Goal: Task Accomplishment & Management: Manage account settings

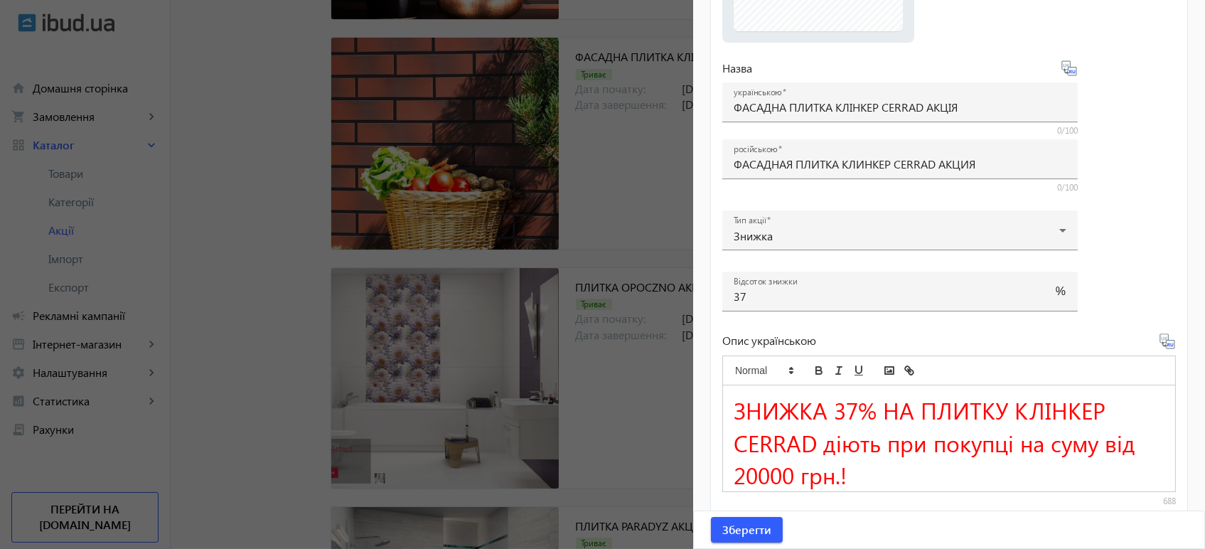
scroll to position [247, 0]
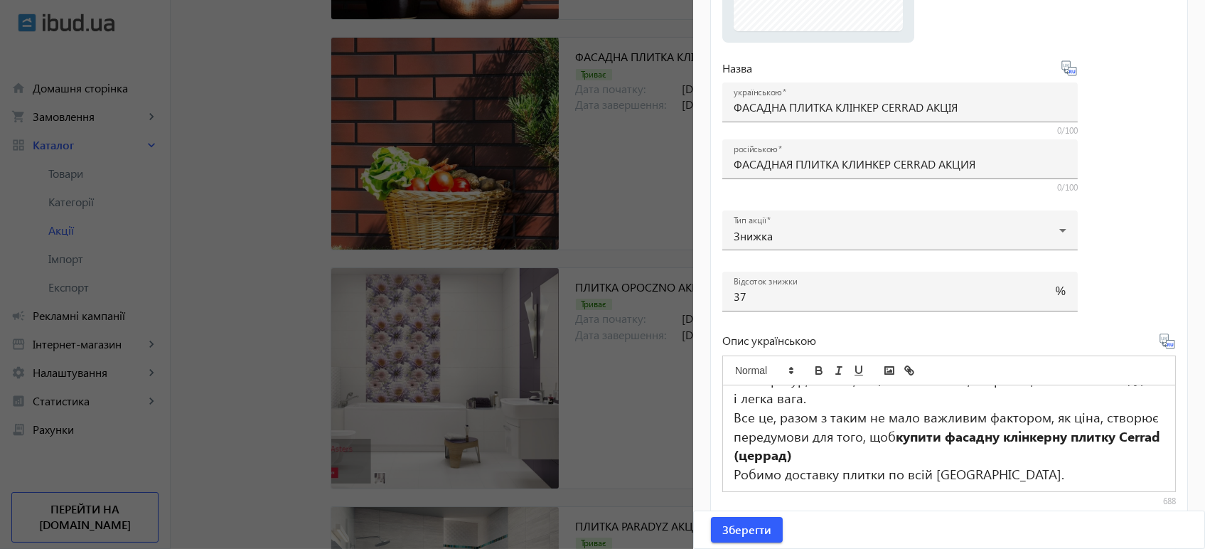
click at [644, 218] on div at bounding box center [602, 274] width 1205 height 549
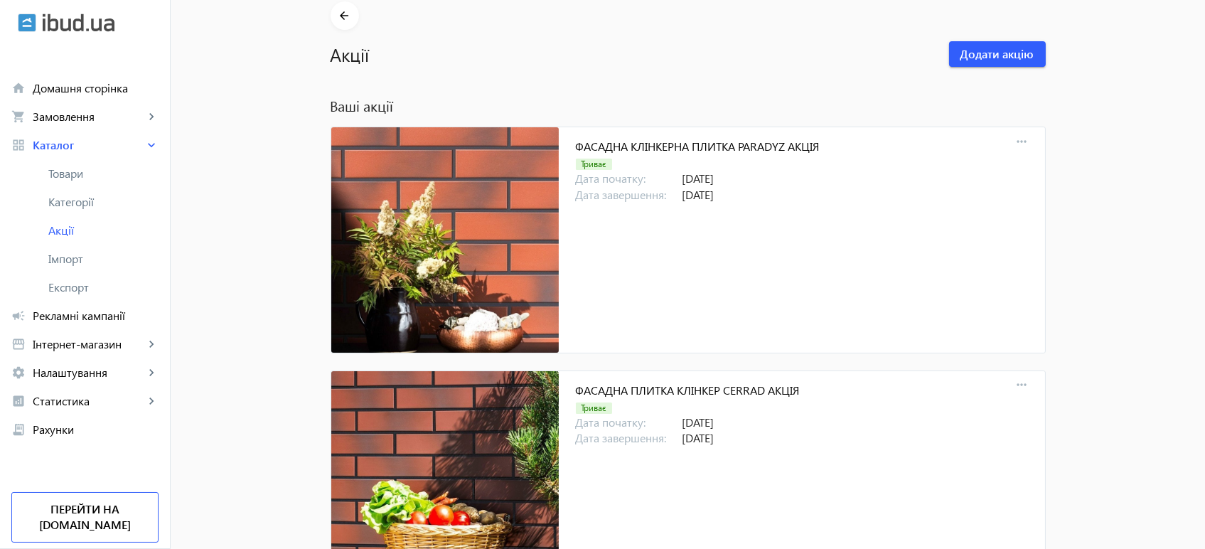
scroll to position [0, 0]
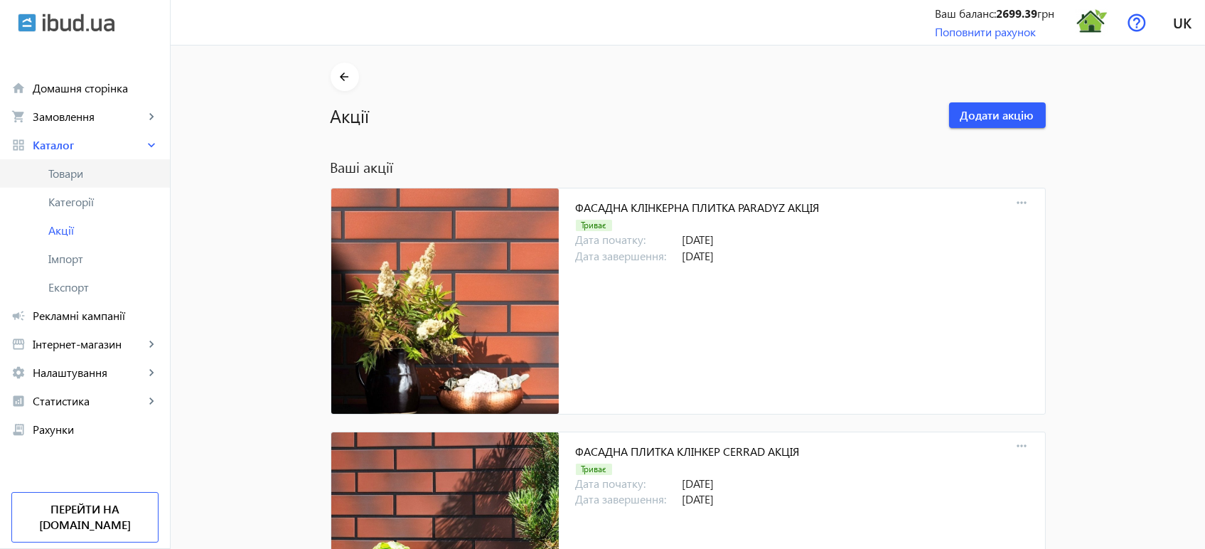
click at [90, 174] on span "Товари" at bounding box center [103, 173] width 110 height 14
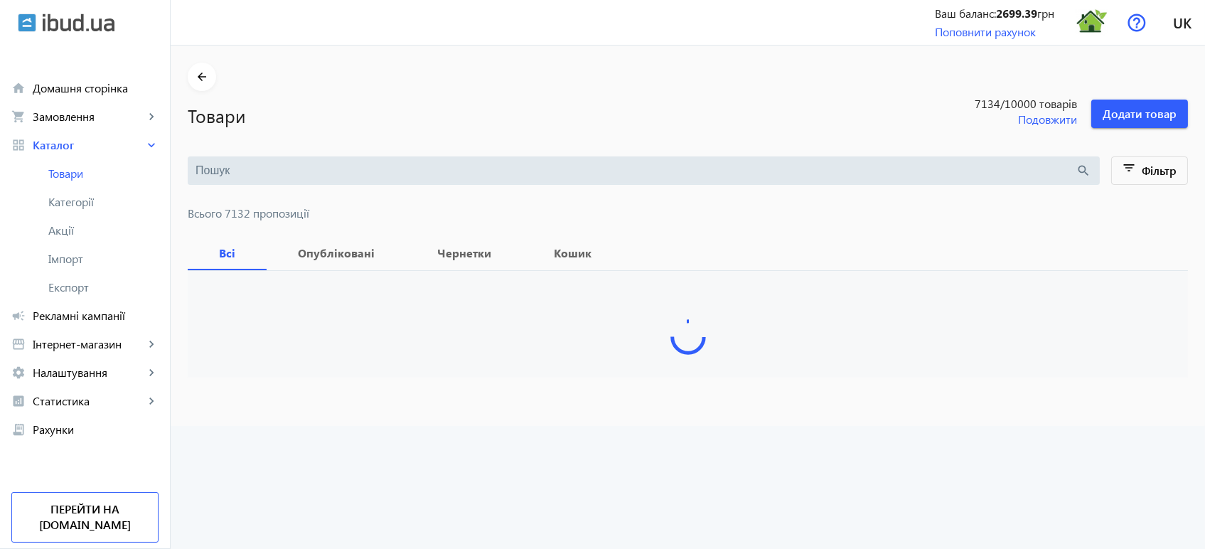
click at [243, 174] on input "search" at bounding box center [636, 171] width 881 height 16
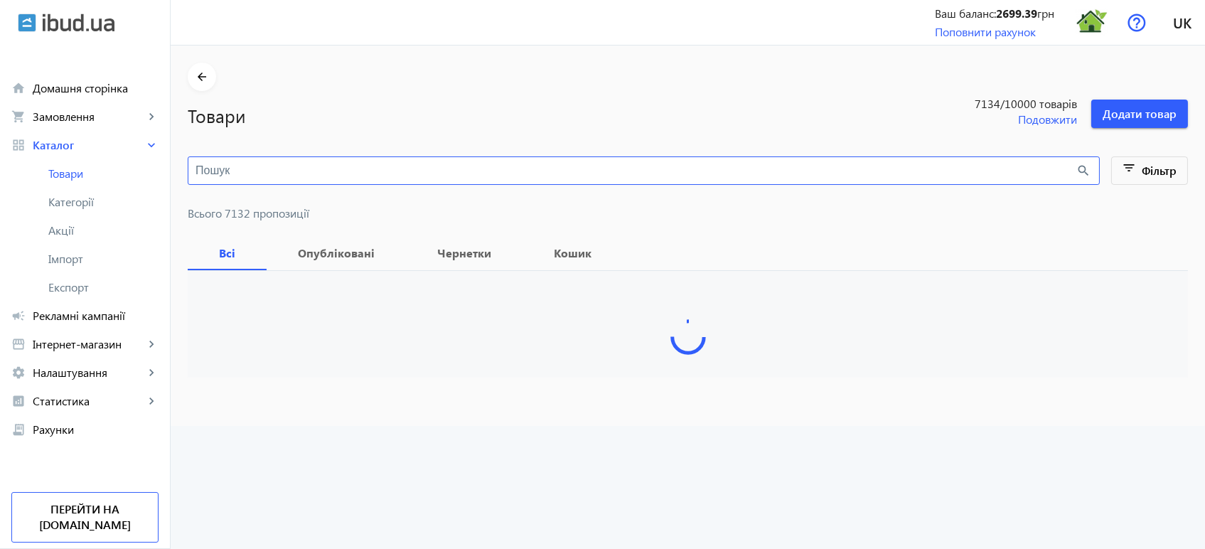
paste input "SOFI CREAM"
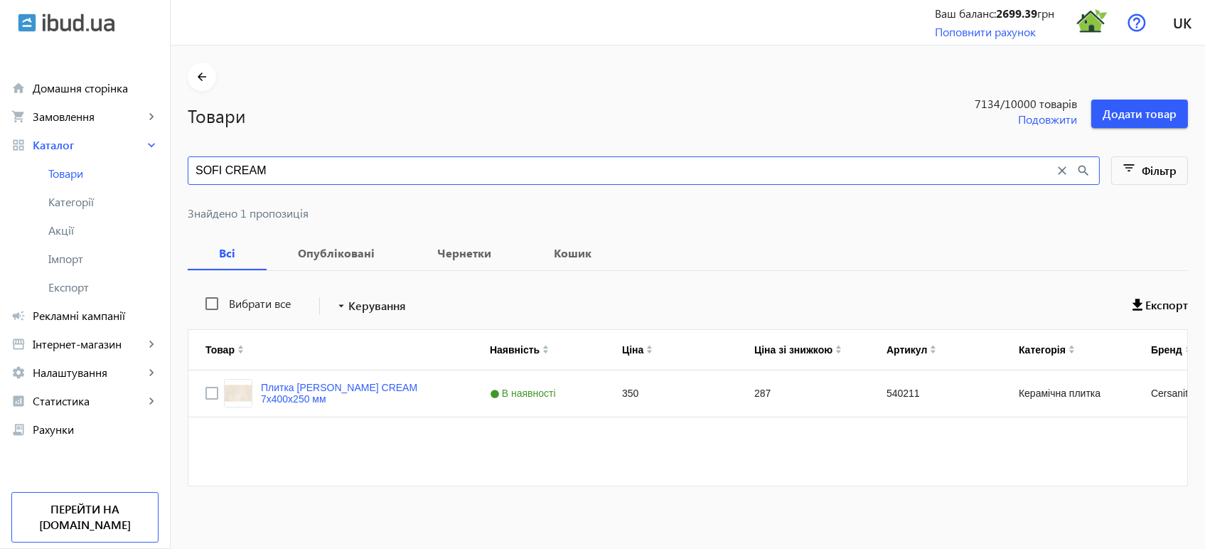
type input "SOFI CREAM"
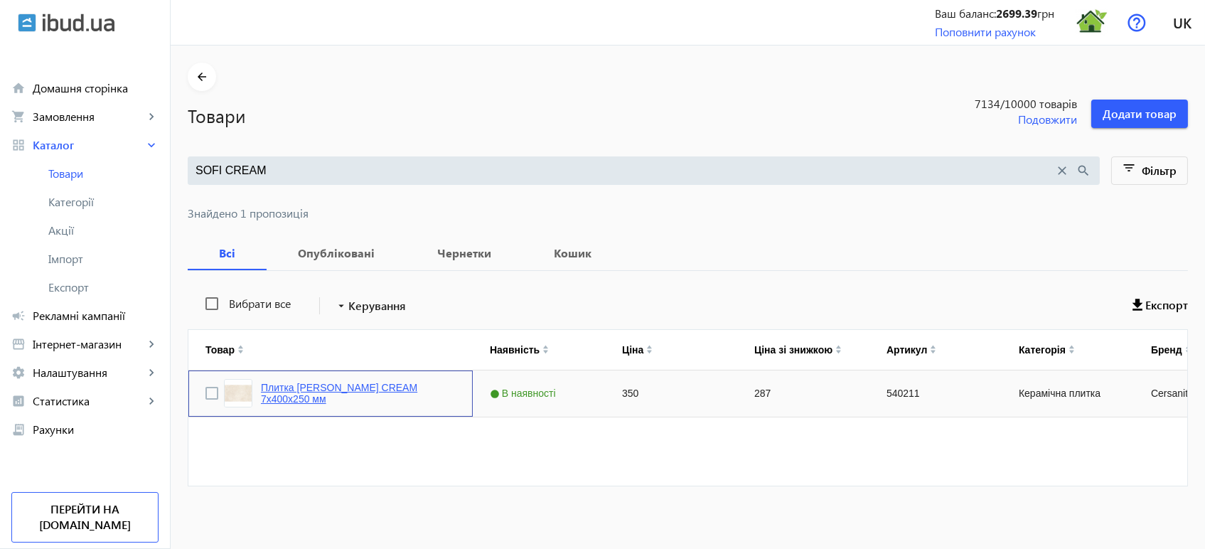
click at [352, 385] on link "Плитка Cersanit SOFI CREAM 7х400х250 мм" at bounding box center [358, 393] width 195 height 23
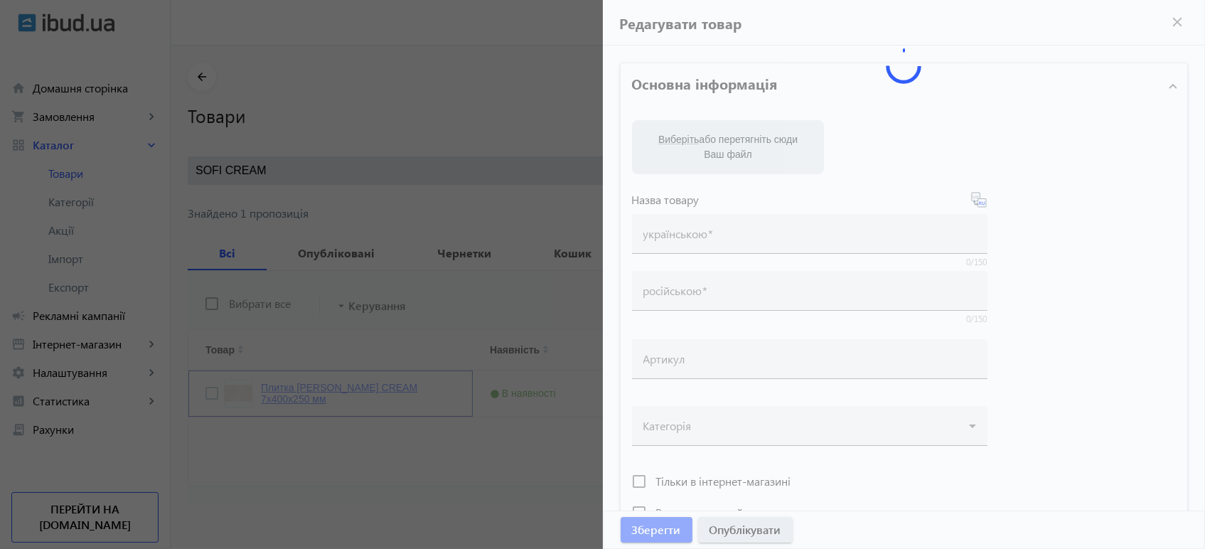
type input "Плитка Cersanit SOFI CREAM 7х400х250 мм"
type input "540211"
type input "350"
type input "10"
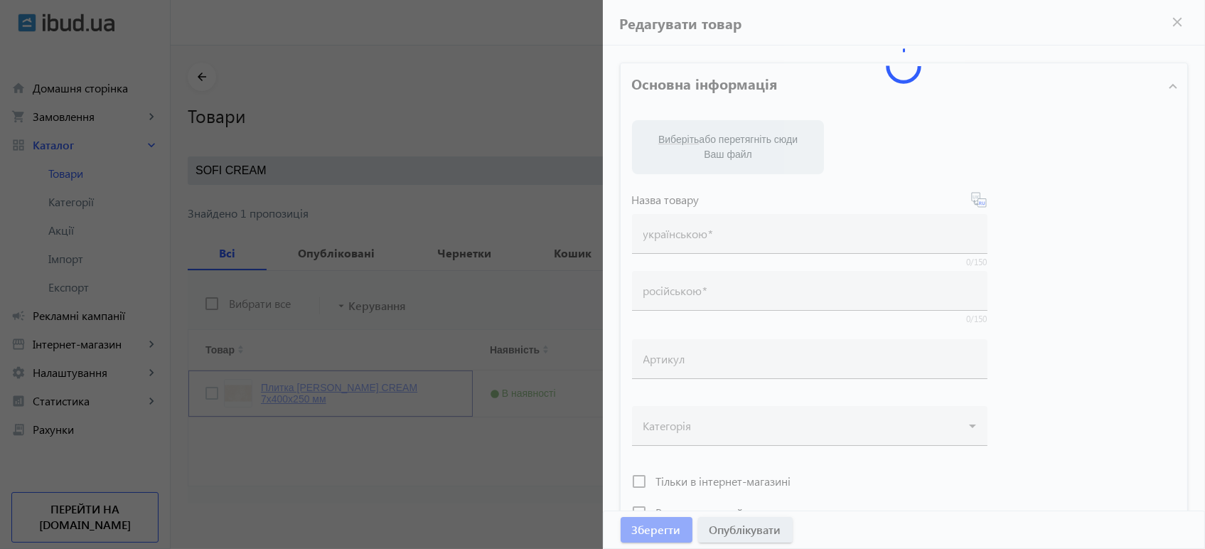
type input "1000"
type input "Плитка Cersanit SOFI CREAM 7х400х250 мм"
type textarea "Плитка Cersanit SOFI CREAM 7х400х250 мм купити"
type textarea "Плитка Cersanit SOFI CREAM 7х400х250 мм купить"
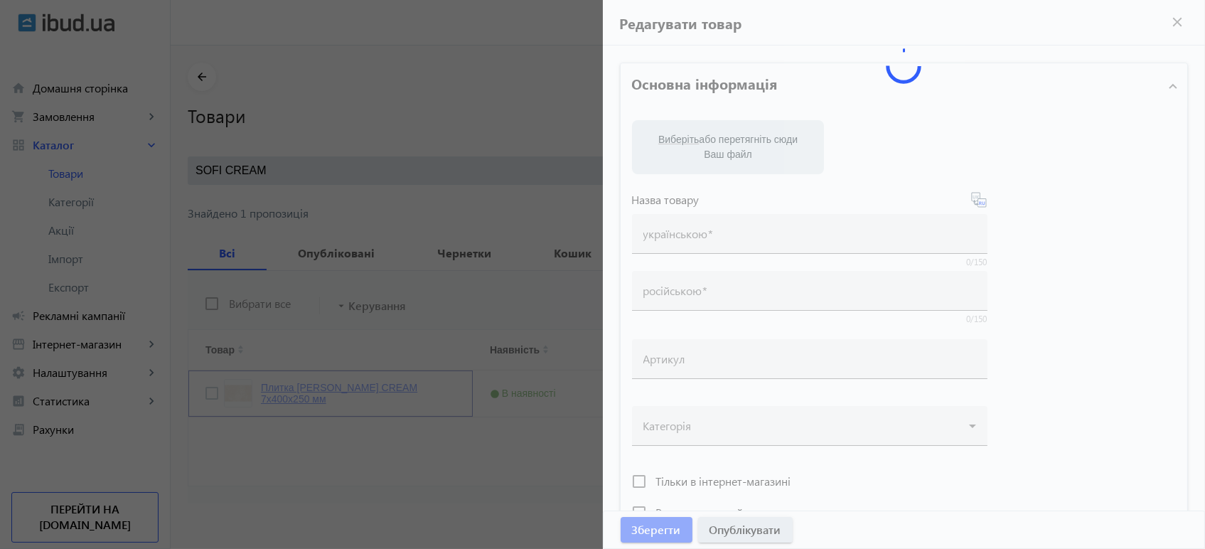
type input "плитка cersanit sofi cream, плитка сersanit, cersanit sofi cream"
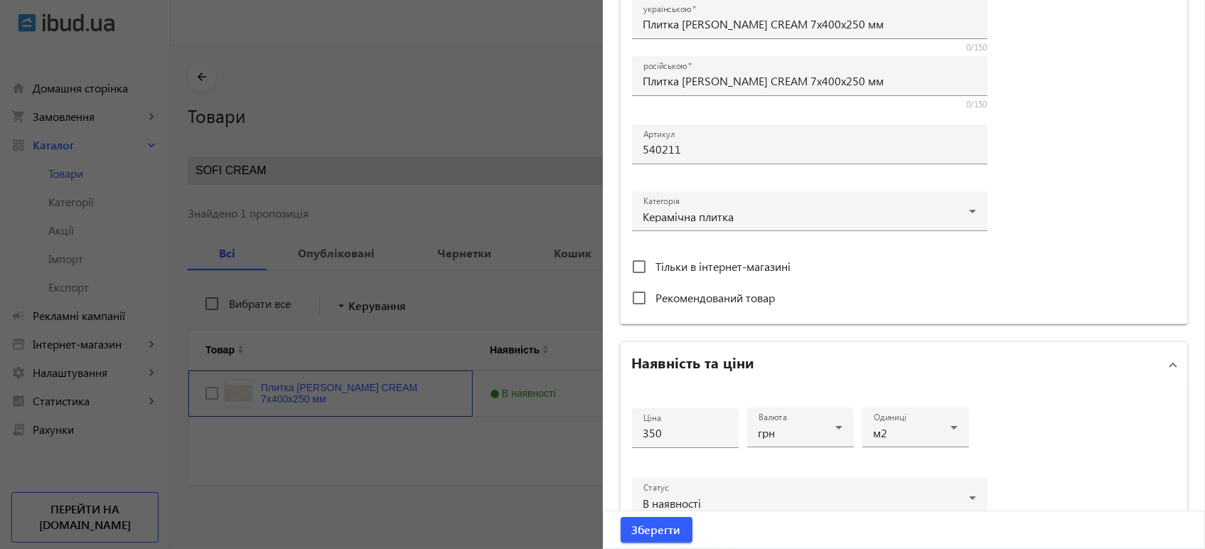
scroll to position [474, 0]
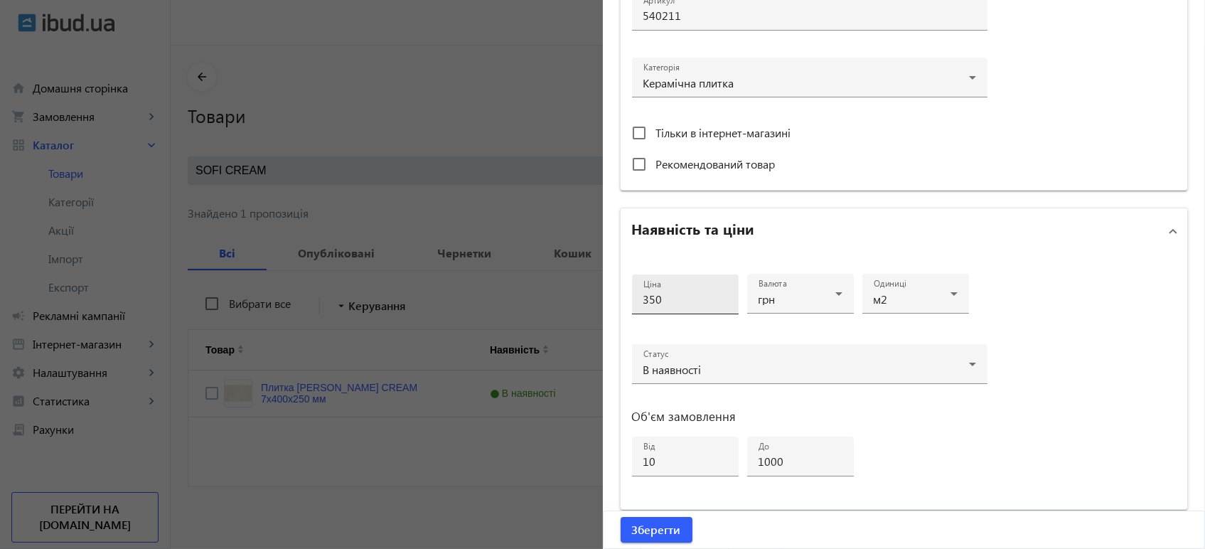
click at [667, 297] on input "350" at bounding box center [686, 299] width 84 height 15
type input "355"
click at [654, 532] on span "Зберегти" at bounding box center [656, 530] width 49 height 16
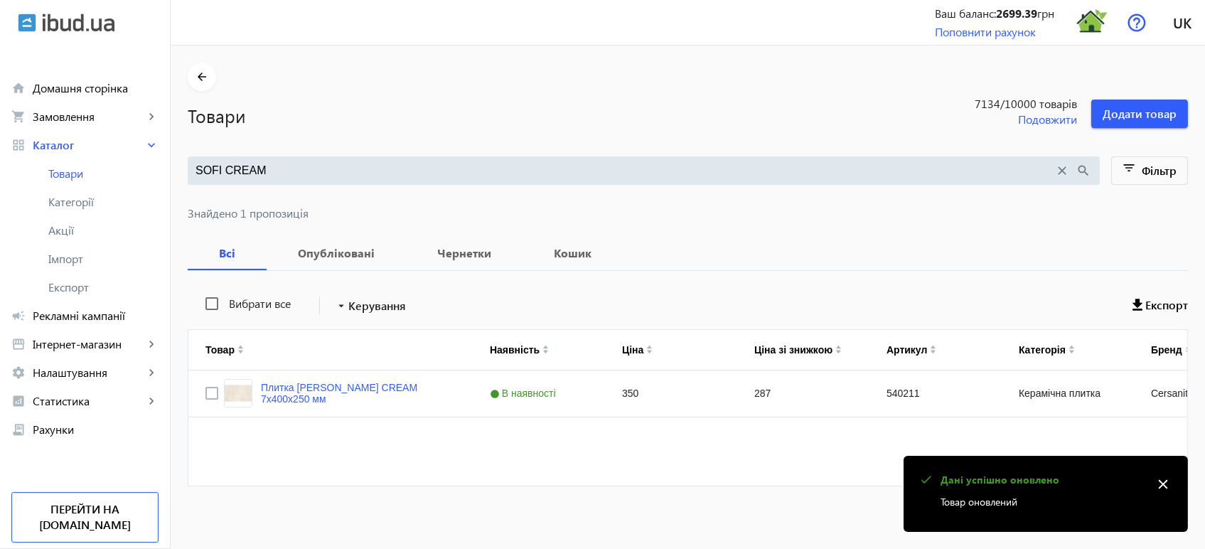
scroll to position [0, 0]
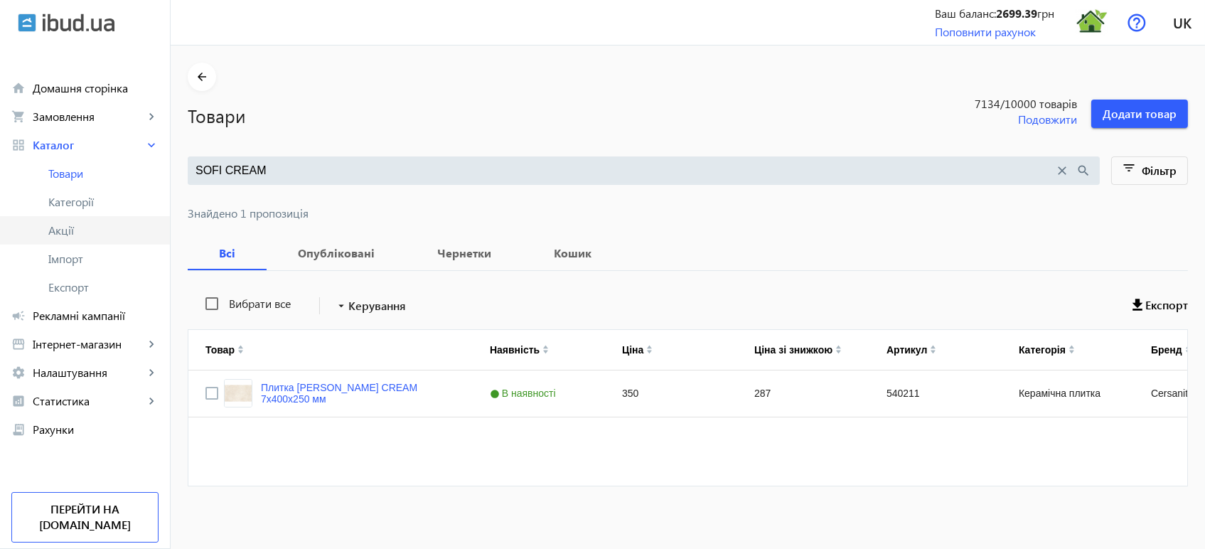
click at [68, 233] on span "Акції" at bounding box center [103, 230] width 110 height 14
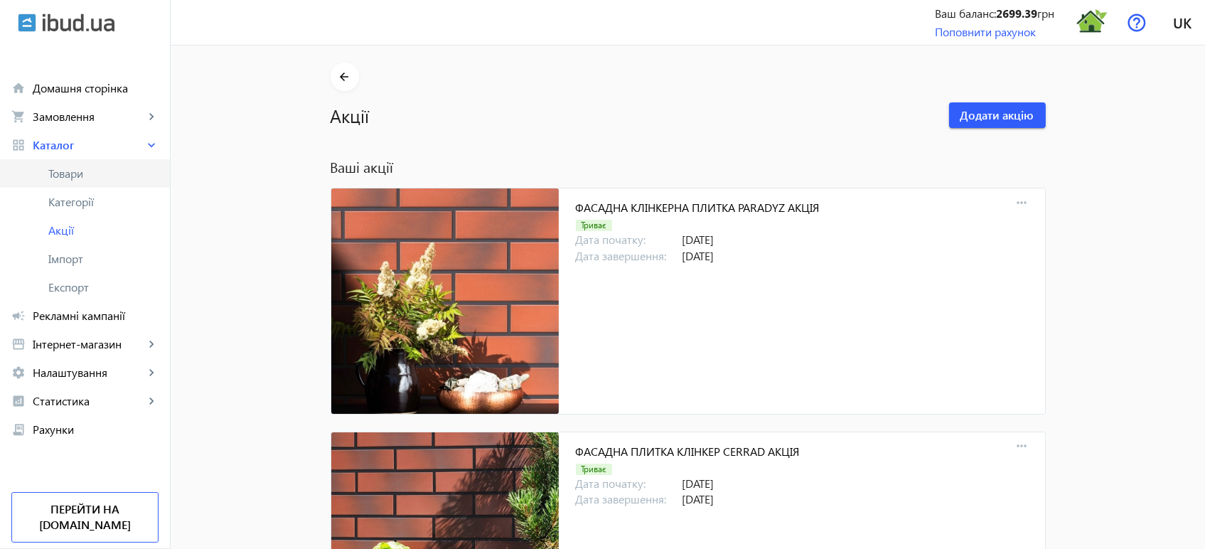
click at [72, 175] on span "Товари" at bounding box center [103, 173] width 110 height 14
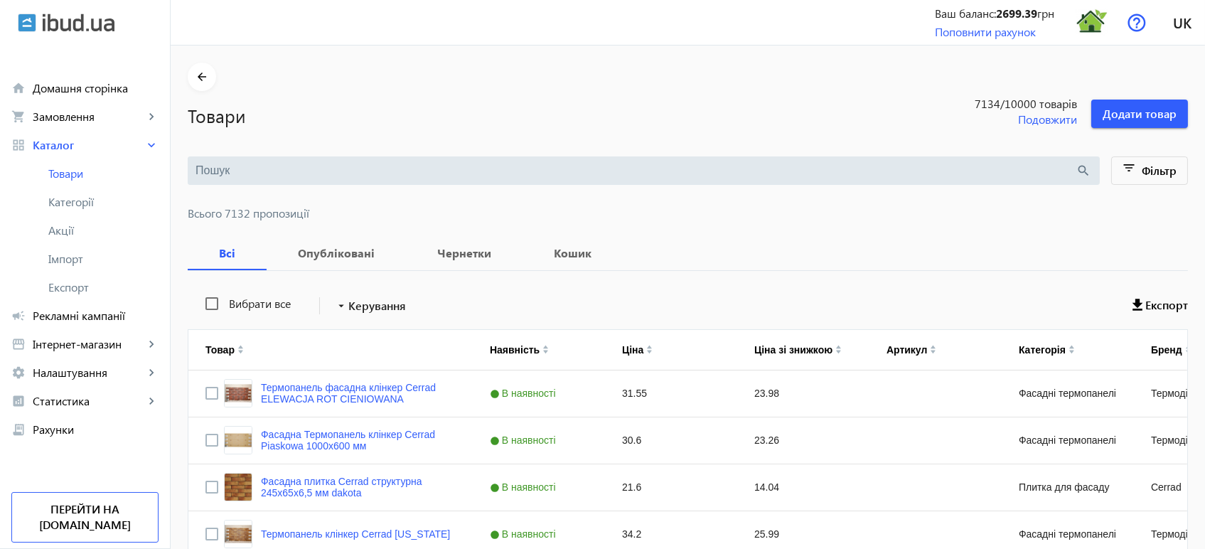
click at [213, 171] on input "search" at bounding box center [636, 171] width 881 height 16
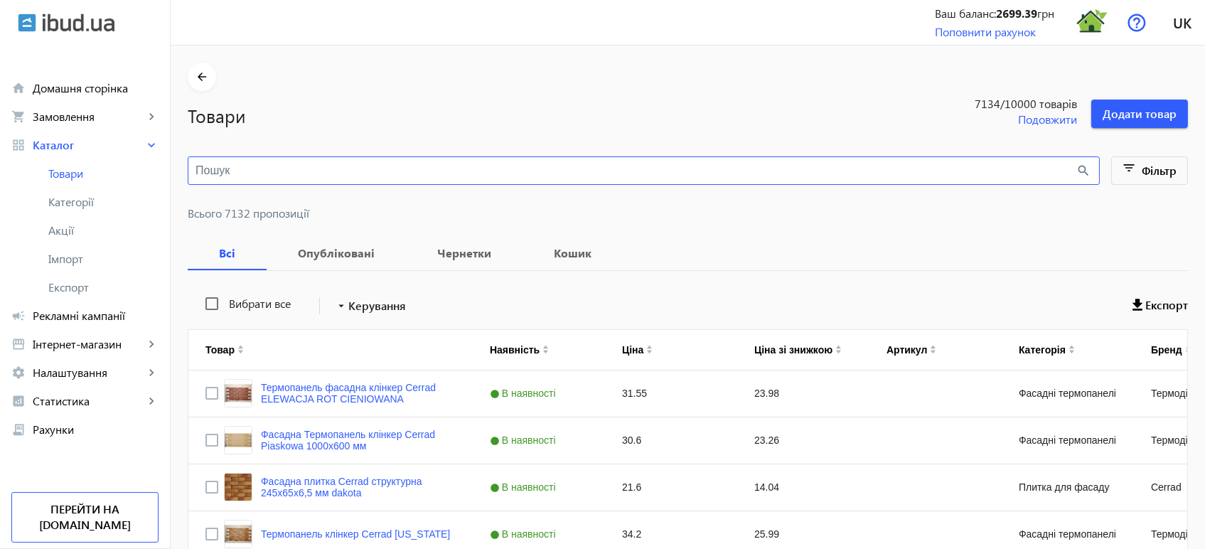
paste input "FANTASTICO"
type input "FANTASTICO"
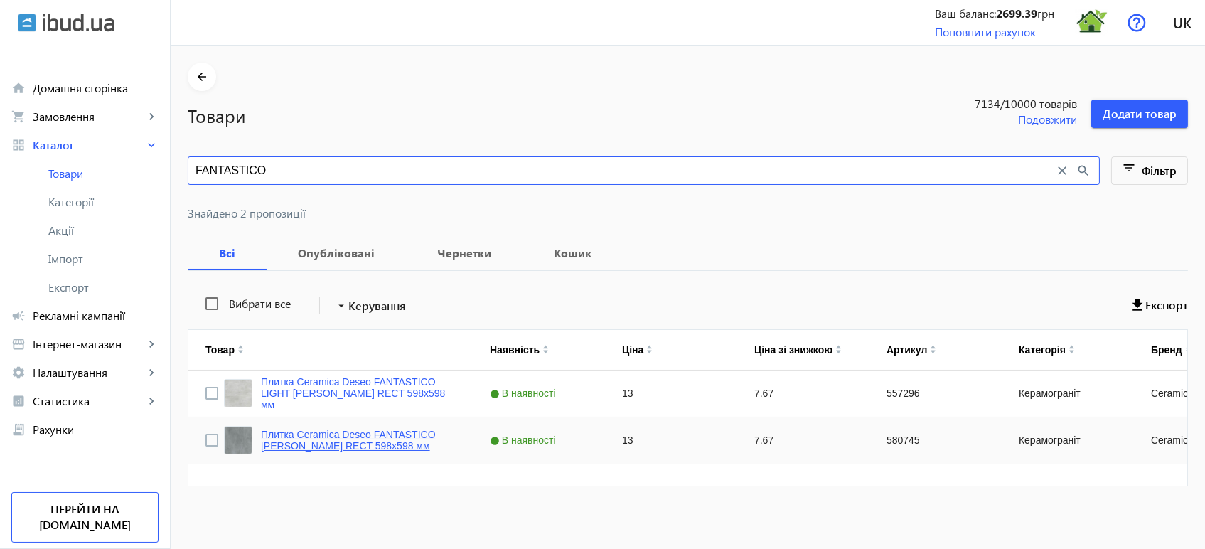
click at [369, 444] on link "Плитка Ceramica Deseo FANTASTICO GREY MATT RECT 598х598 мм" at bounding box center [358, 440] width 195 height 23
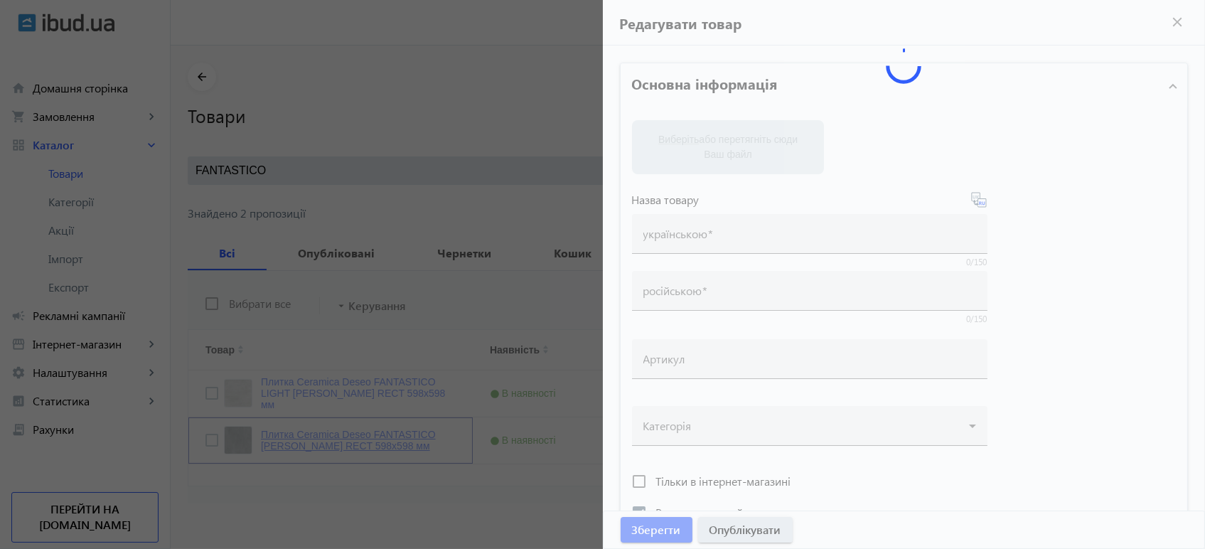
type input "Плитка Ceramica Deseo FANTASTICO GREY MATT RECT 598х598 мм"
type input "580745"
checkbox input "true"
type input "13"
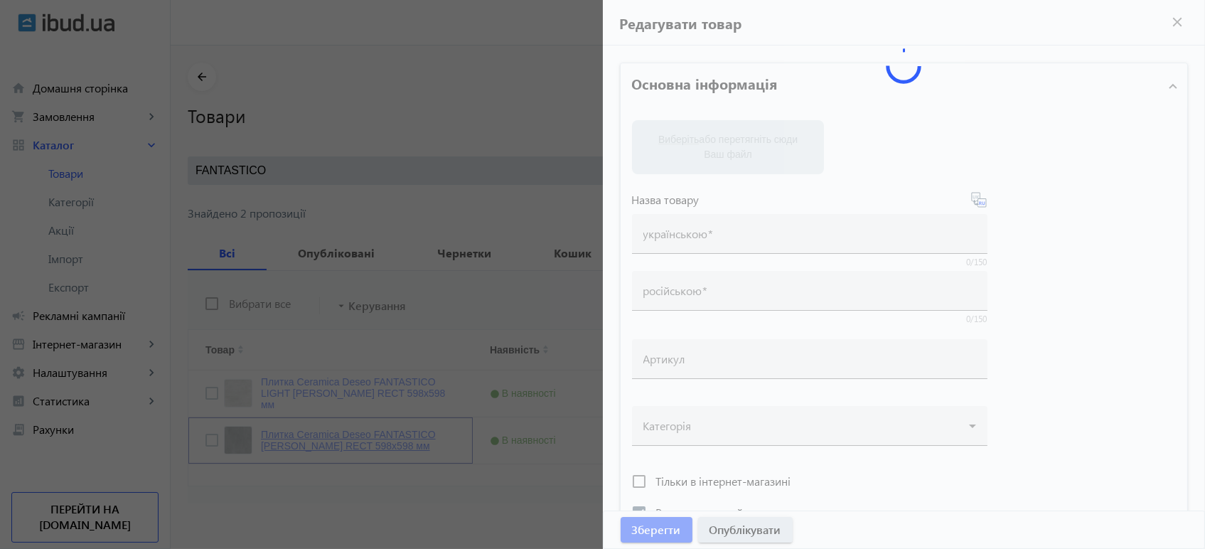
type input "10"
type input "Плитка Ceramica Deseo FANTASTICO GREY MATT RECT 598х598 мм"
type textarea "Плитка Ceramica Deseo FANTASTICO GREY MATT RECT 598х598 мм купити"
type textarea "Плитка Ceramica Deseo FANTASTICO GREY MATT RECT 598х598 мм купить"
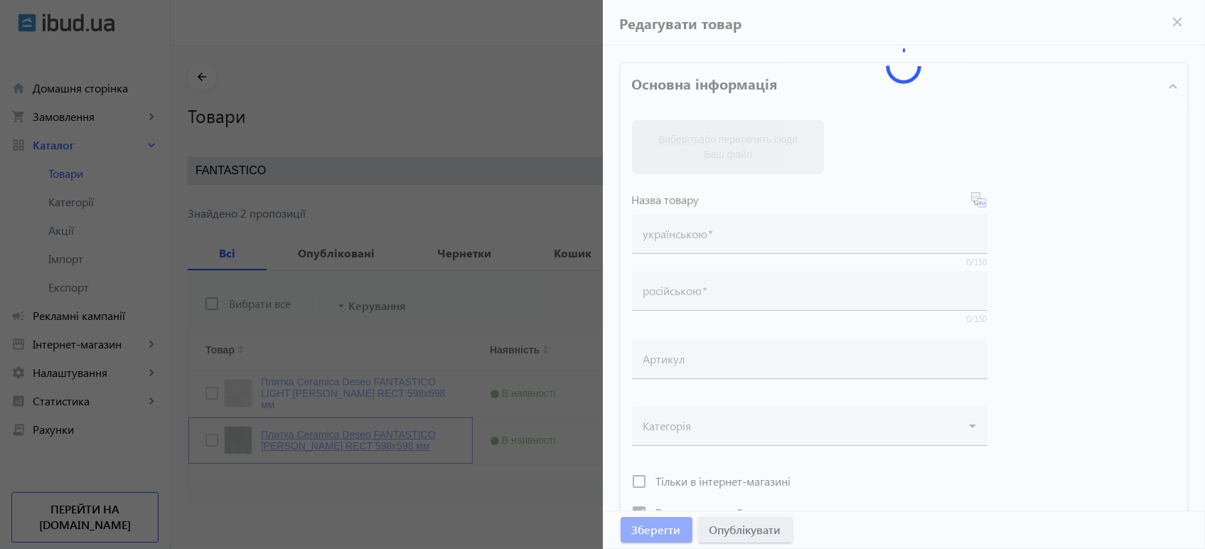
type input "плитка ceramica deseo, плитка ceramica deseo fantastico grey matt rect"
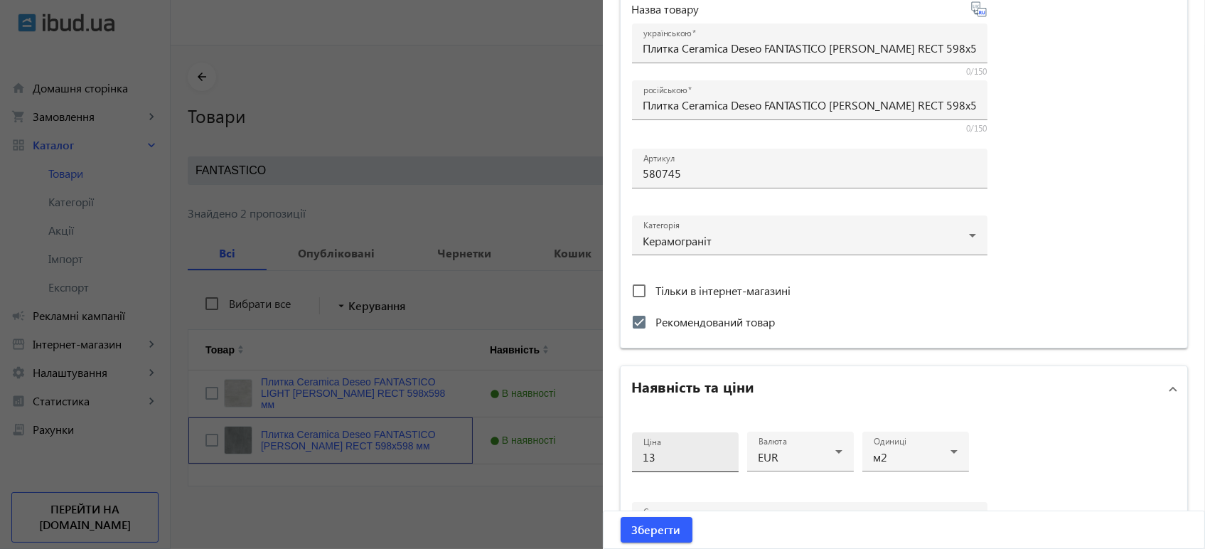
scroll to position [474, 0]
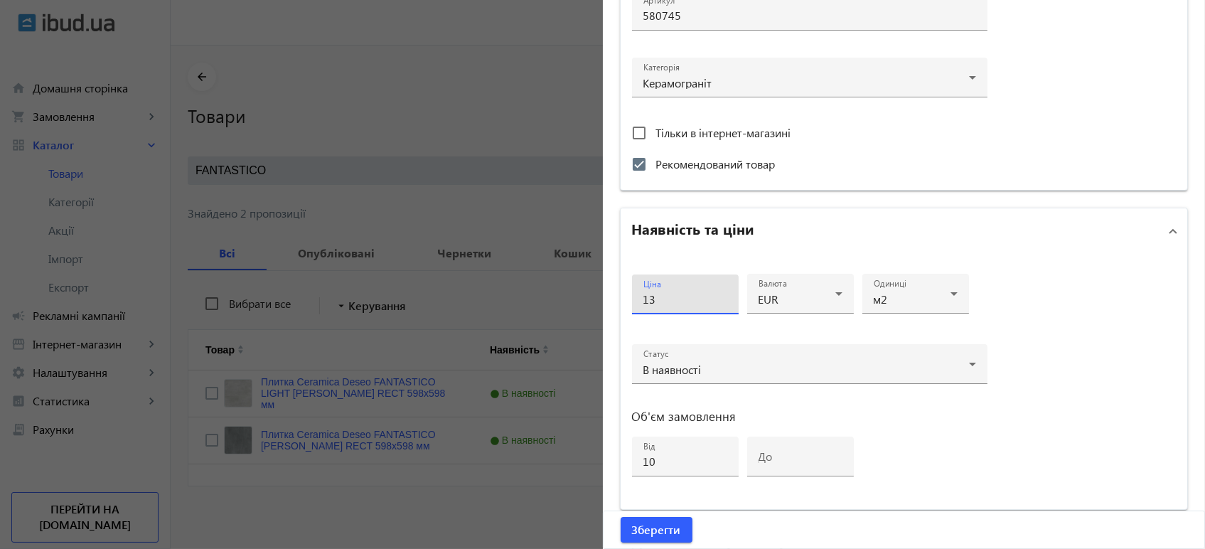
click at [673, 301] on input "13" at bounding box center [686, 299] width 84 height 15
type input "16"
click at [651, 533] on span "Зберегти" at bounding box center [656, 530] width 49 height 16
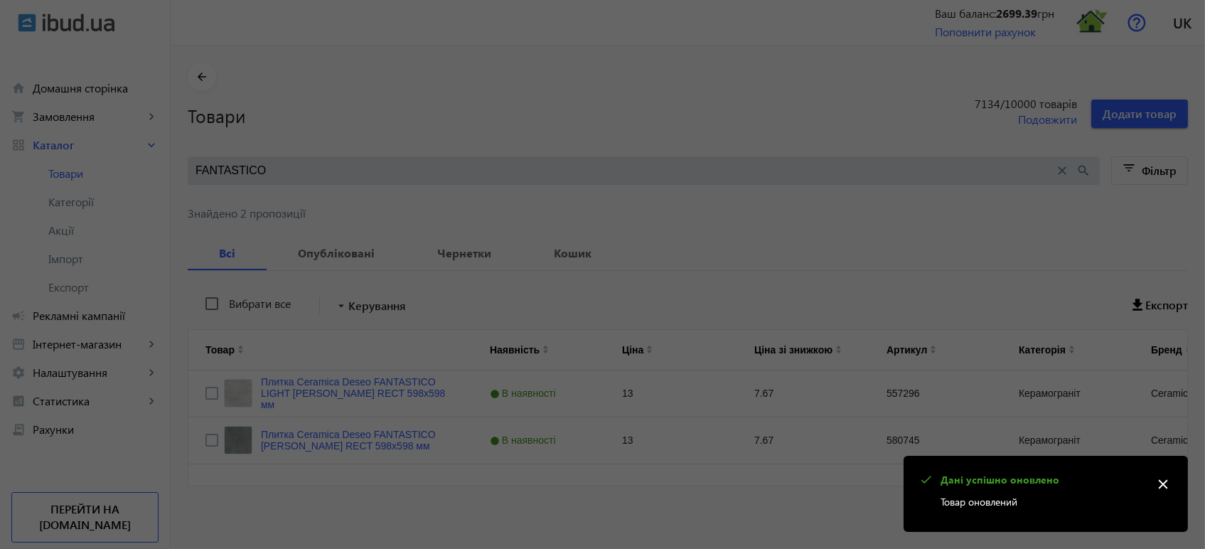
scroll to position [0, 0]
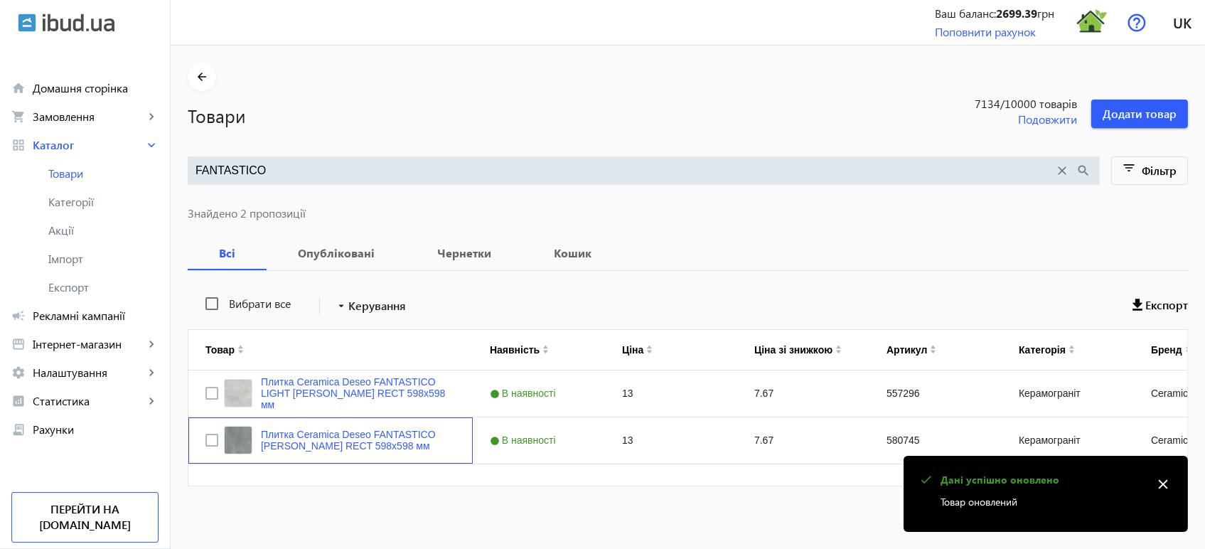
click at [329, 438] on link "Плитка Ceramica Deseo FANTASTICO GREY MATT RECT 598х598 мм" at bounding box center [358, 440] width 195 height 23
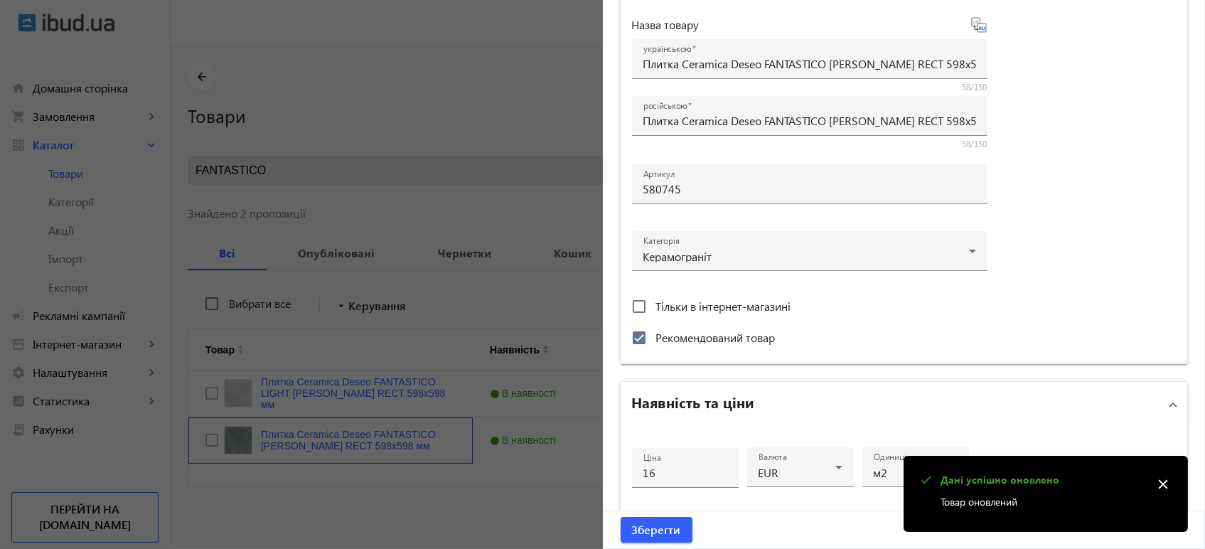
scroll to position [316, 0]
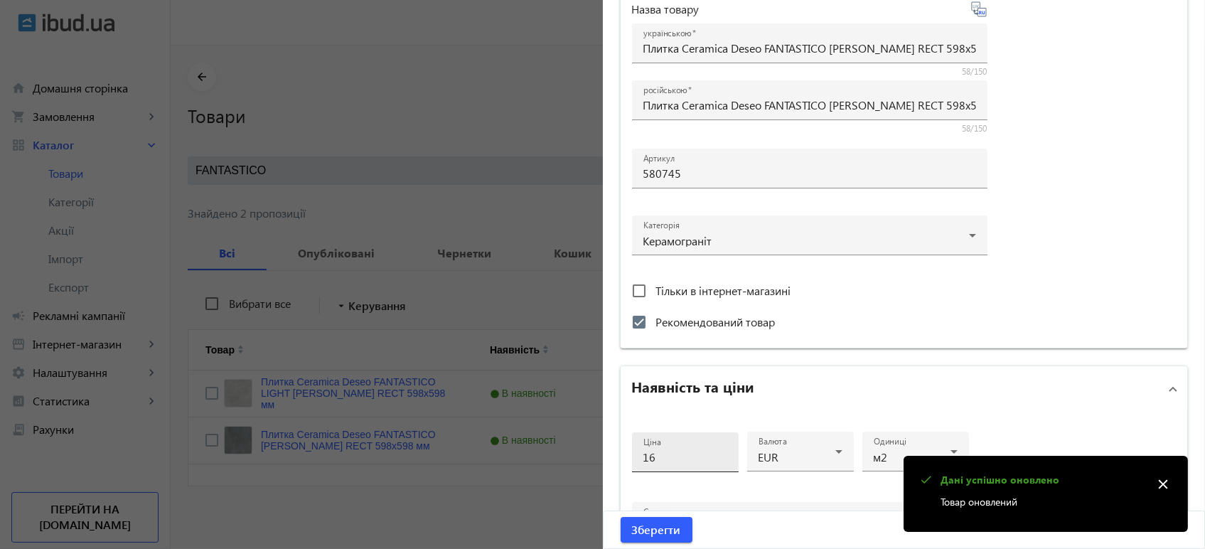
click at [677, 454] on input "16" at bounding box center [686, 456] width 84 height 15
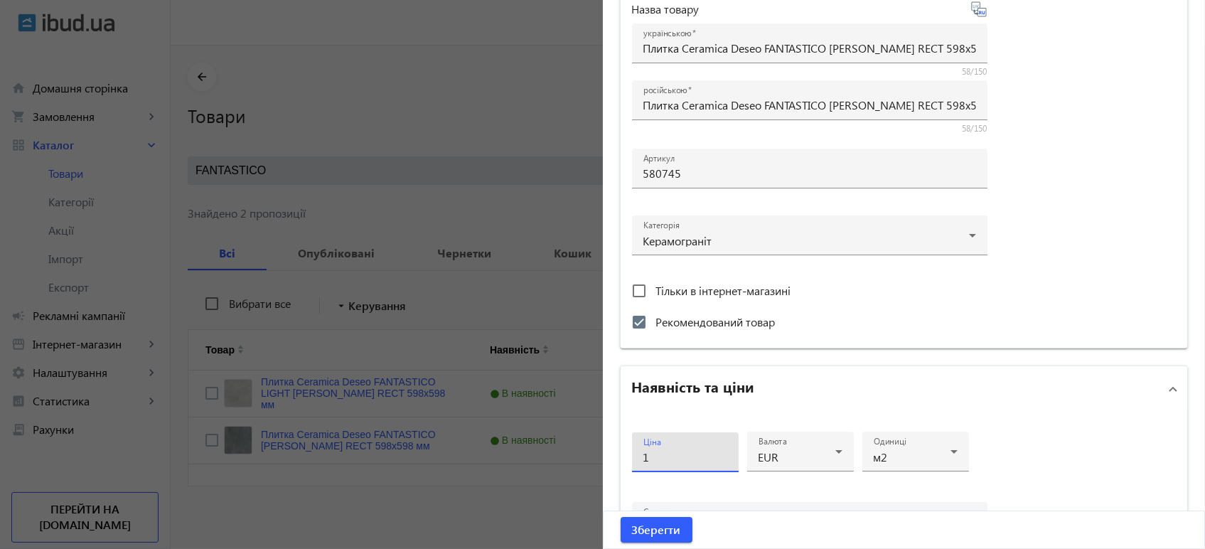
type input "16"
click at [651, 536] on span "Зберегти" at bounding box center [656, 530] width 49 height 16
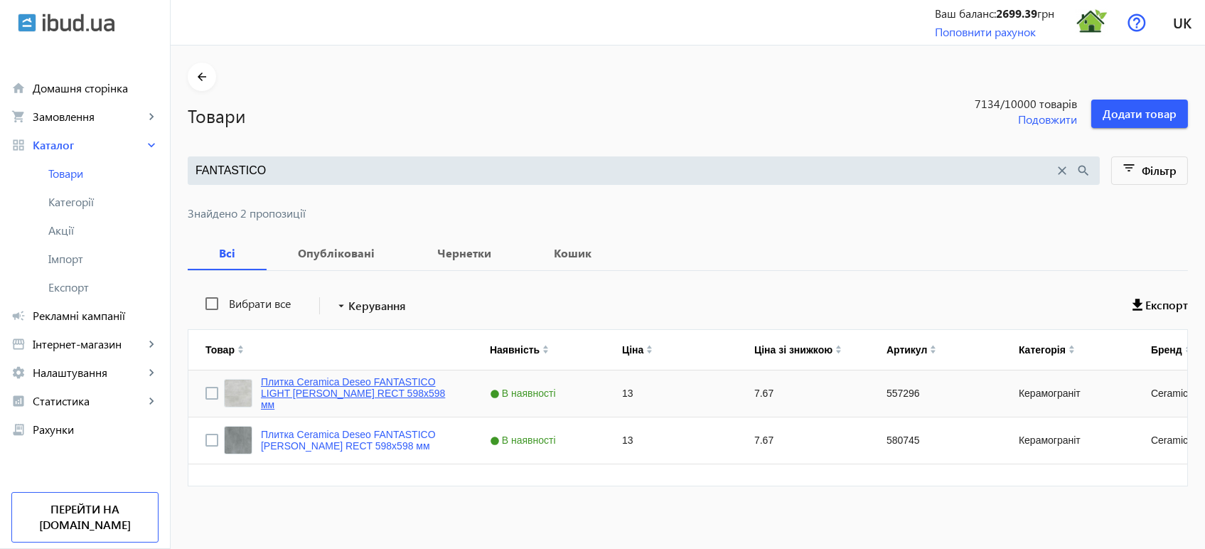
click at [370, 393] on link "Плитка Ceramica Deseo FANTASTICO LIGHT GREY MATT RECT 598х598 мм" at bounding box center [358, 393] width 195 height 34
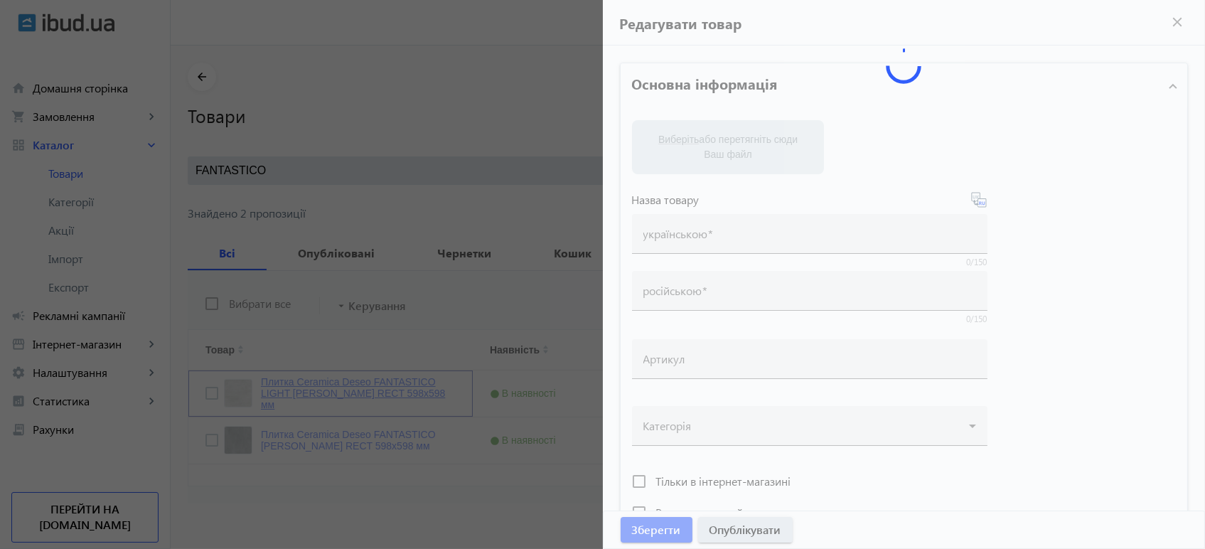
type input "Плитка Ceramica Deseo FANTASTICO LIGHT GREY MATT RECT 598х598 мм"
type input "557296"
type input "13"
type input "5"
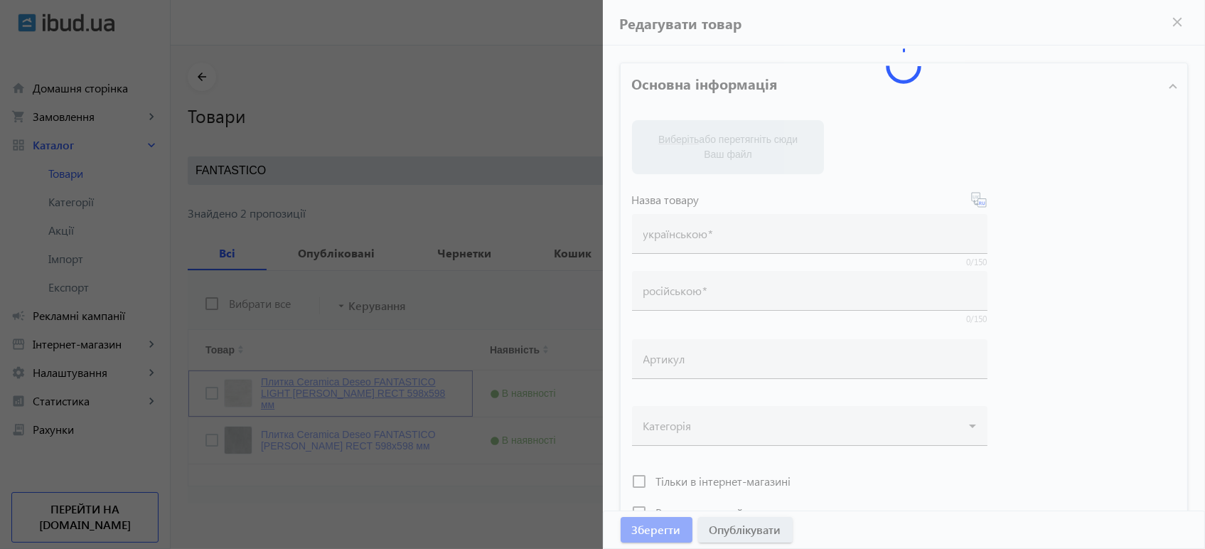
type input "Плитка Ceramica Deseo FANTASTICO LIGHT GREY MATT RECT 598х598 мм"
type textarea "Плитка Ceramica Deseo FANTASTICO LIGHT GREY MATT RECT 598х598 мм купити"
type textarea "Плитка Ceramica Deseo FANTASTICO LIGHT GREY MATT RECT 598х598 мм купить"
type input "плитка ceramica deseo, плитка ceramica deseo fantastico light grey matt rect"
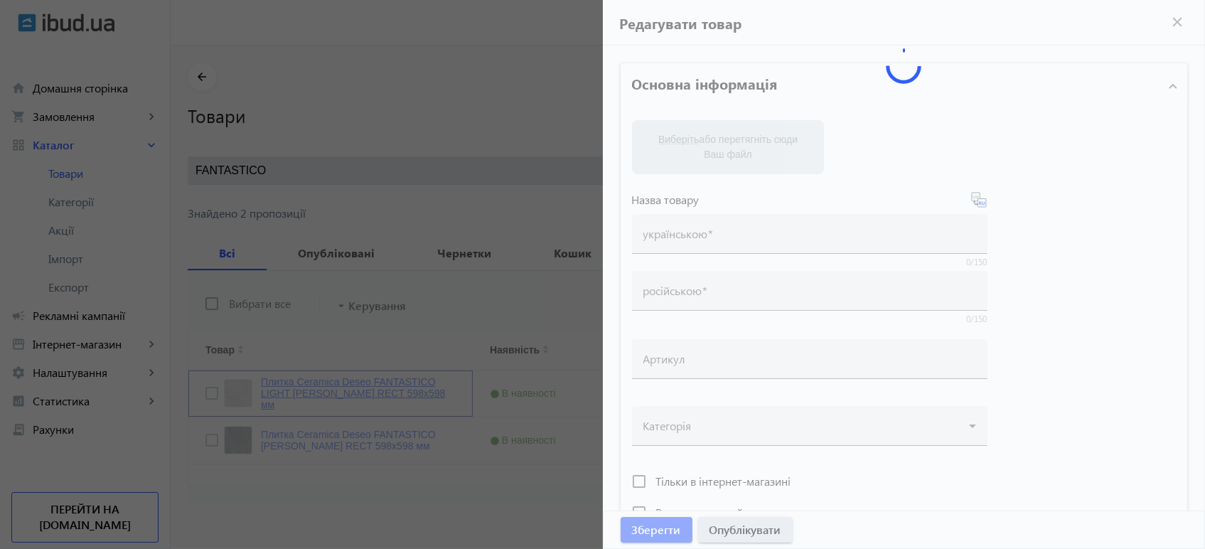
type input "плитка ceramica deseo, плитка ceramica deseo fantastico light grey matt rect"
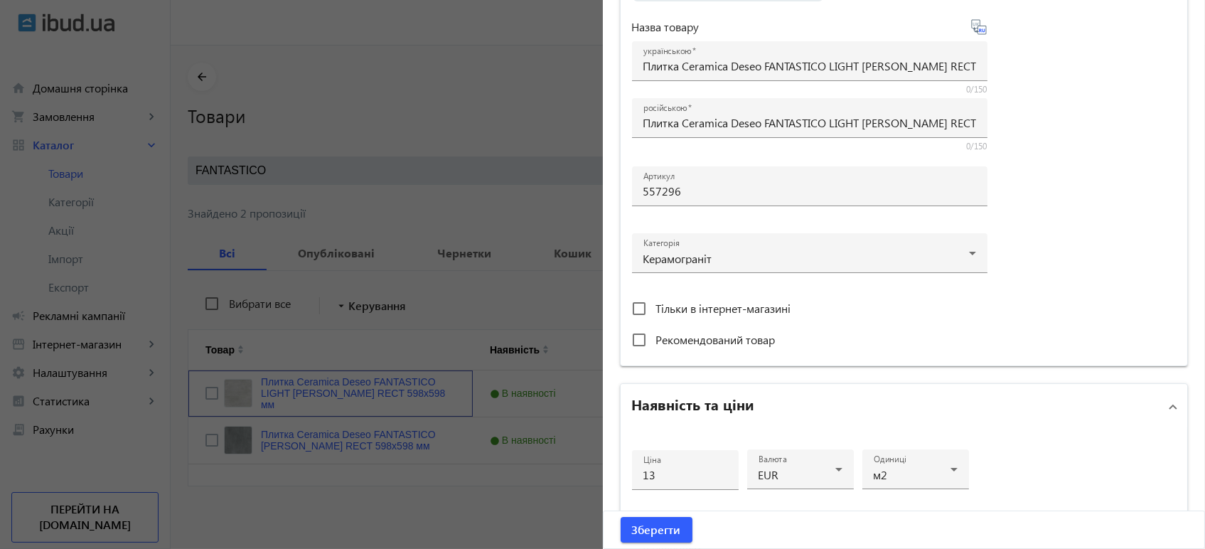
scroll to position [395, 0]
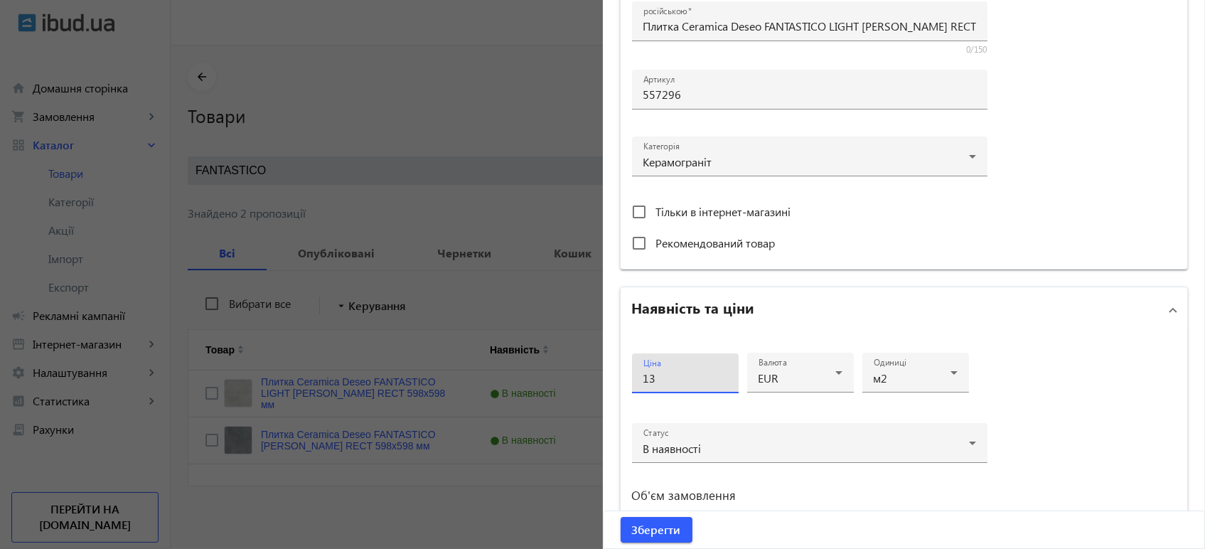
click at [654, 374] on input "13" at bounding box center [686, 377] width 84 height 15
type input "16"
click at [653, 527] on span "Зберегти" at bounding box center [656, 530] width 49 height 16
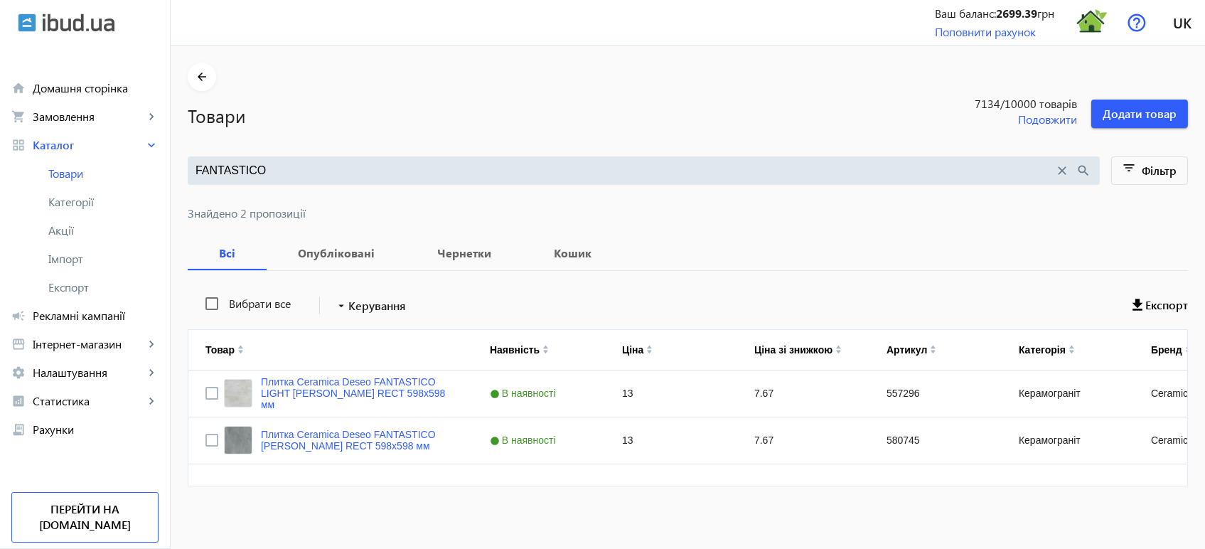
scroll to position [0, 0]
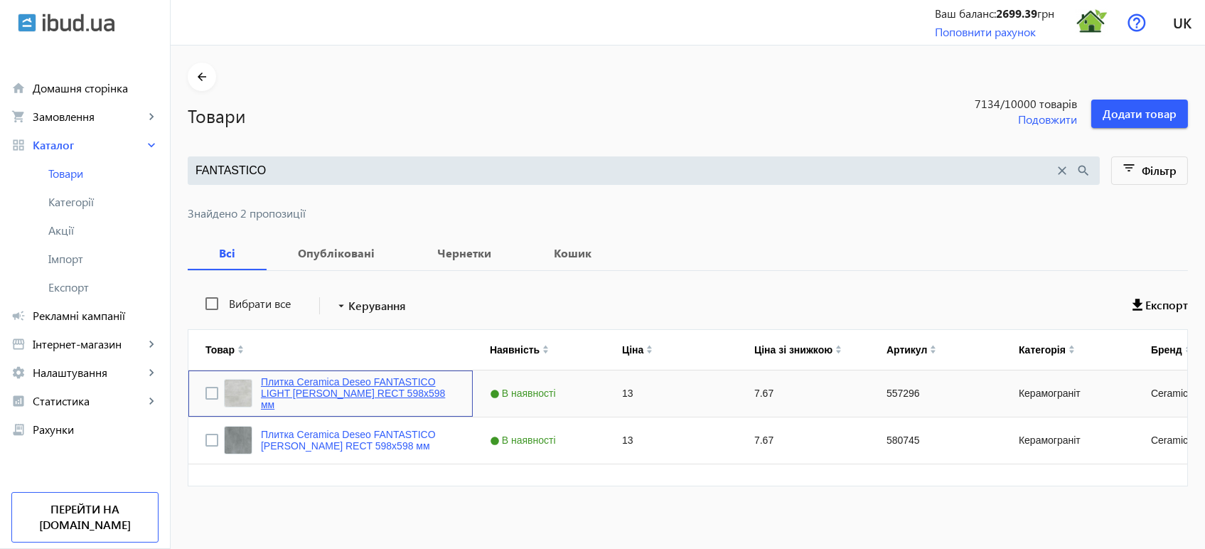
click at [380, 395] on link "Плитка Ceramica Deseo FANTASTICO LIGHT GREY MATT RECT 598х598 мм" at bounding box center [358, 393] width 195 height 34
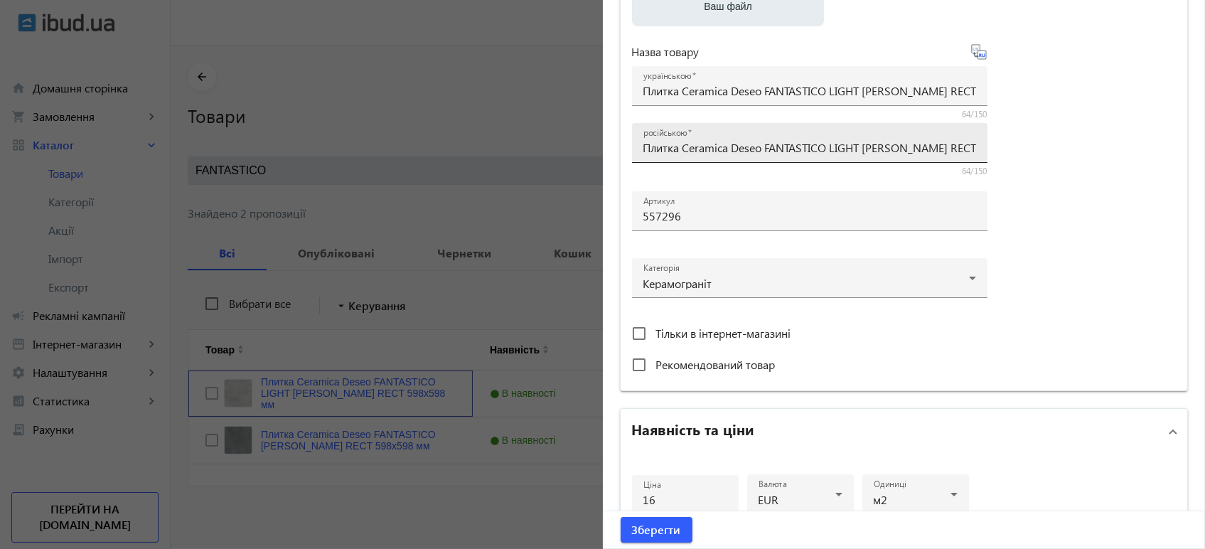
scroll to position [316, 0]
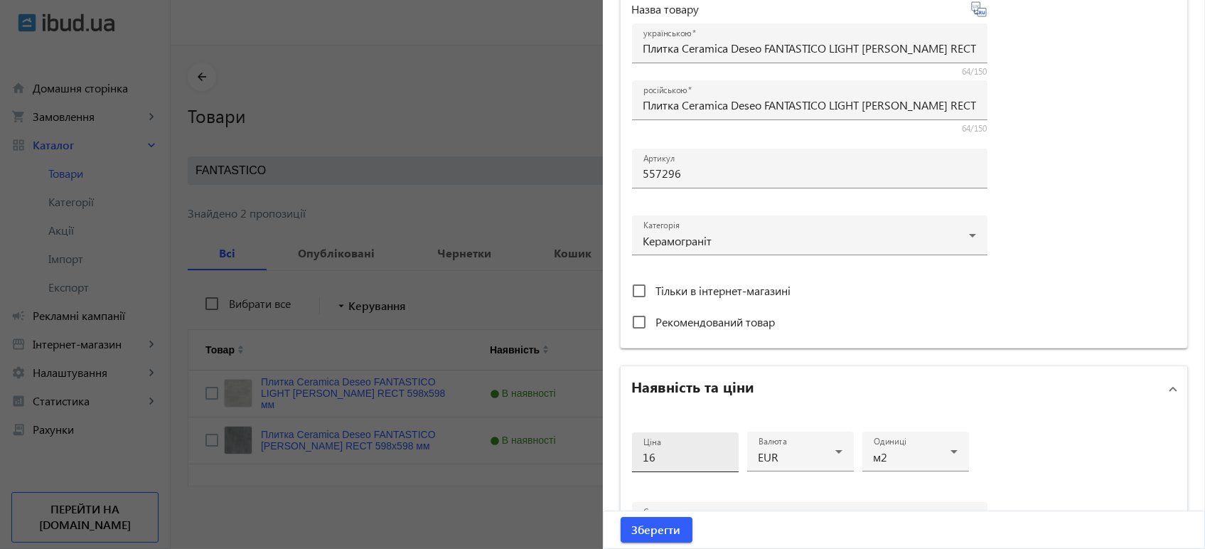
click at [702, 457] on input "16" at bounding box center [686, 456] width 84 height 15
type input "17"
click at [663, 528] on span "Зберегти" at bounding box center [656, 530] width 49 height 16
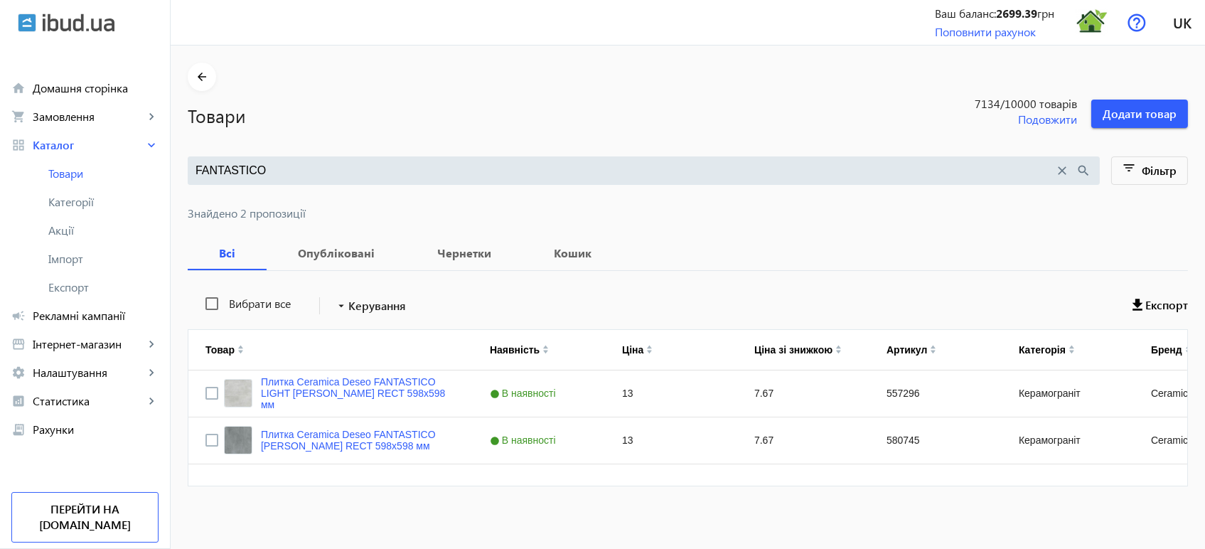
scroll to position [0, 0]
click at [382, 437] on mat-sidenav-container "arrow_back Товари 7134 /10000 товарів Подовжити Додати товар FANTASTICO close s…" at bounding box center [688, 299] width 1035 height 506
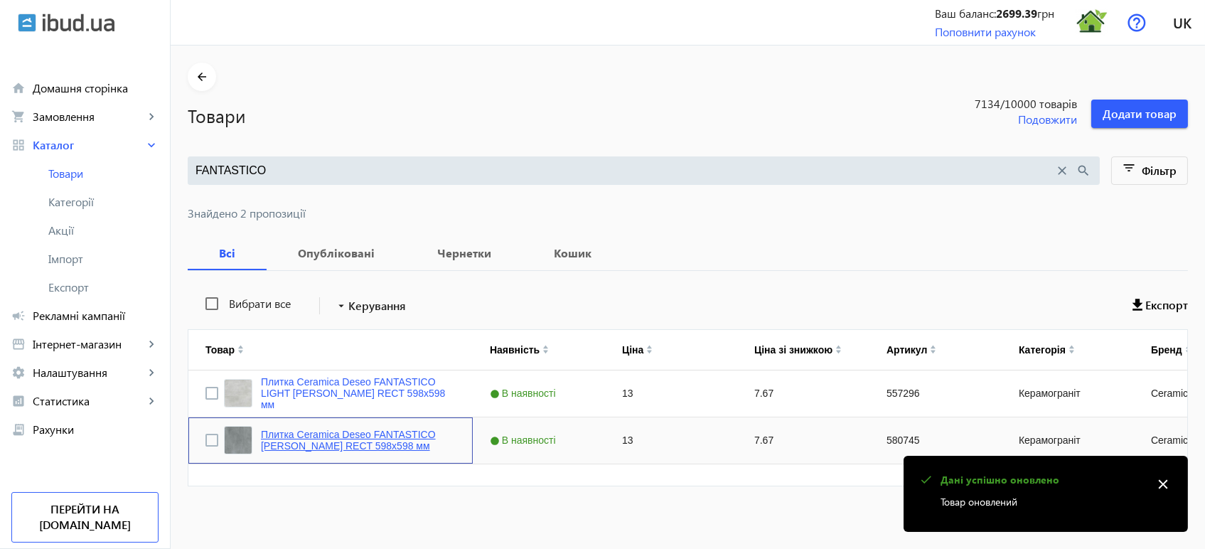
click at [379, 433] on link "Плитка Ceramica Deseo FANTASTICO GREY MATT RECT 598х598 мм" at bounding box center [358, 440] width 195 height 23
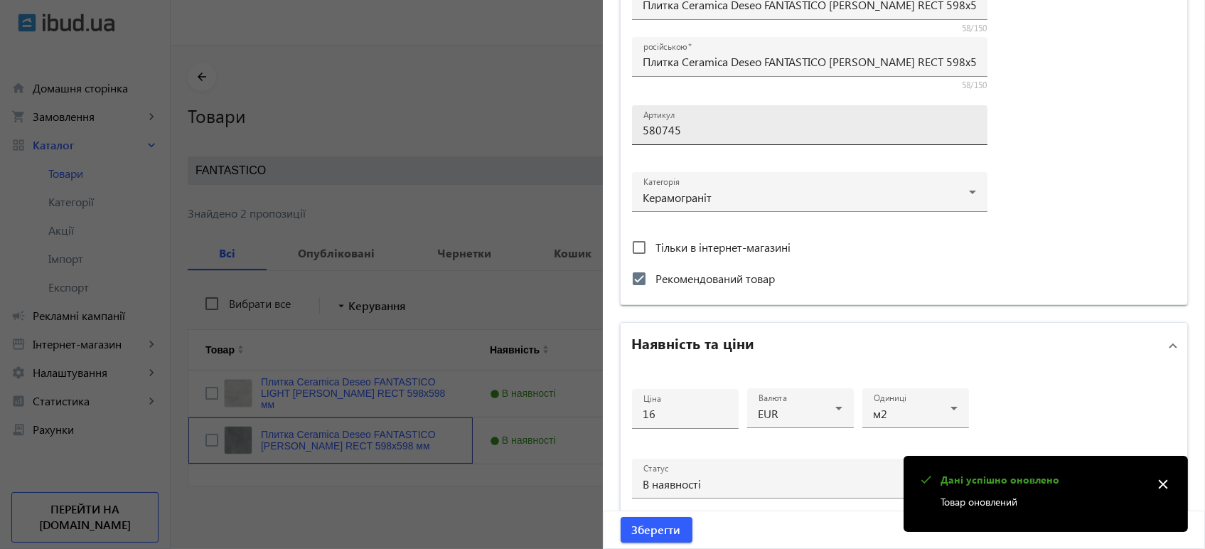
scroll to position [395, 0]
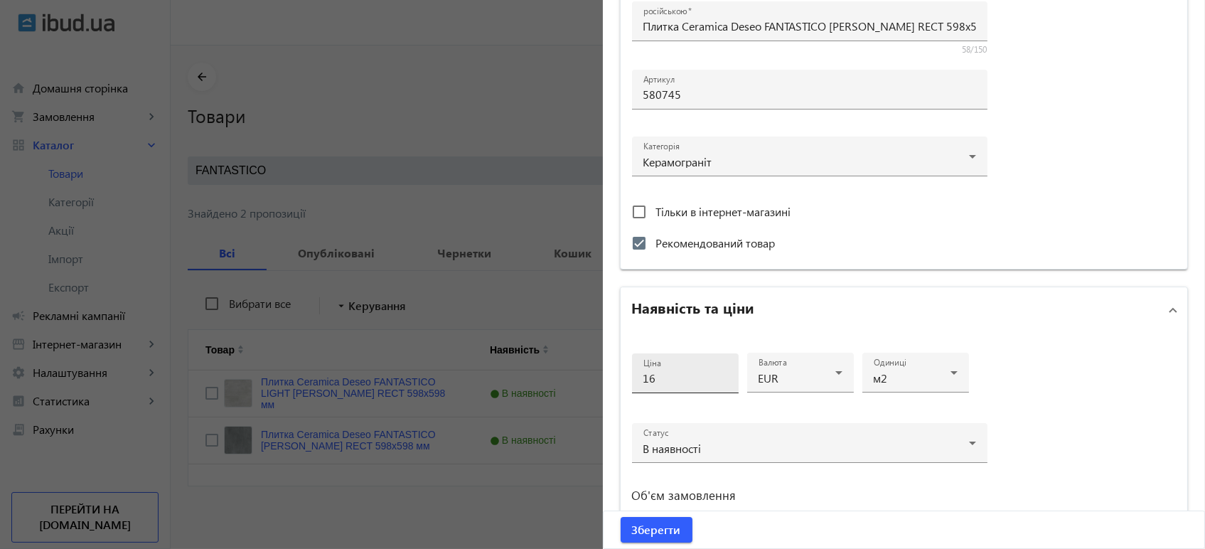
click at [687, 381] on input "16" at bounding box center [686, 377] width 84 height 15
type input "17"
click at [660, 536] on span "Зберегти" at bounding box center [656, 530] width 49 height 16
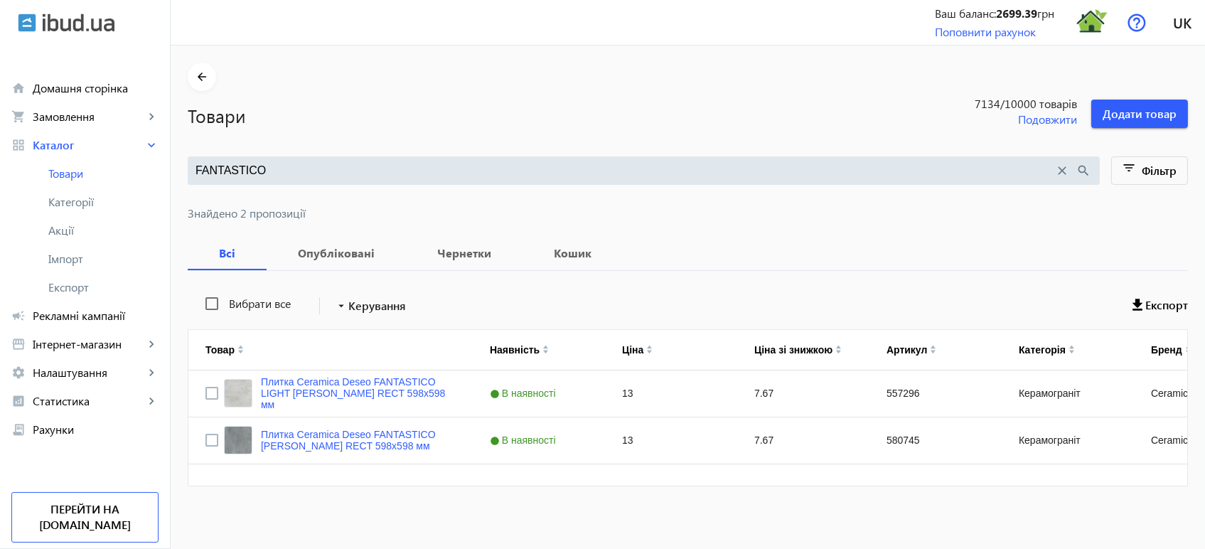
scroll to position [0, 0]
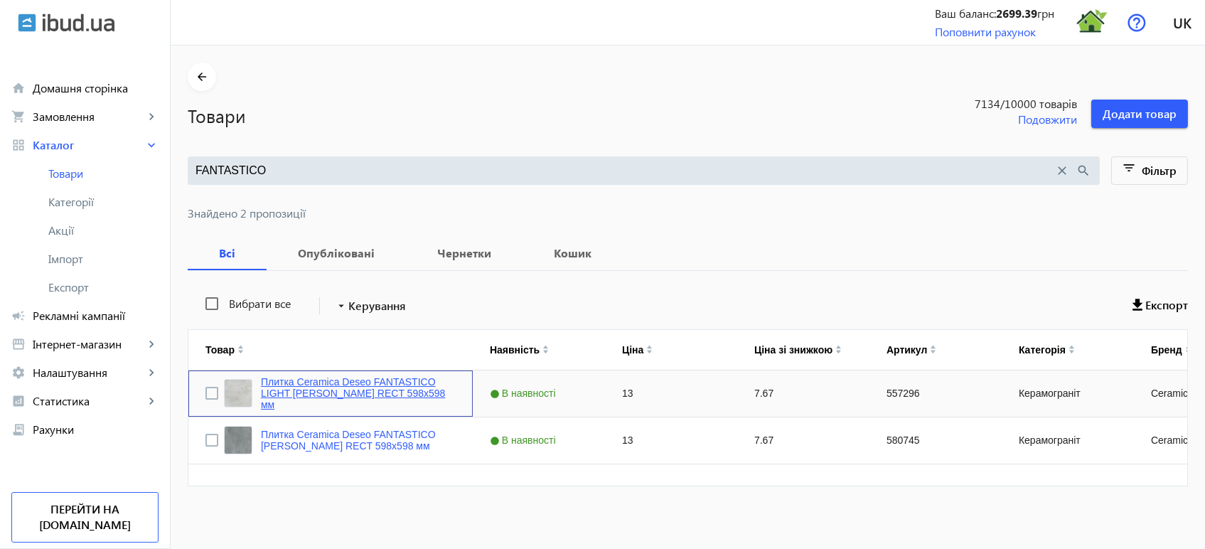
click at [346, 388] on link "Плитка Ceramica Deseo FANTASTICO LIGHT GREY MATT RECT 598х598 мм" at bounding box center [358, 393] width 195 height 34
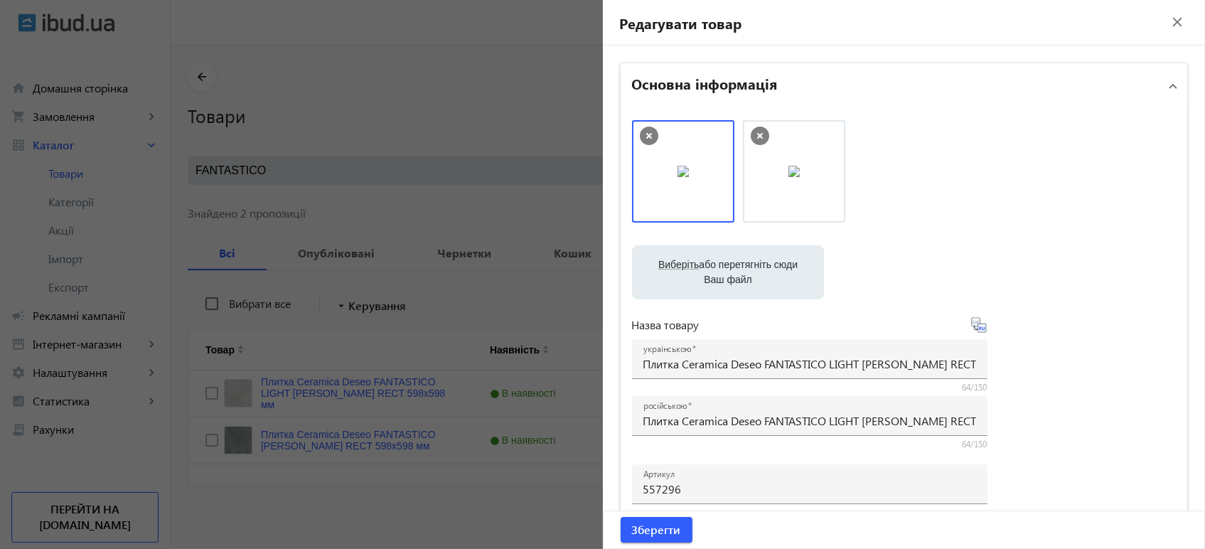
click at [492, 220] on div at bounding box center [602, 274] width 1205 height 549
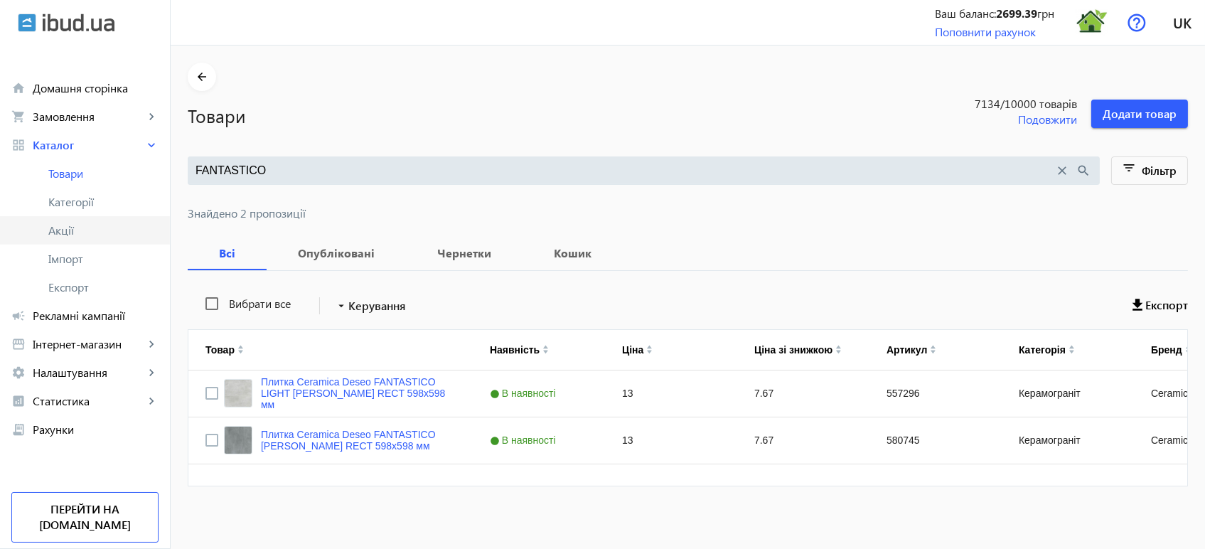
click at [83, 229] on span "Акції" at bounding box center [103, 230] width 110 height 14
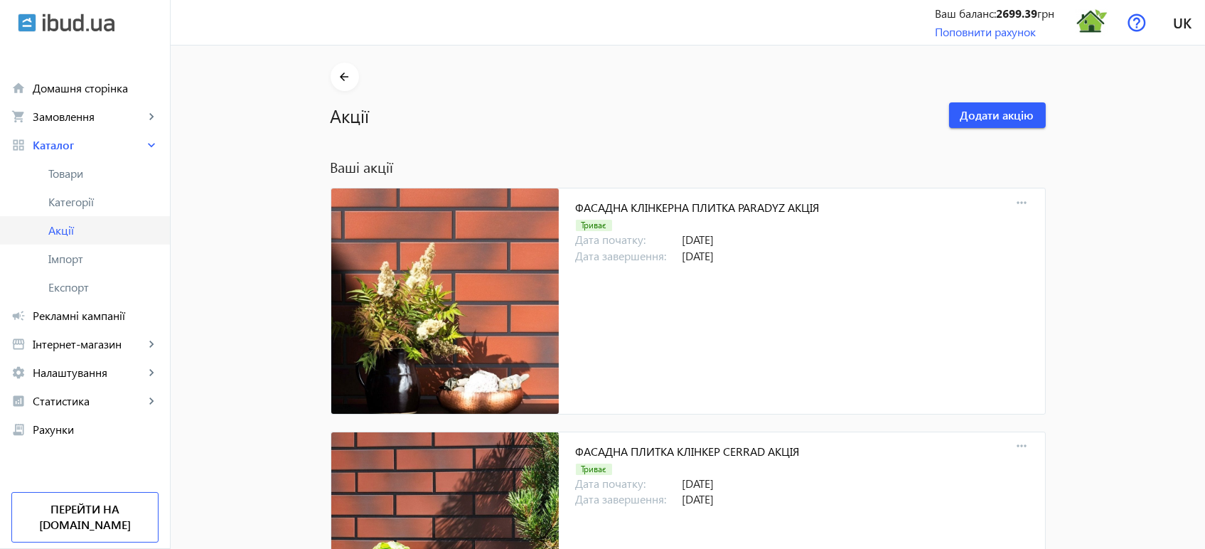
scroll to position [13179, 0]
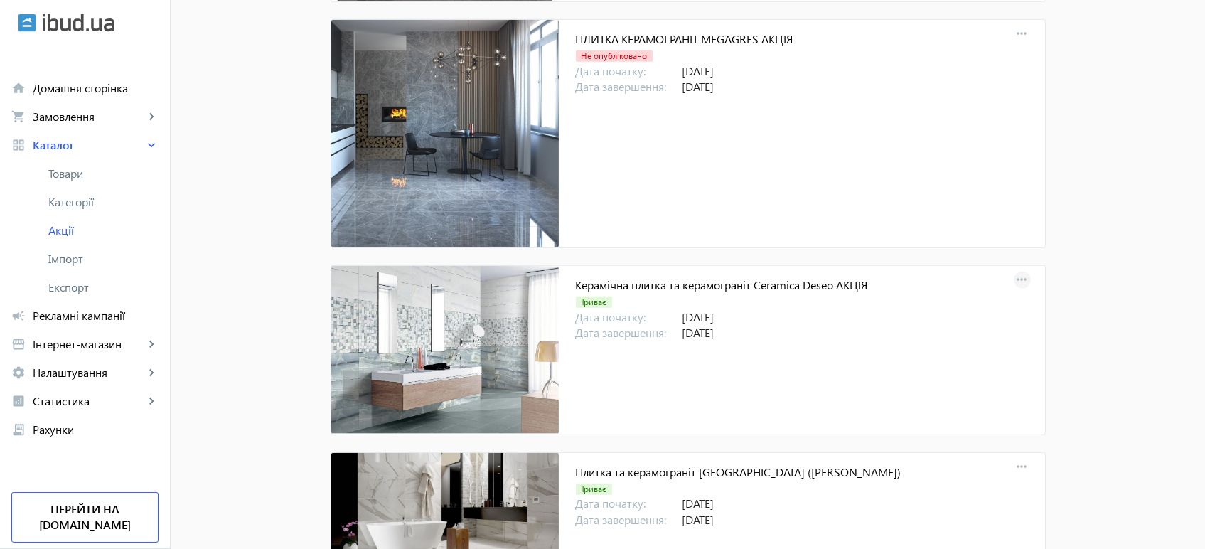
click at [1020, 270] on mat-icon "more_horiz" at bounding box center [1023, 280] width 20 height 20
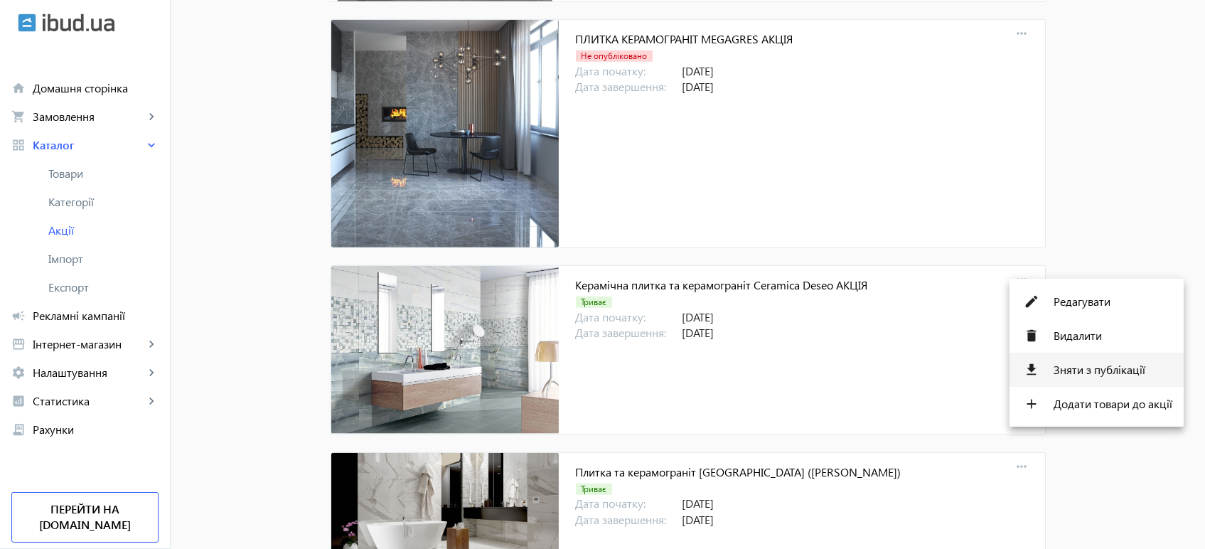
click at [1079, 364] on span "Зняти з публікації" at bounding box center [1113, 369] width 119 height 11
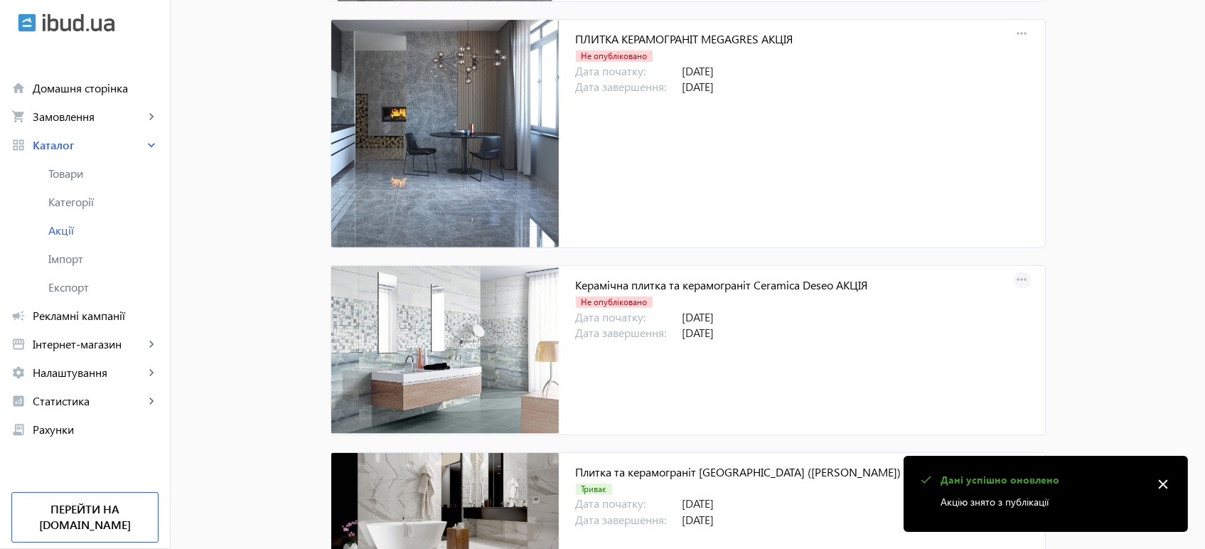
click at [1015, 272] on mat-icon "more_horiz" at bounding box center [1023, 280] width 20 height 20
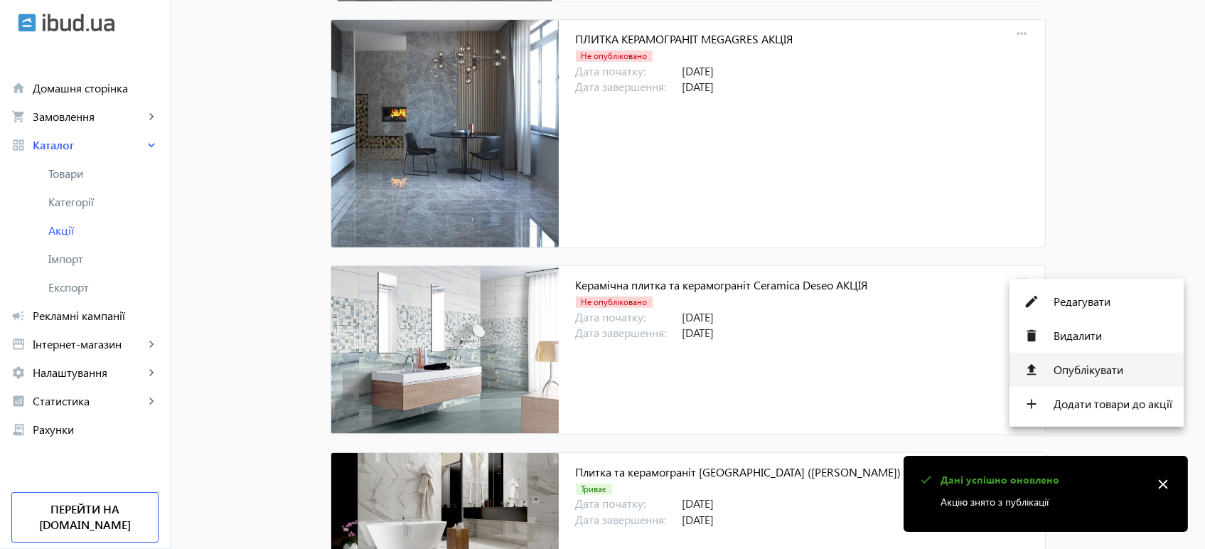
click at [1077, 366] on span "Опублікувати" at bounding box center [1113, 369] width 119 height 11
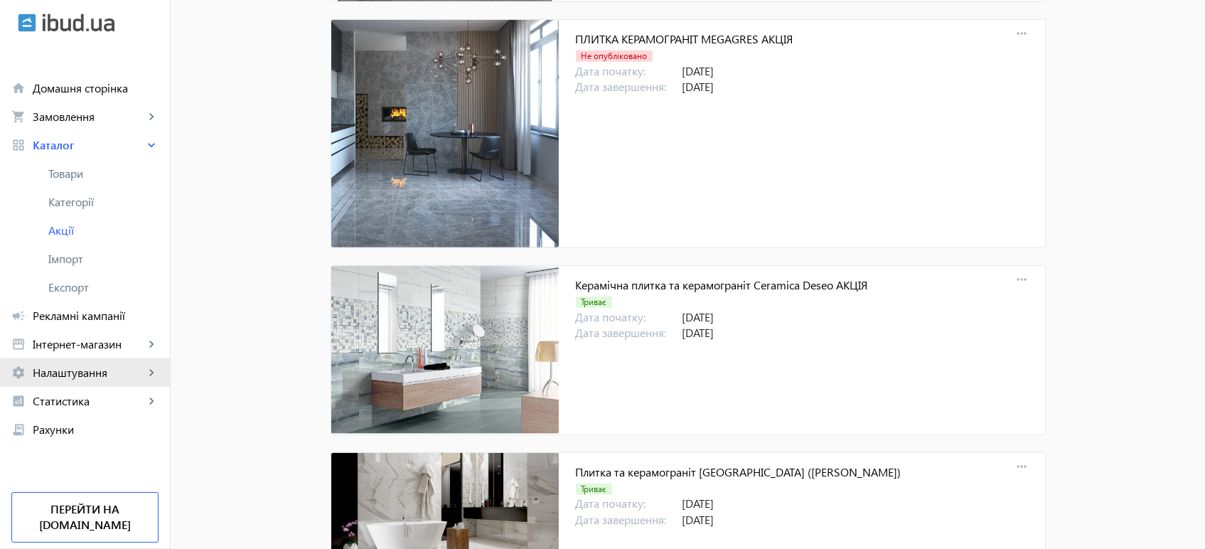
click at [118, 374] on span "Налаштування" at bounding box center [89, 373] width 112 height 14
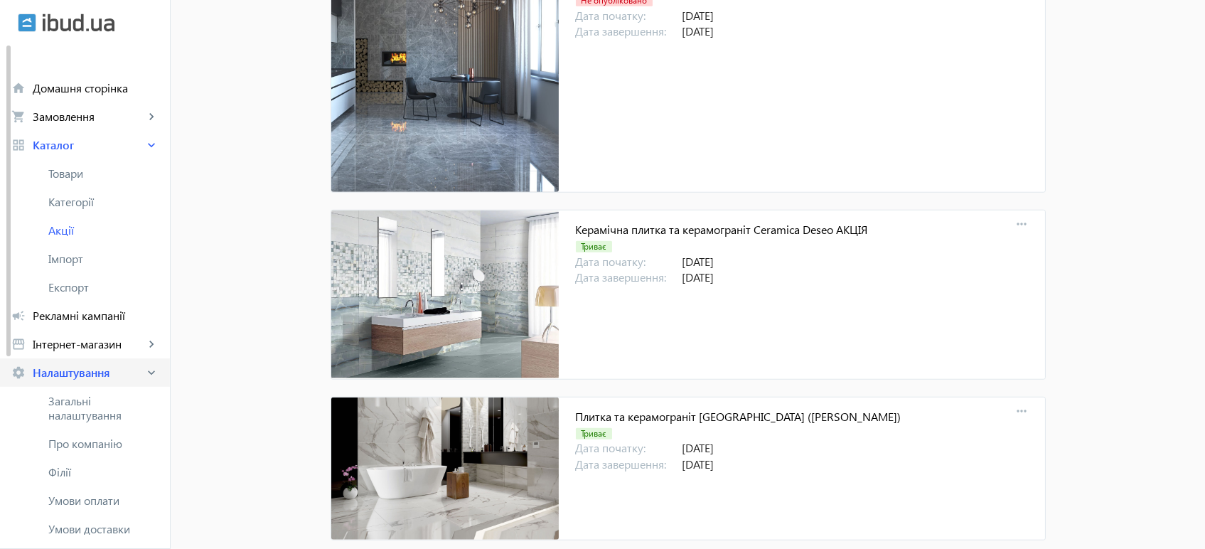
scroll to position [13337, 0]
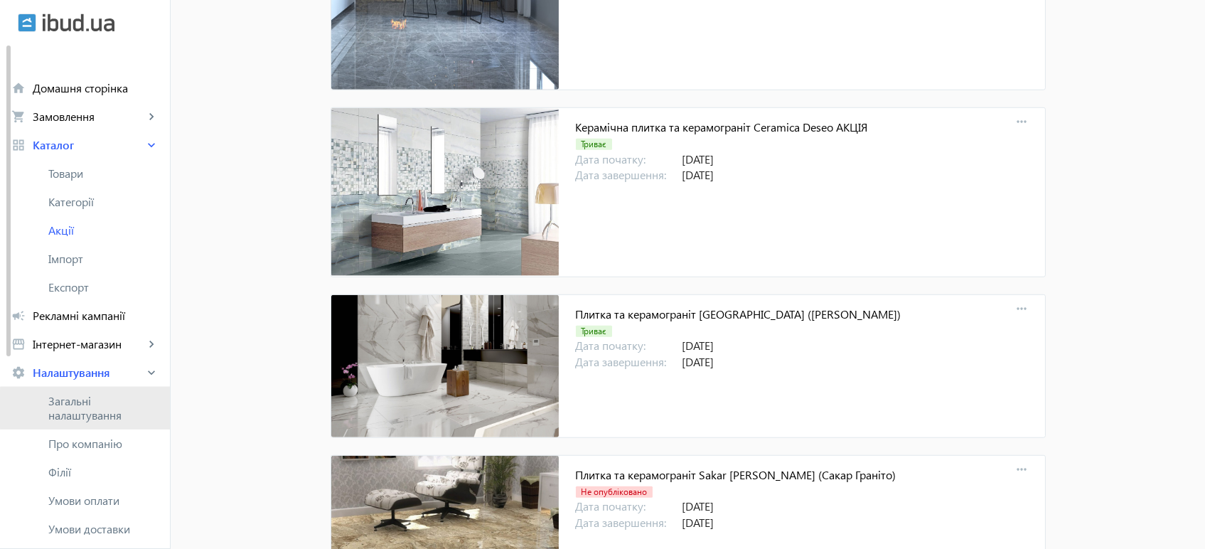
click at [88, 409] on span "Загальні налаштування" at bounding box center [103, 408] width 110 height 28
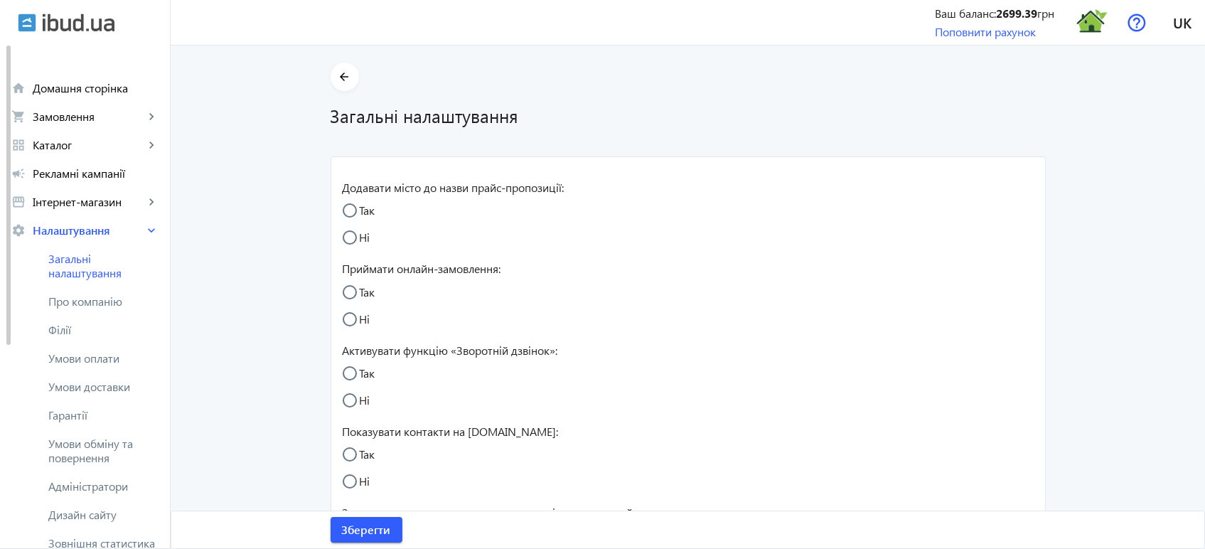
radio input "true"
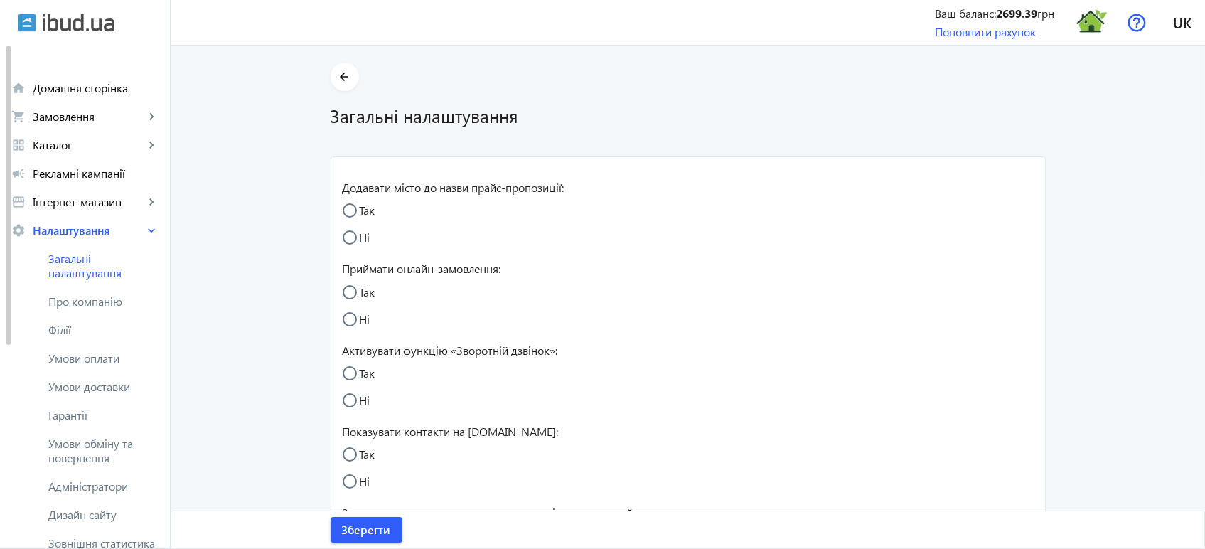
radio input "true"
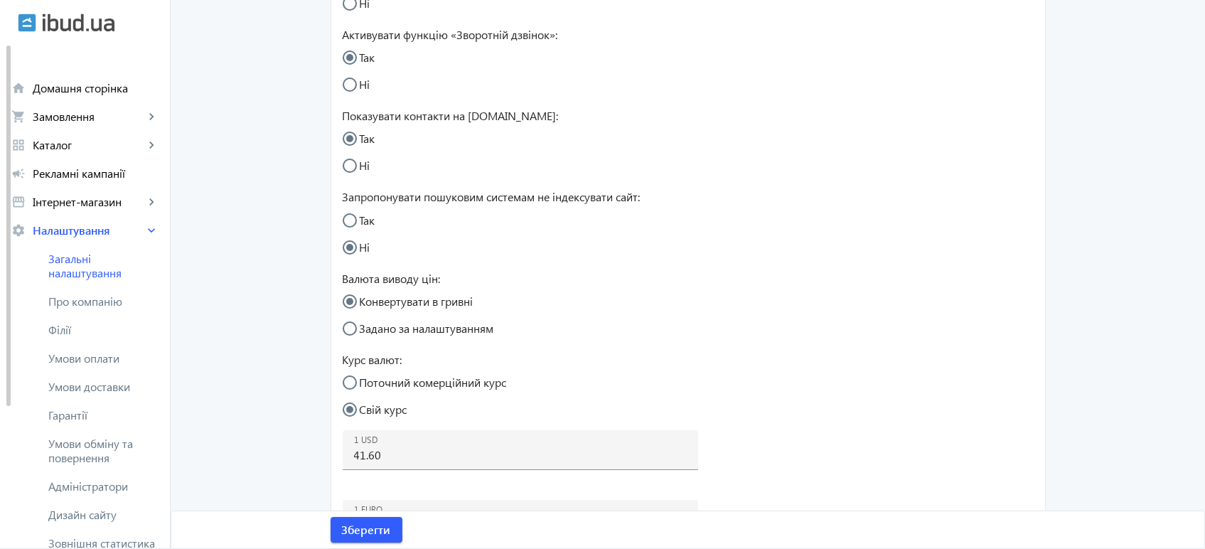
scroll to position [474, 0]
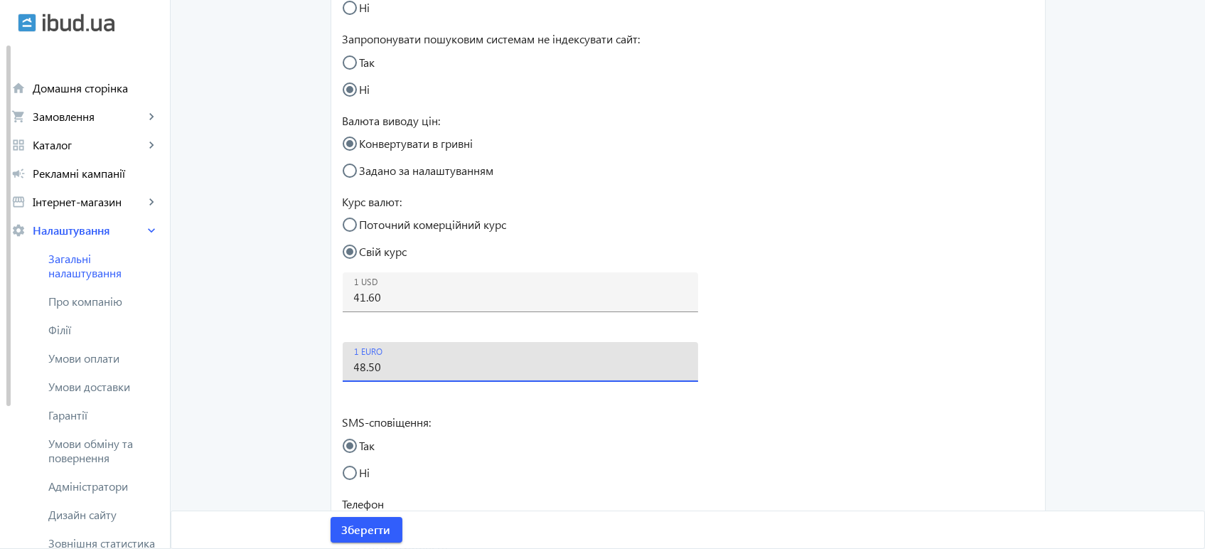
click at [415, 370] on input "48.50" at bounding box center [520, 366] width 333 height 15
type input "48.7"
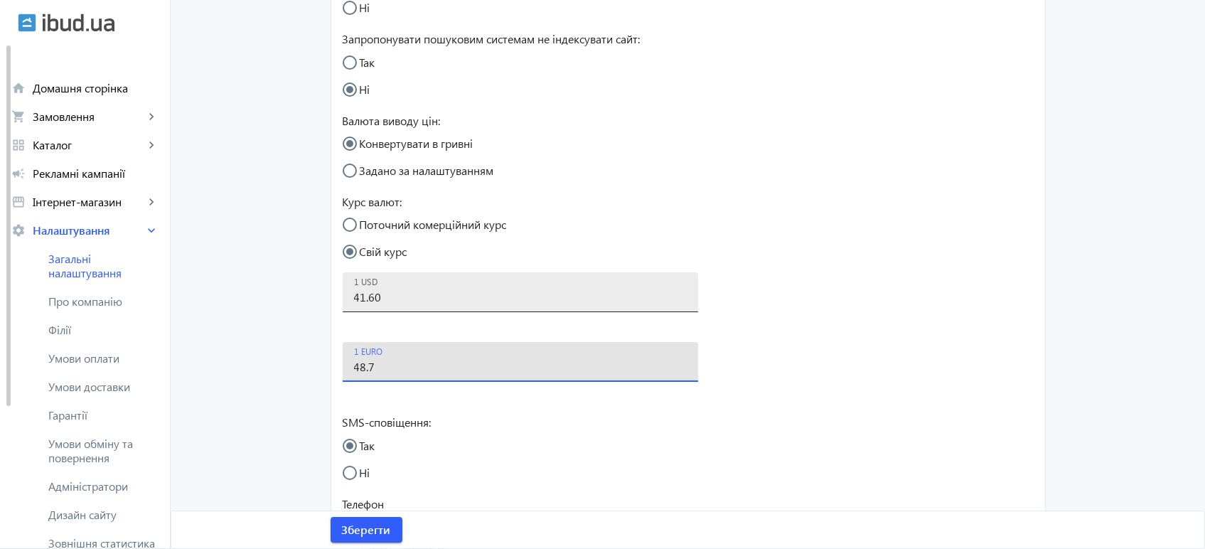
click at [392, 294] on input "41.60" at bounding box center [520, 296] width 333 height 15
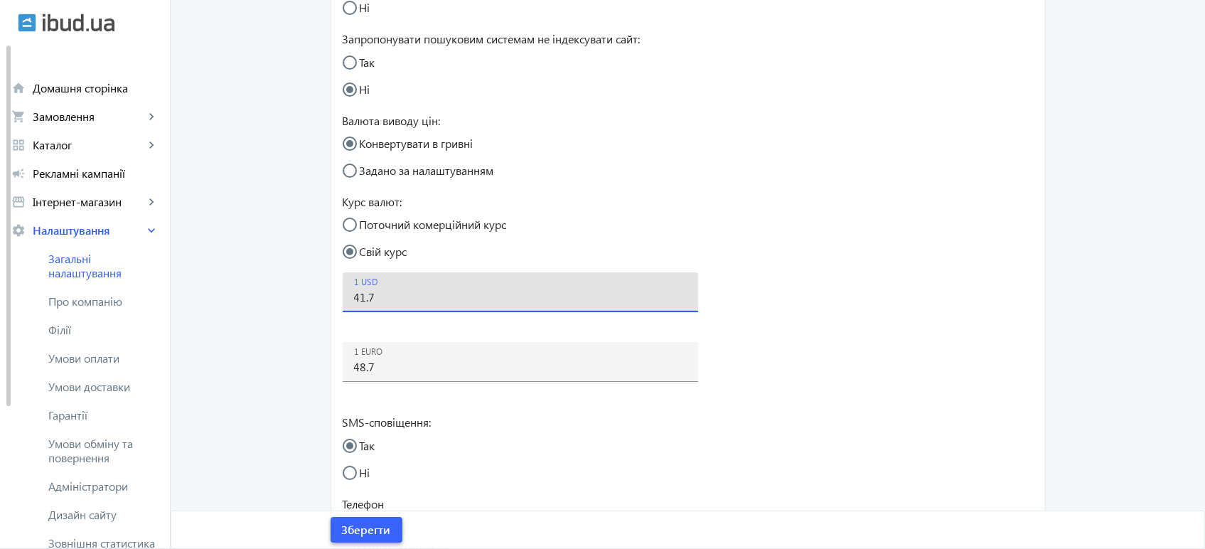
type input "41.7"
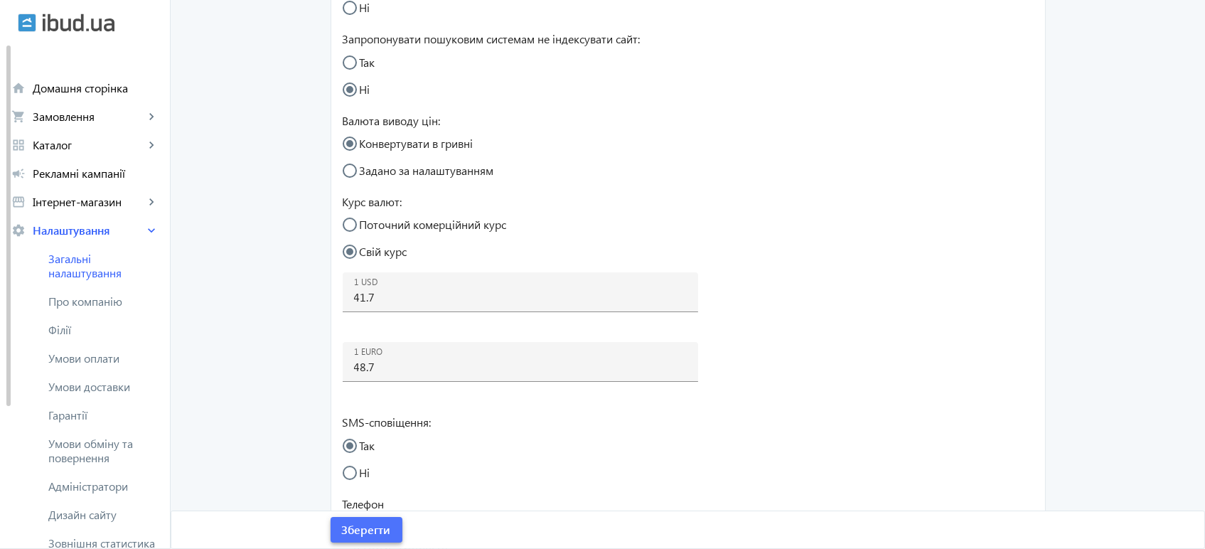
click at [351, 526] on span "Зберегти" at bounding box center [366, 530] width 49 height 16
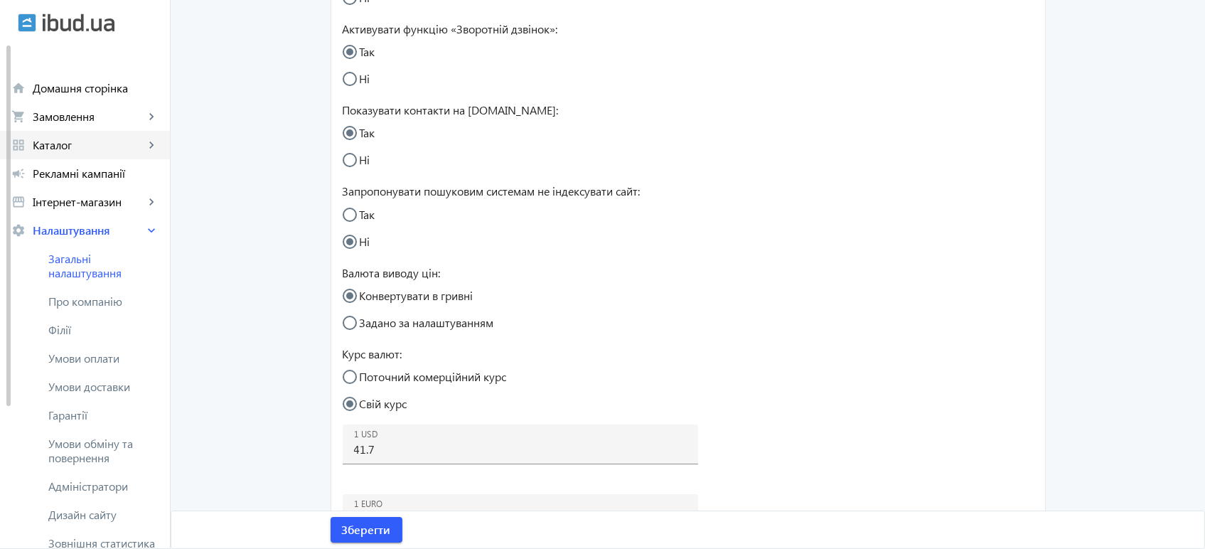
scroll to position [0, 0]
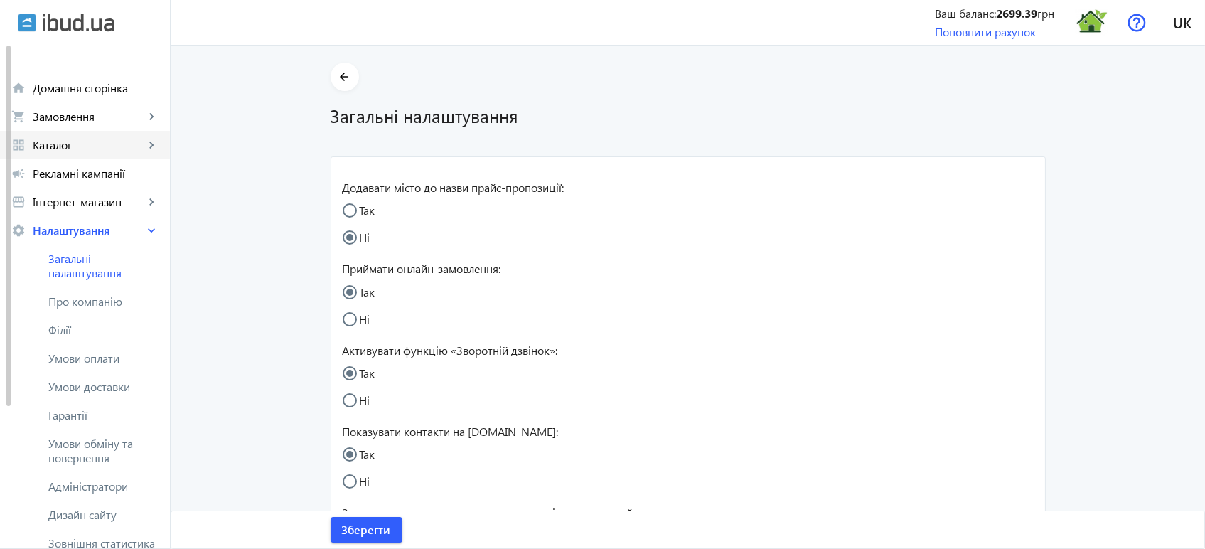
click at [115, 146] on span "Каталог" at bounding box center [89, 145] width 112 height 14
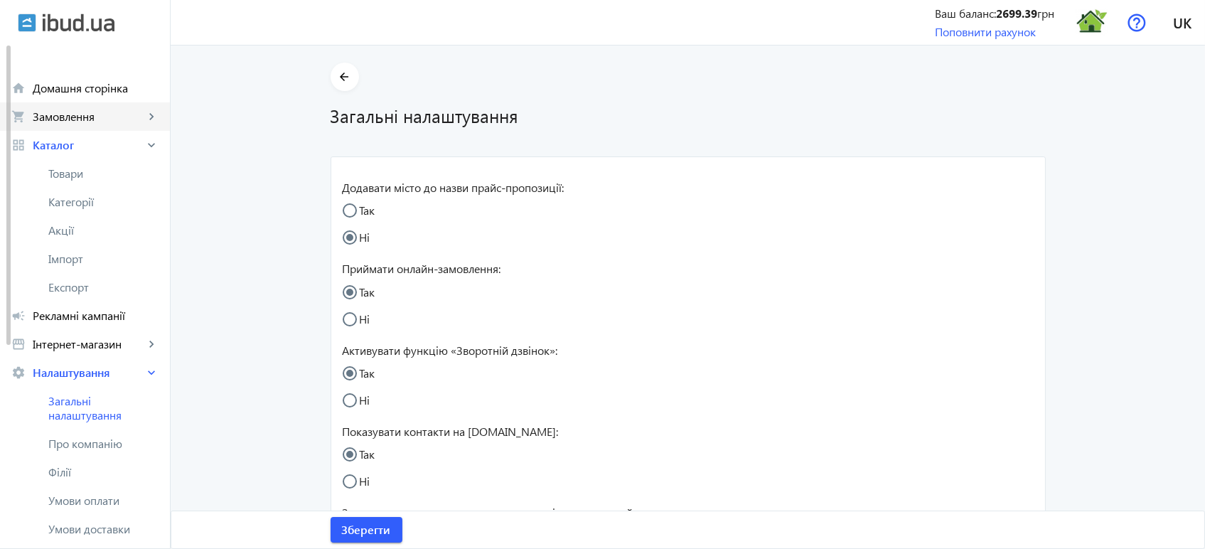
click at [85, 116] on span "Замовлення" at bounding box center [89, 117] width 112 height 14
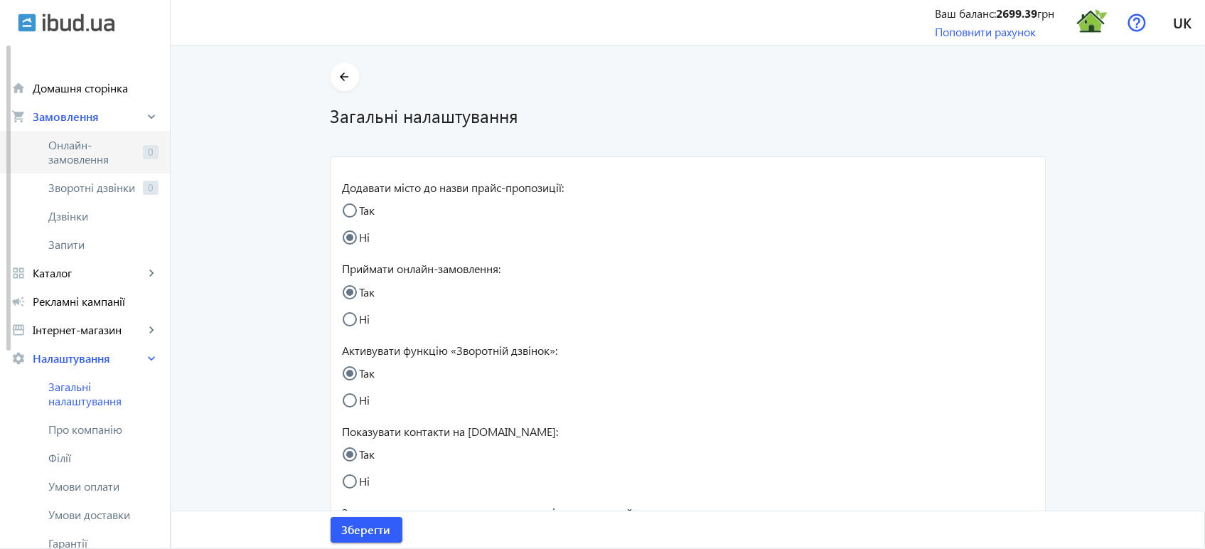
click at [83, 157] on span "Онлайн-замовлення" at bounding box center [92, 152] width 89 height 28
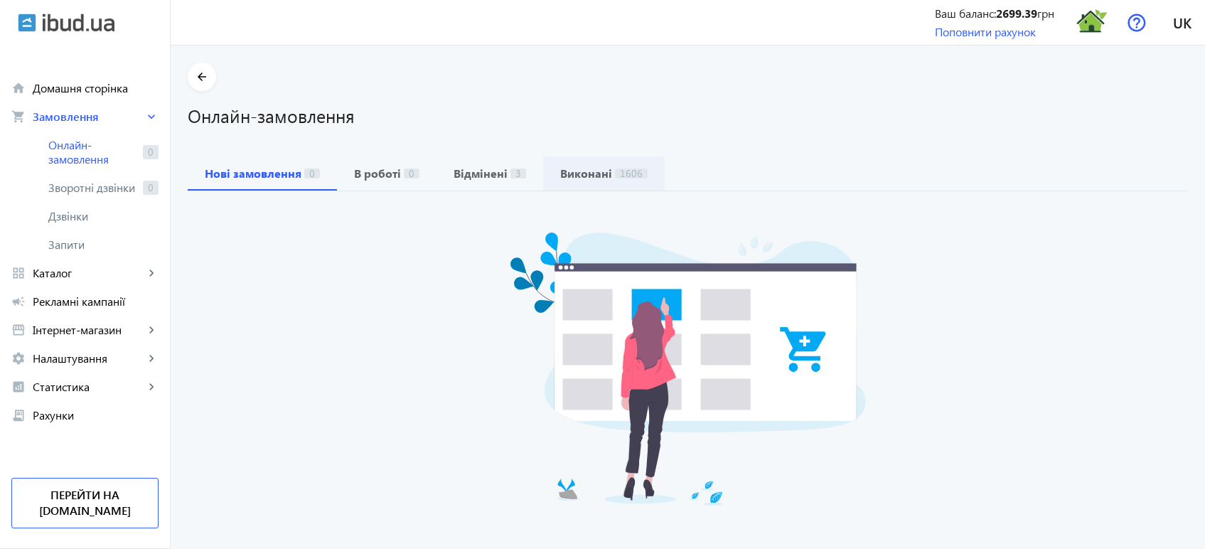
click at [567, 174] on b "Виконані" at bounding box center [586, 173] width 52 height 11
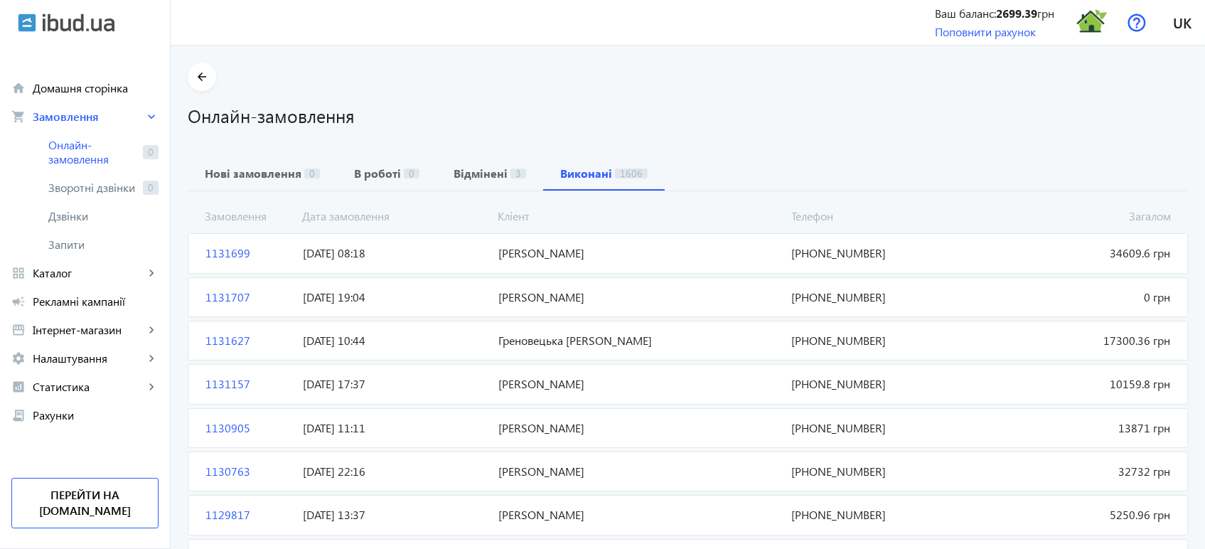
click at [216, 254] on span "1131699" at bounding box center [248, 253] width 97 height 16
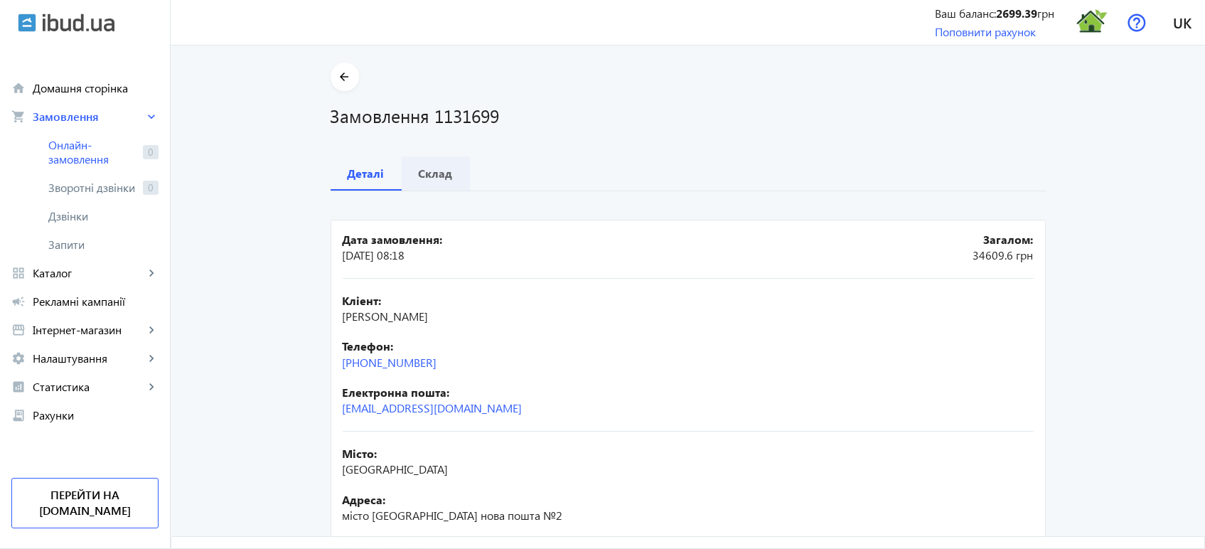
click at [439, 181] on span "Склад" at bounding box center [436, 173] width 34 height 34
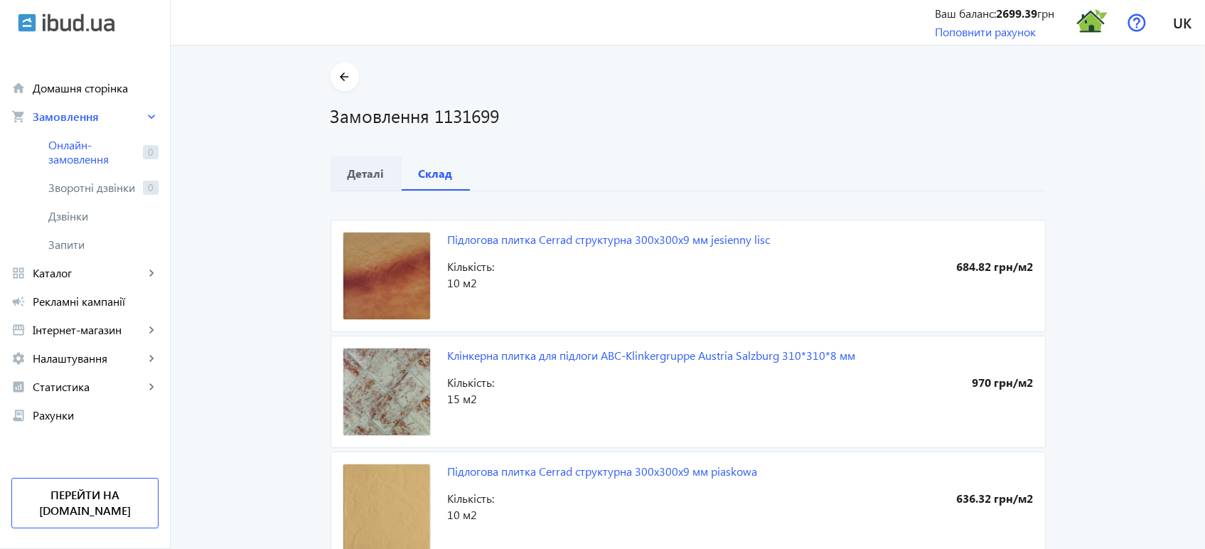
click at [364, 169] on b "Деталі" at bounding box center [366, 173] width 37 height 11
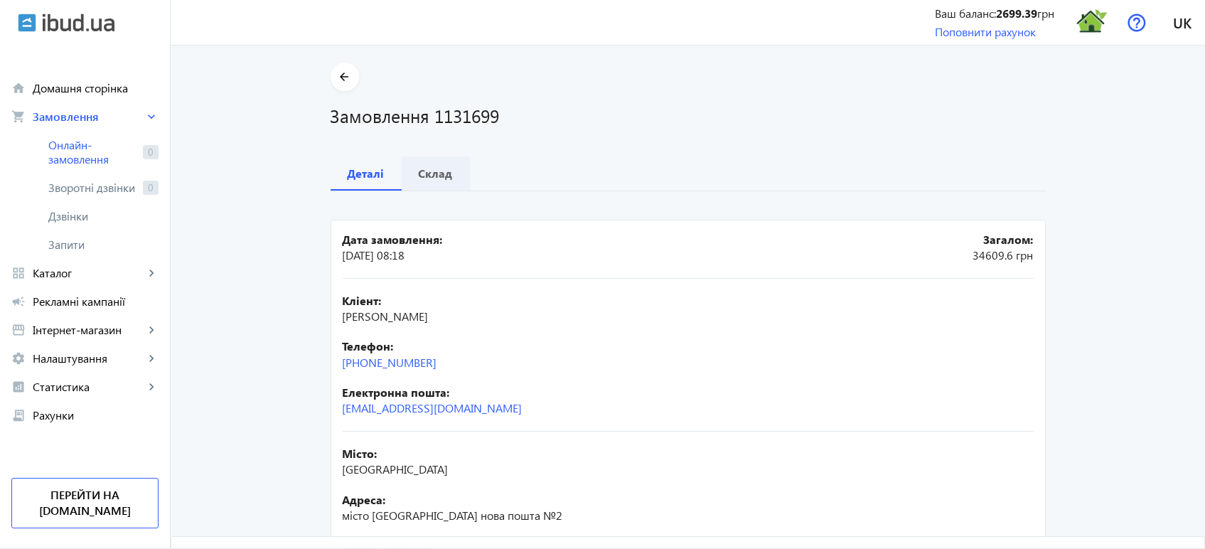
click at [435, 175] on b "Склад" at bounding box center [436, 173] width 34 height 11
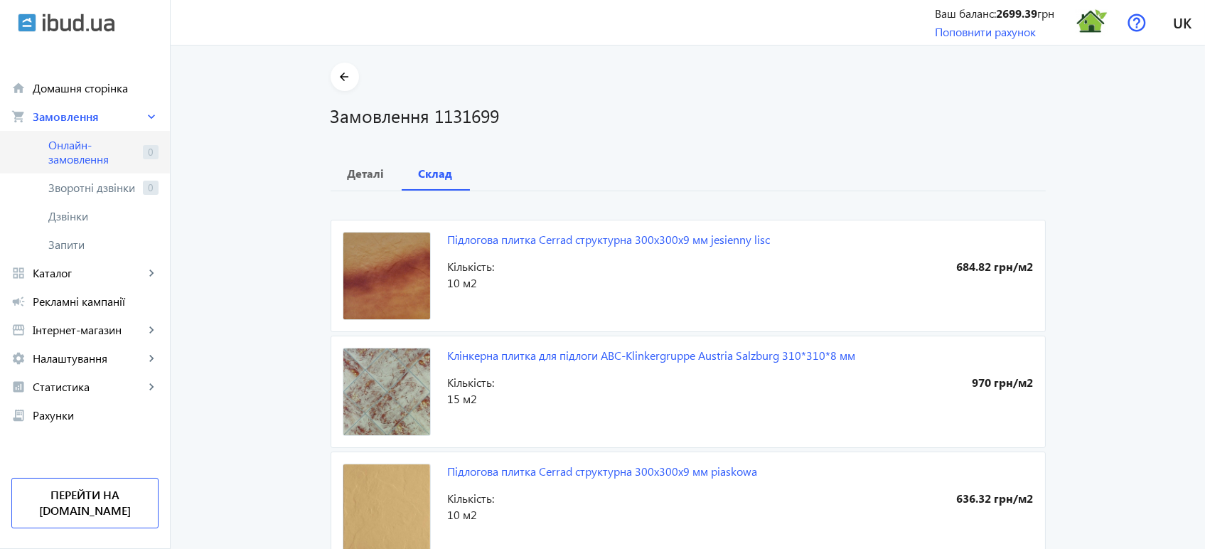
click at [100, 155] on span "Онлайн-замовлення" at bounding box center [92, 152] width 89 height 28
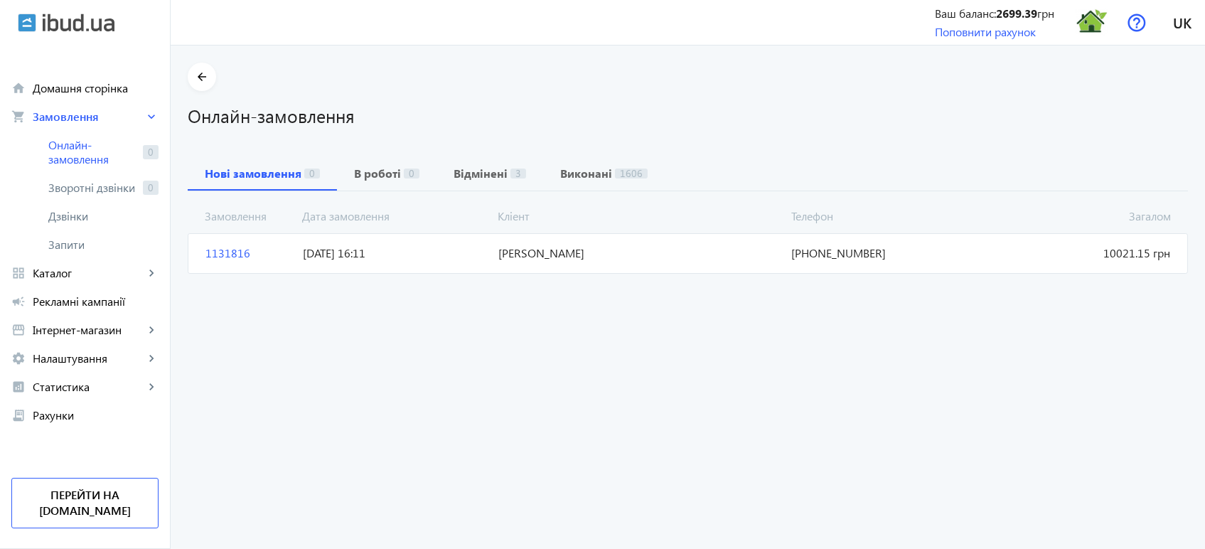
click at [225, 253] on span "1131816" at bounding box center [248, 253] width 97 height 16
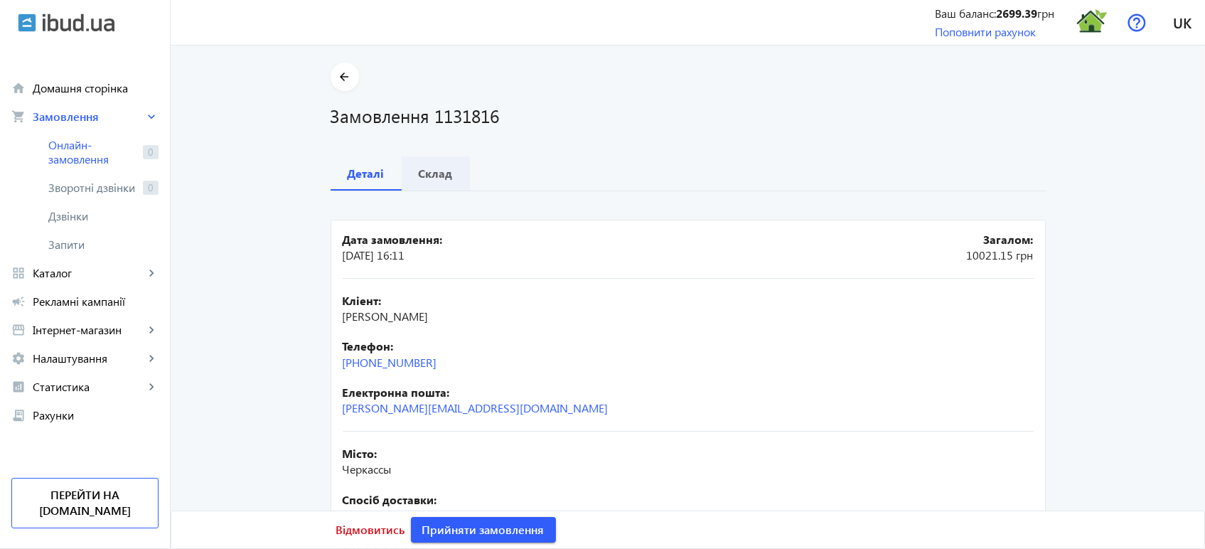
click at [430, 168] on b "Склад" at bounding box center [436, 173] width 34 height 11
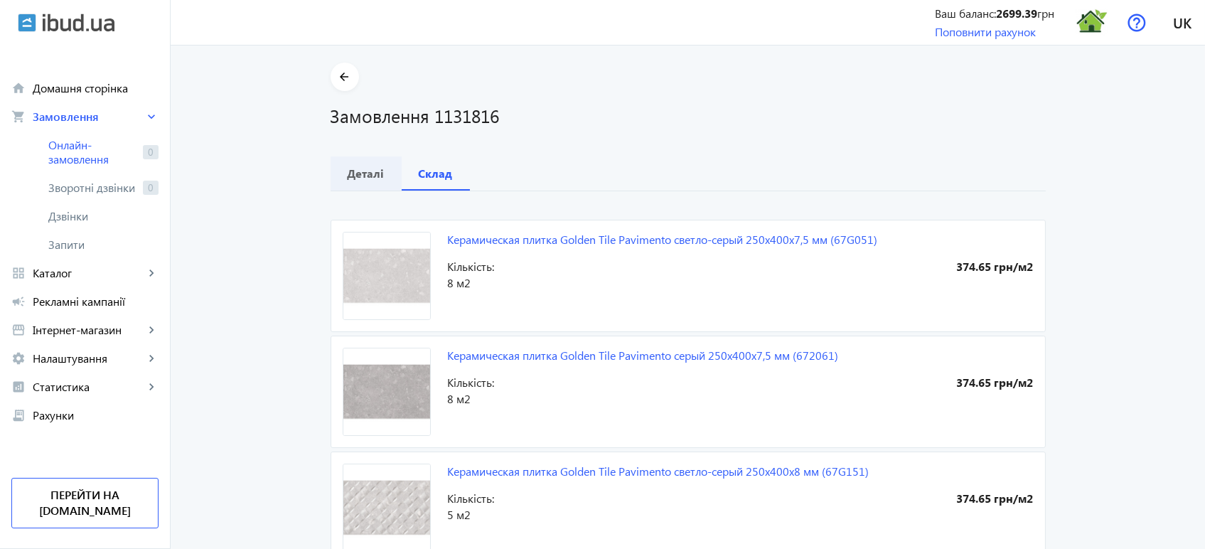
click at [368, 176] on b "Деталі" at bounding box center [366, 173] width 37 height 11
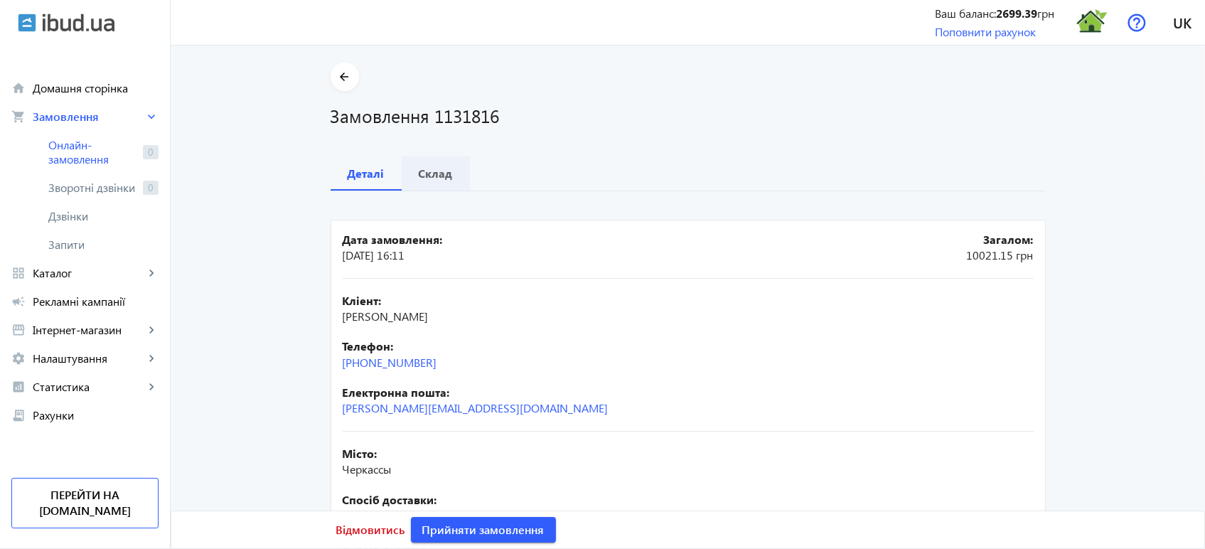
click at [441, 175] on b "Склад" at bounding box center [436, 173] width 34 height 11
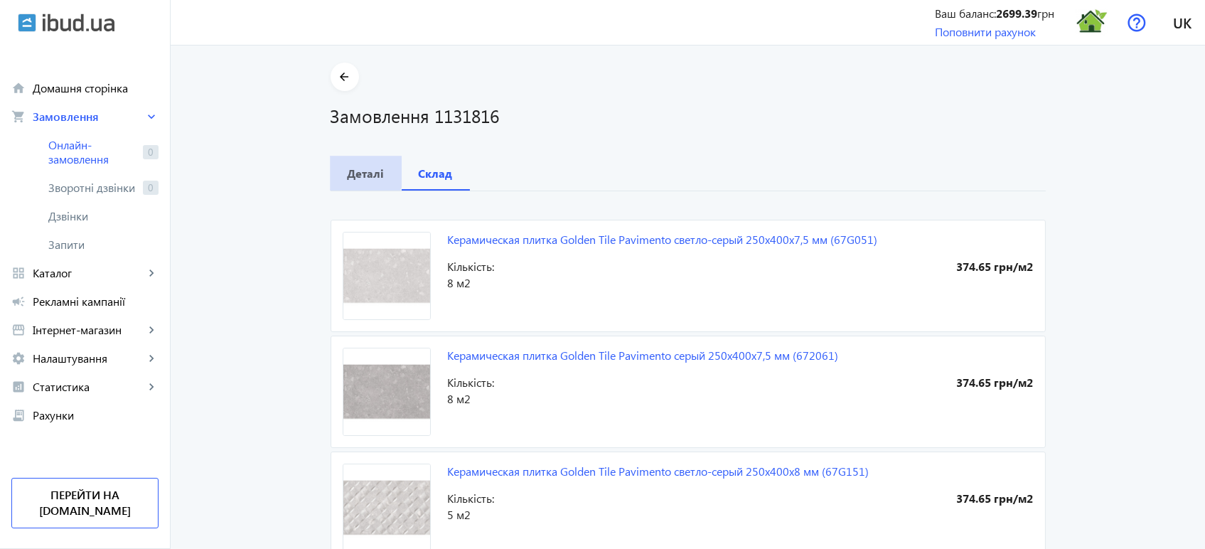
click at [348, 169] on b "Деталі" at bounding box center [366, 173] width 37 height 11
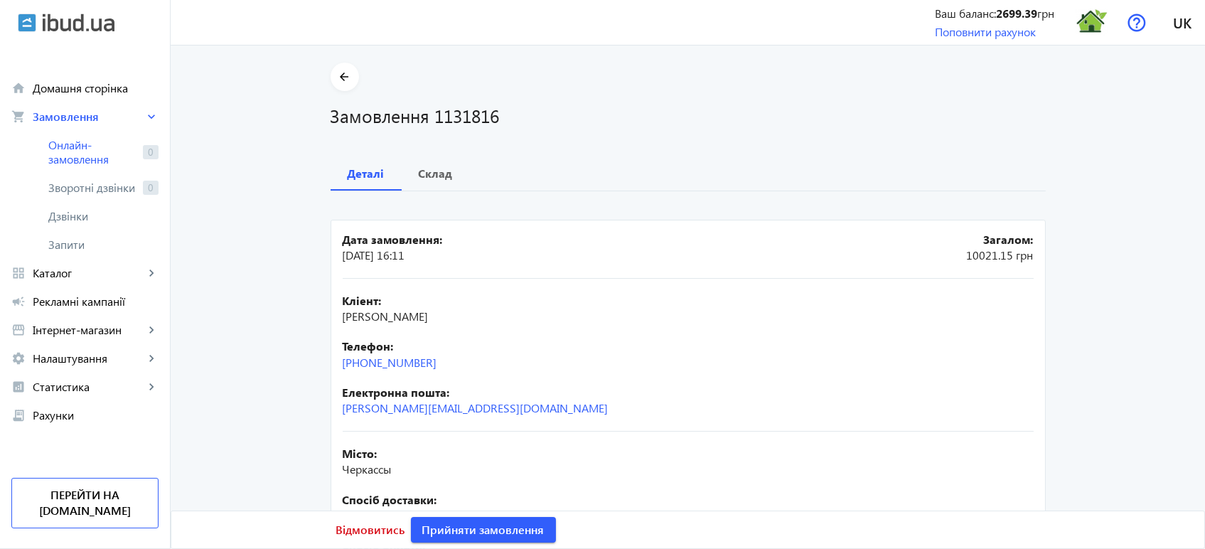
scroll to position [161, 0]
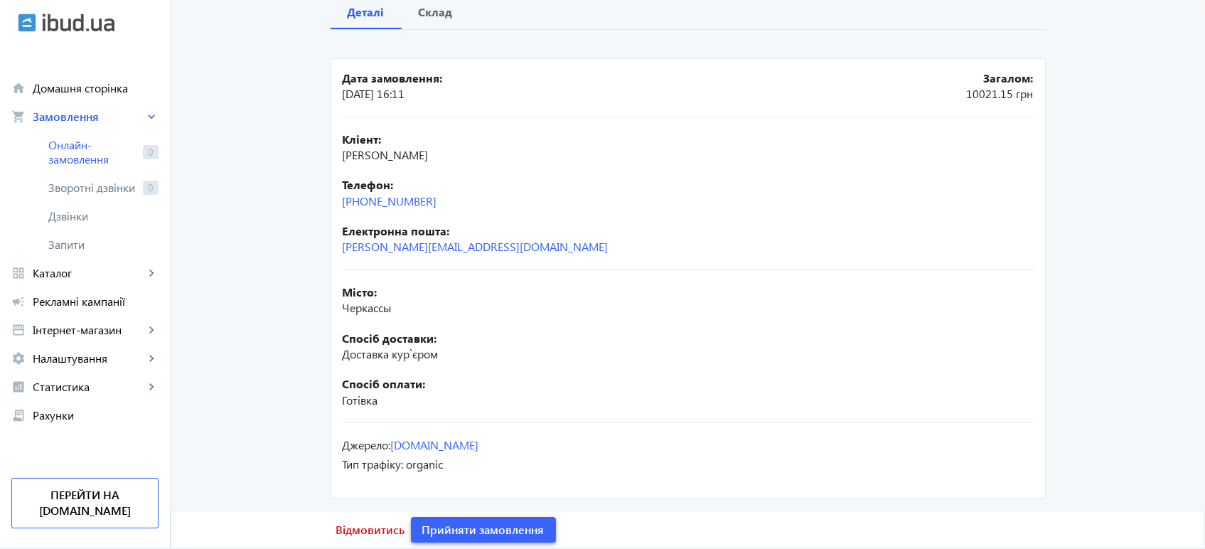
click at [479, 528] on span "Прийняти замовлення" at bounding box center [483, 530] width 122 height 16
click at [479, 528] on span "Замовлення опрацьоване" at bounding box center [492, 530] width 140 height 16
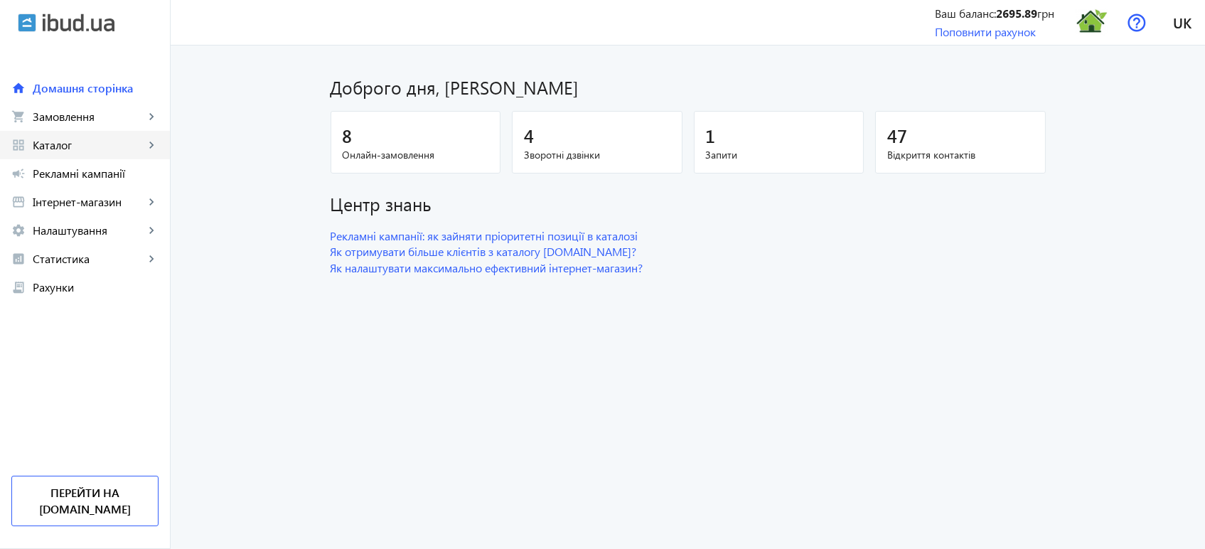
click at [89, 144] on span "Каталог" at bounding box center [89, 145] width 112 height 14
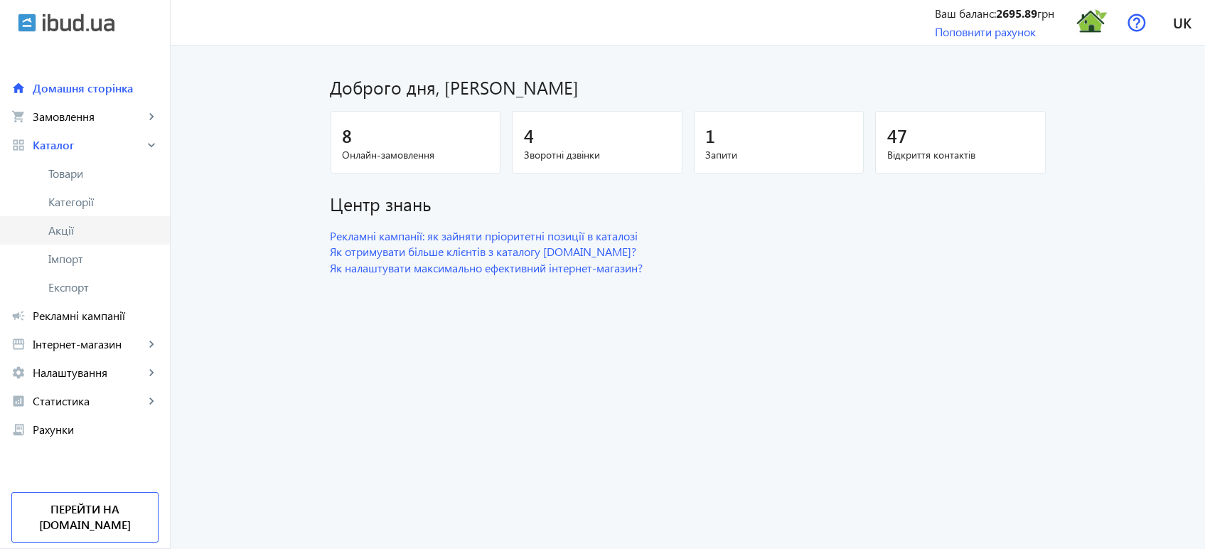
click at [76, 235] on span "Акції" at bounding box center [103, 230] width 110 height 14
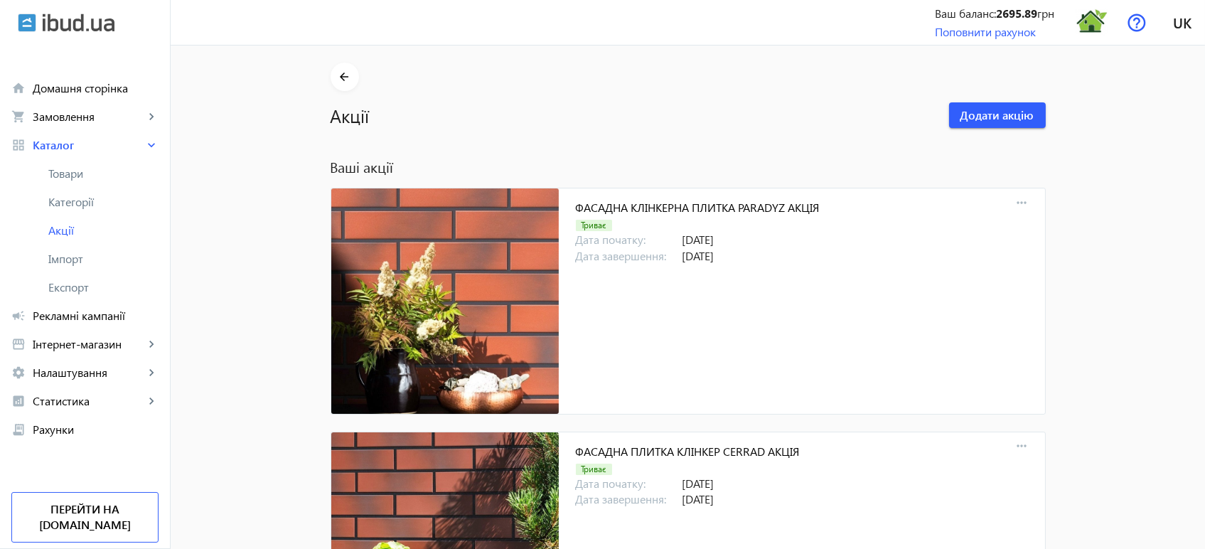
scroll to position [2933, 0]
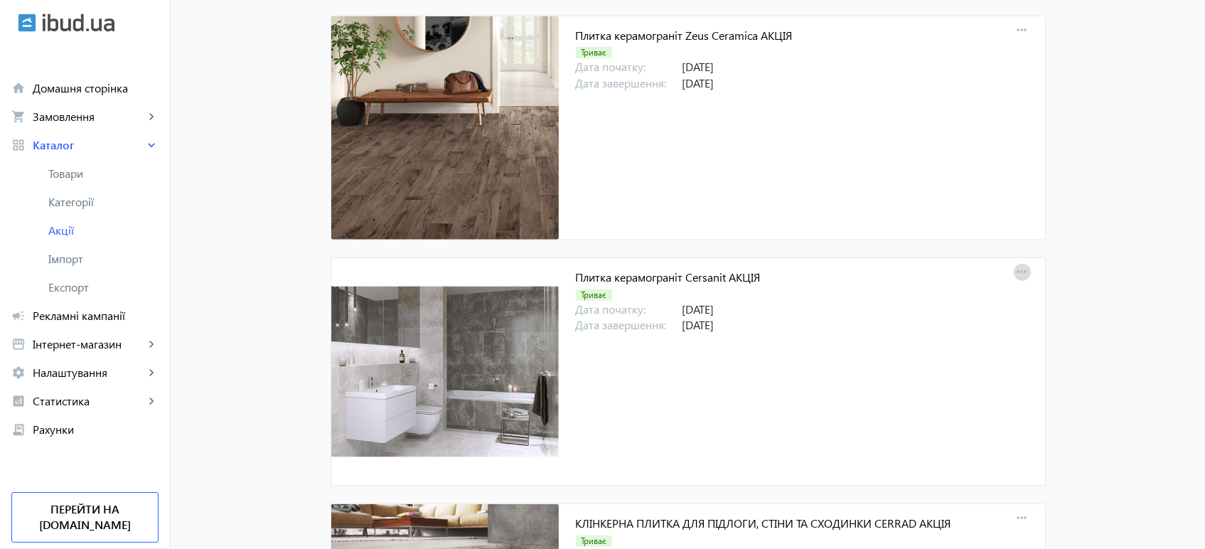
click at [1020, 272] on mat-icon "more_horiz" at bounding box center [1023, 272] width 20 height 20
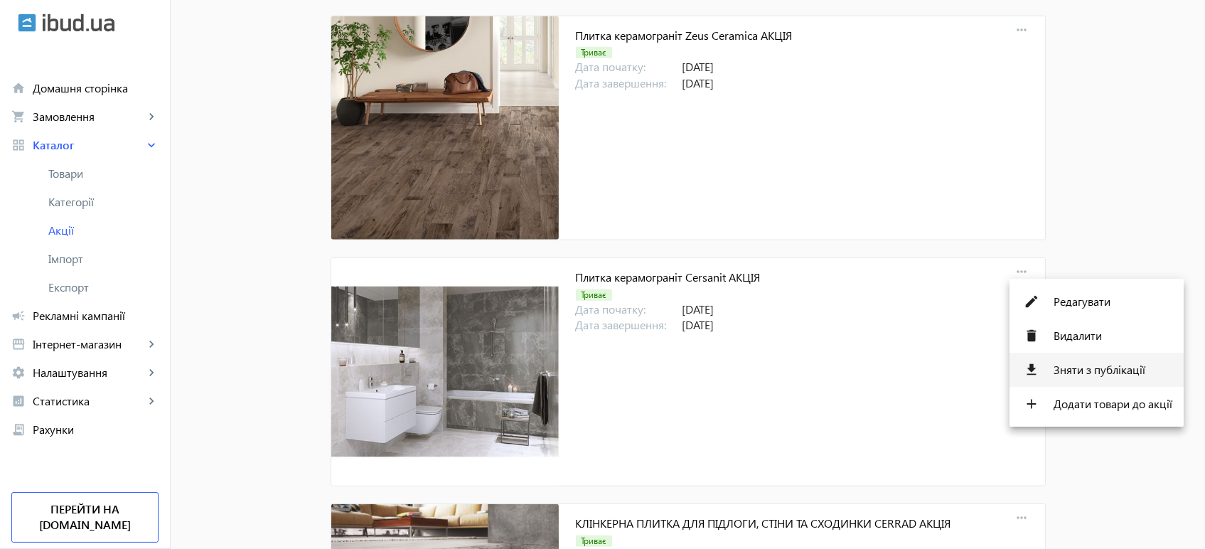
click at [1090, 369] on span "Зняти з публікації" at bounding box center [1113, 369] width 119 height 11
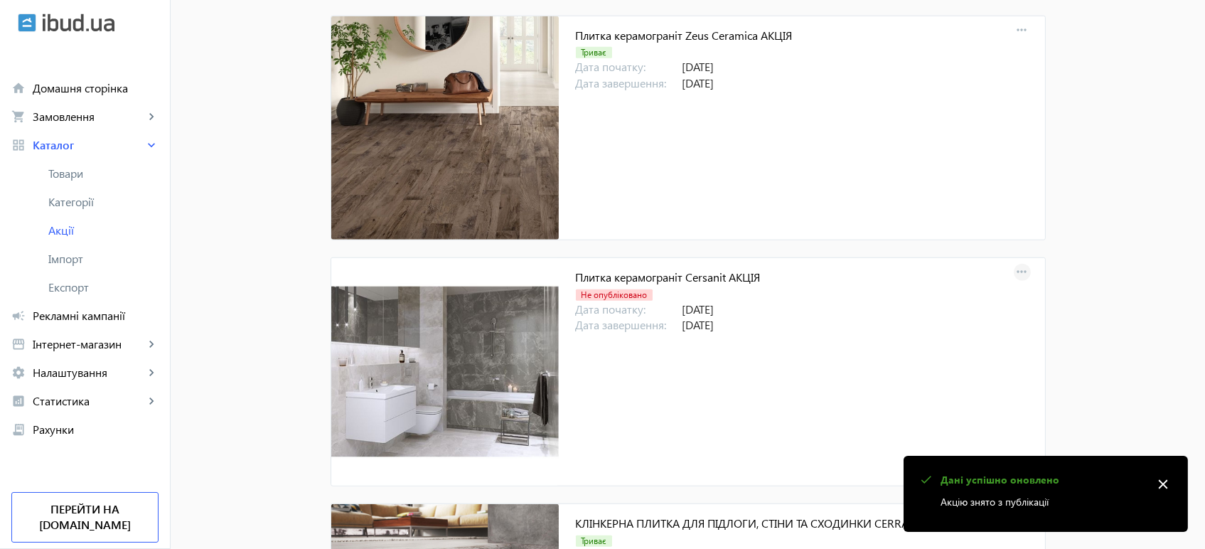
click at [1030, 272] on span at bounding box center [1023, 272] width 34 height 34
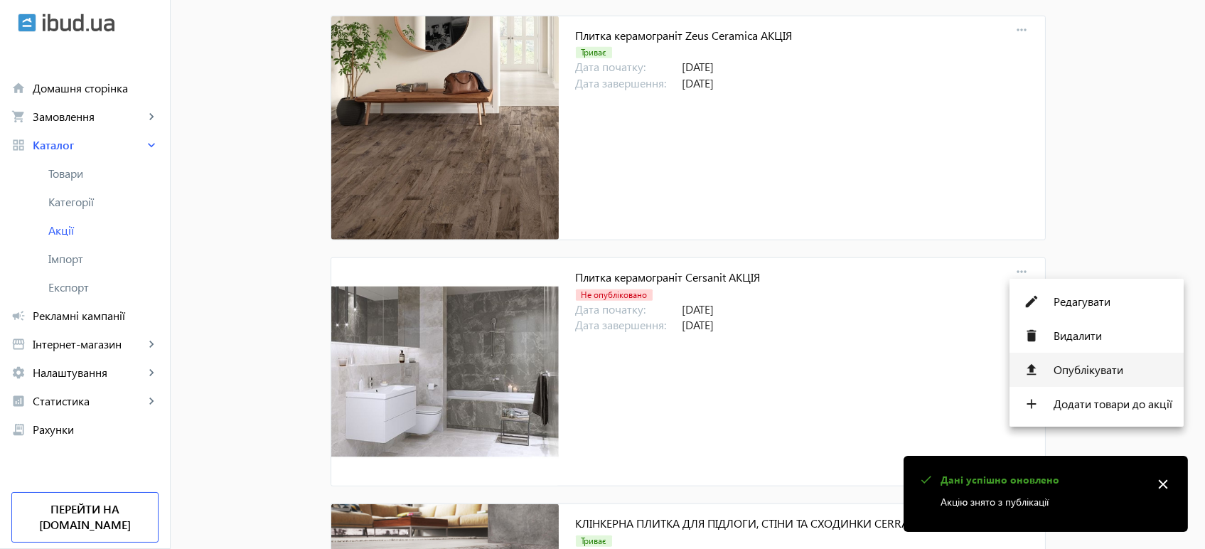
click at [1097, 367] on span "Опублікувати" at bounding box center [1113, 369] width 119 height 11
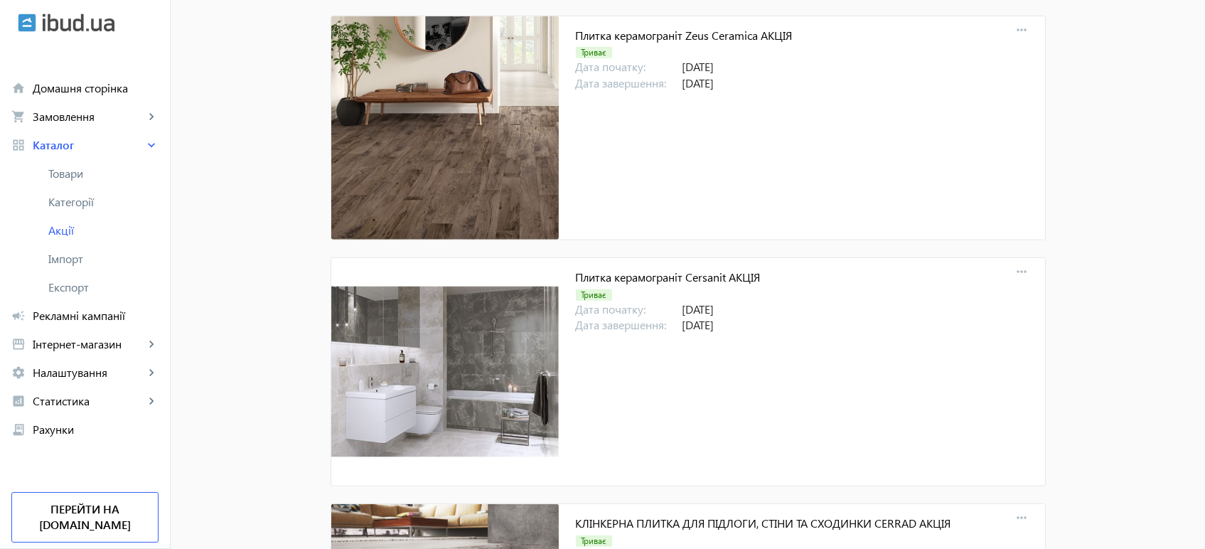
scroll to position [13179, 0]
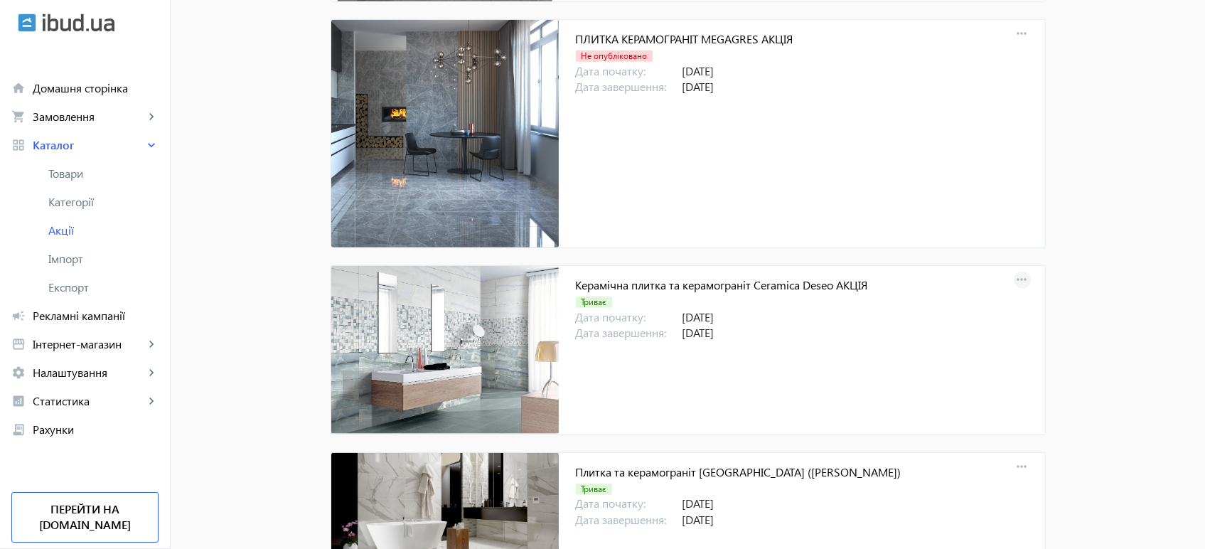
click at [1013, 270] on mat-icon "more_horiz" at bounding box center [1023, 280] width 20 height 20
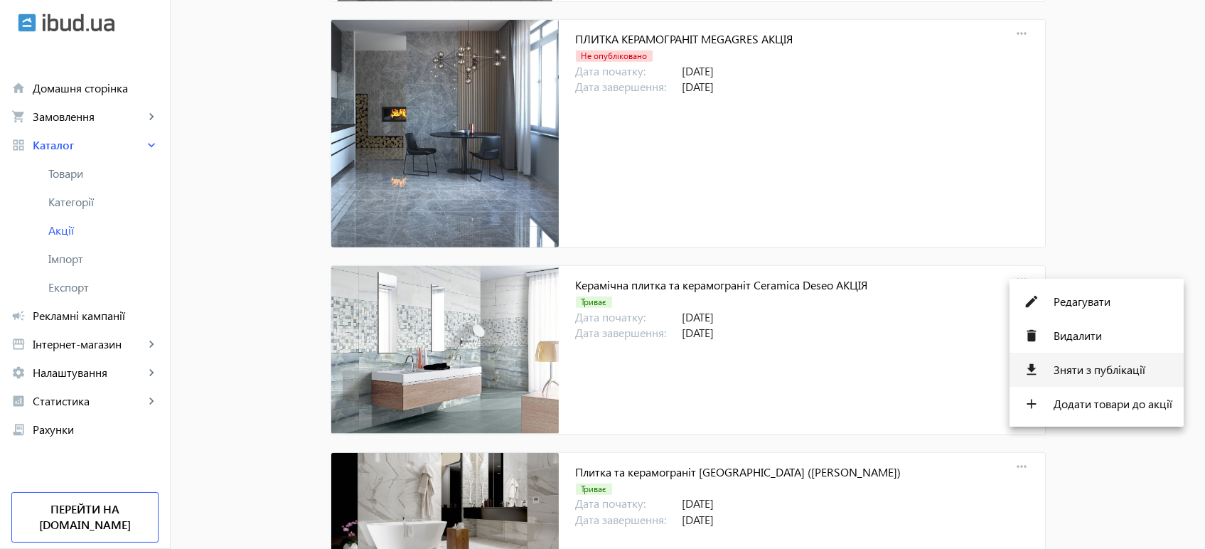
click at [1099, 368] on span "Зняти з публікації" at bounding box center [1113, 369] width 119 height 11
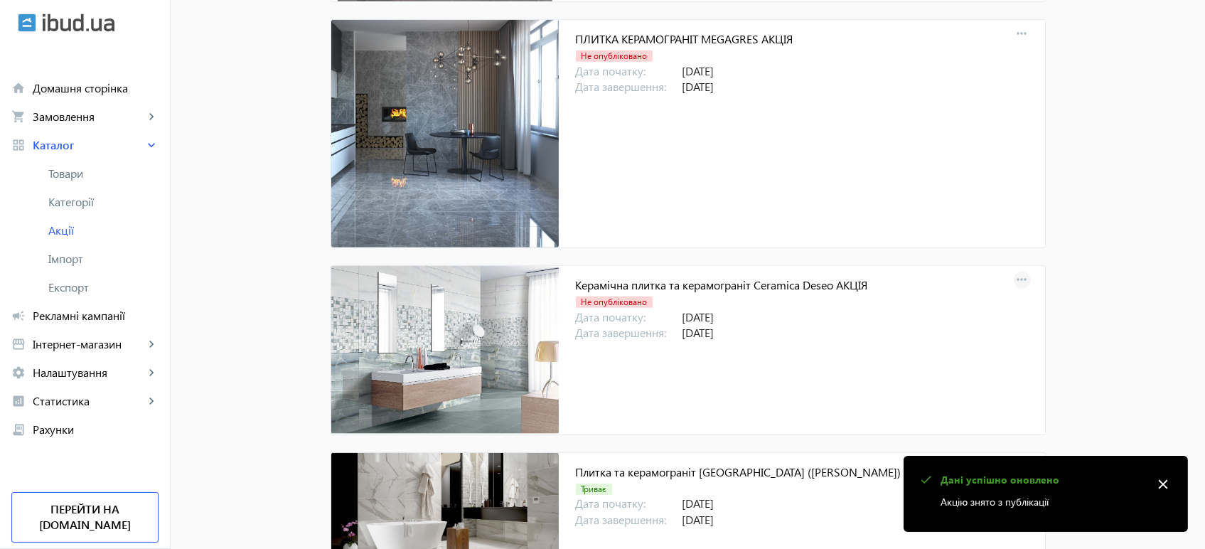
click at [1028, 270] on span at bounding box center [1023, 280] width 34 height 34
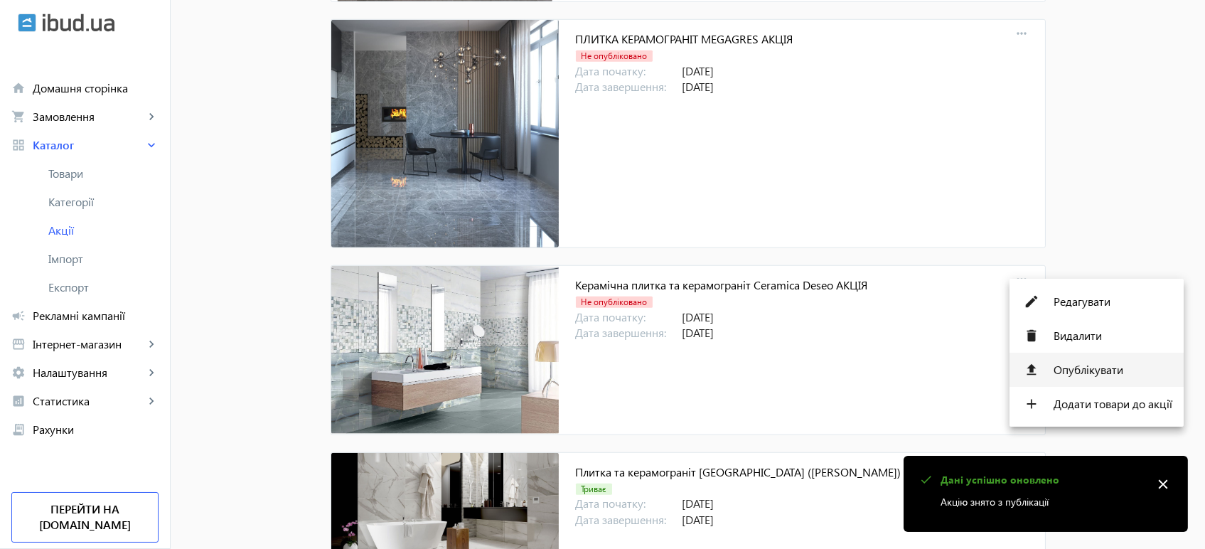
click at [1086, 370] on span "Опублікувати" at bounding box center [1113, 369] width 119 height 11
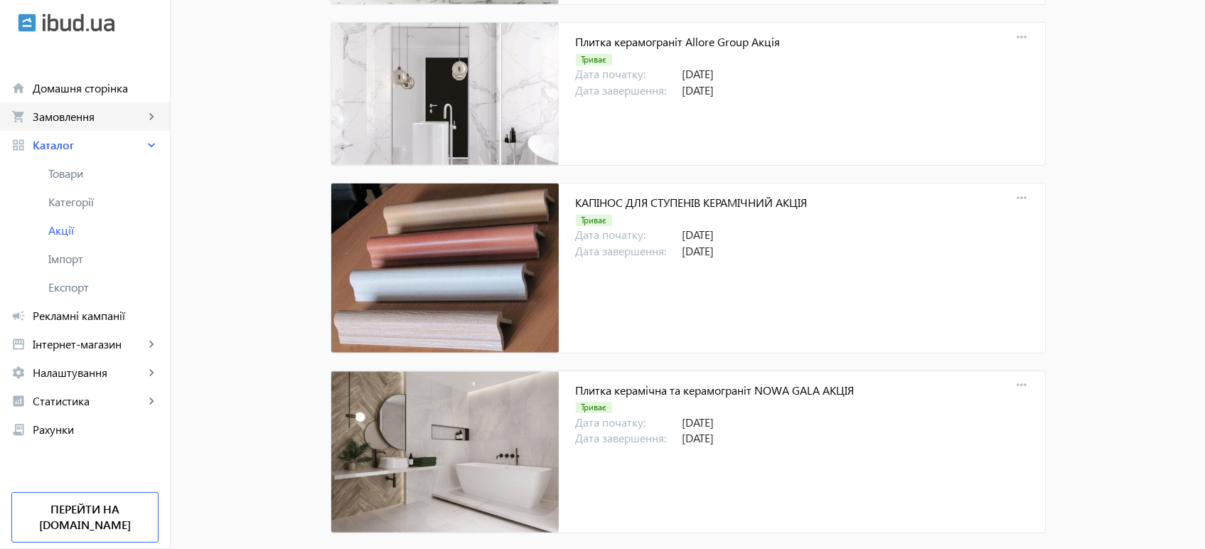
scroll to position [11994, 0]
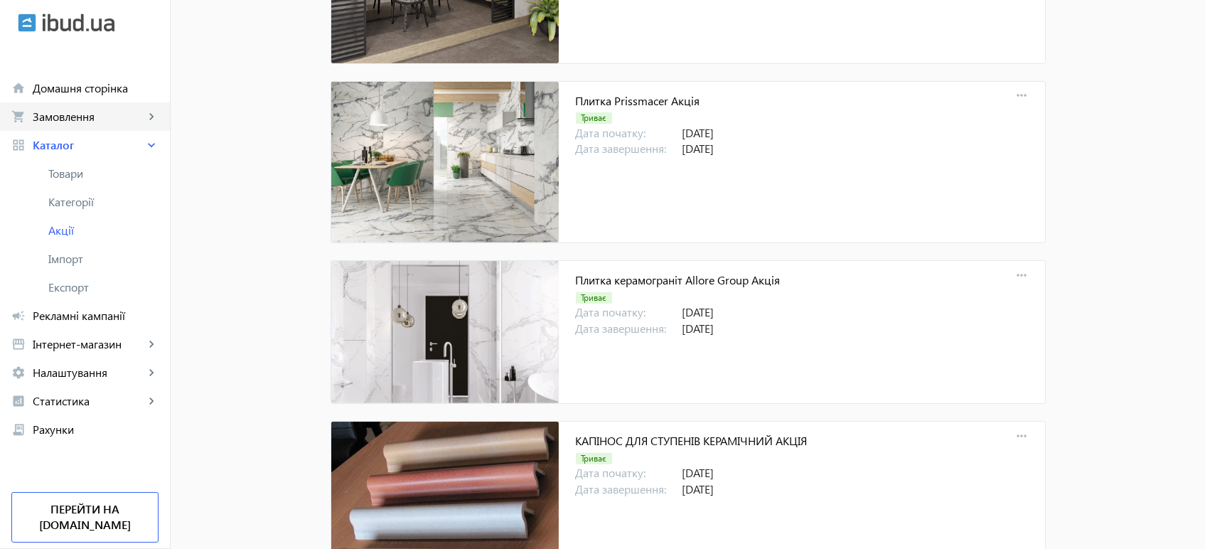
click at [102, 116] on span "Замовлення" at bounding box center [89, 117] width 112 height 14
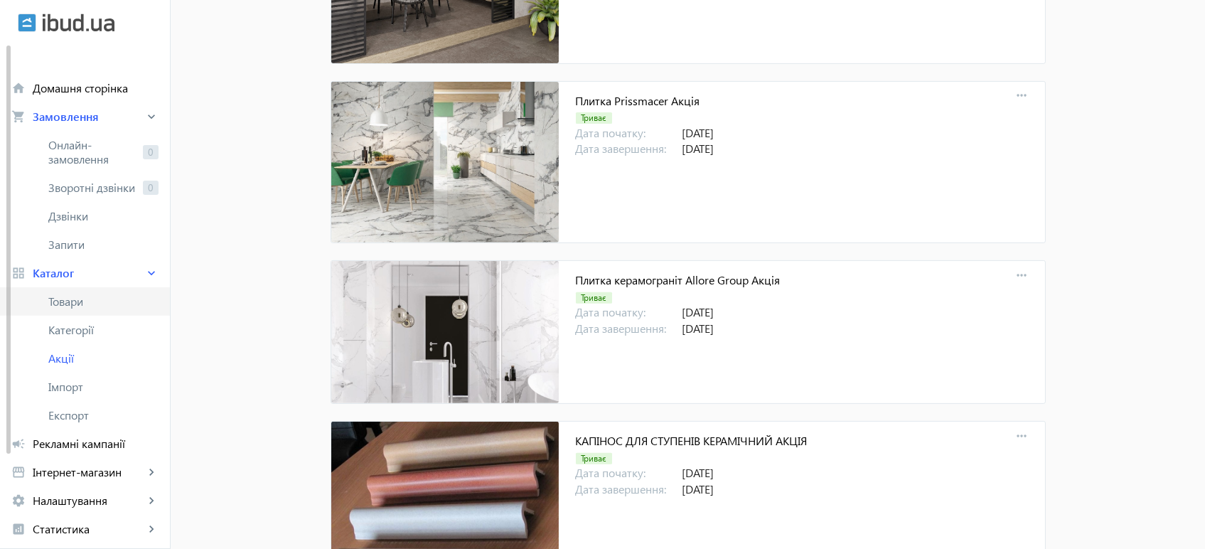
click at [78, 301] on span "Товари" at bounding box center [103, 301] width 110 height 14
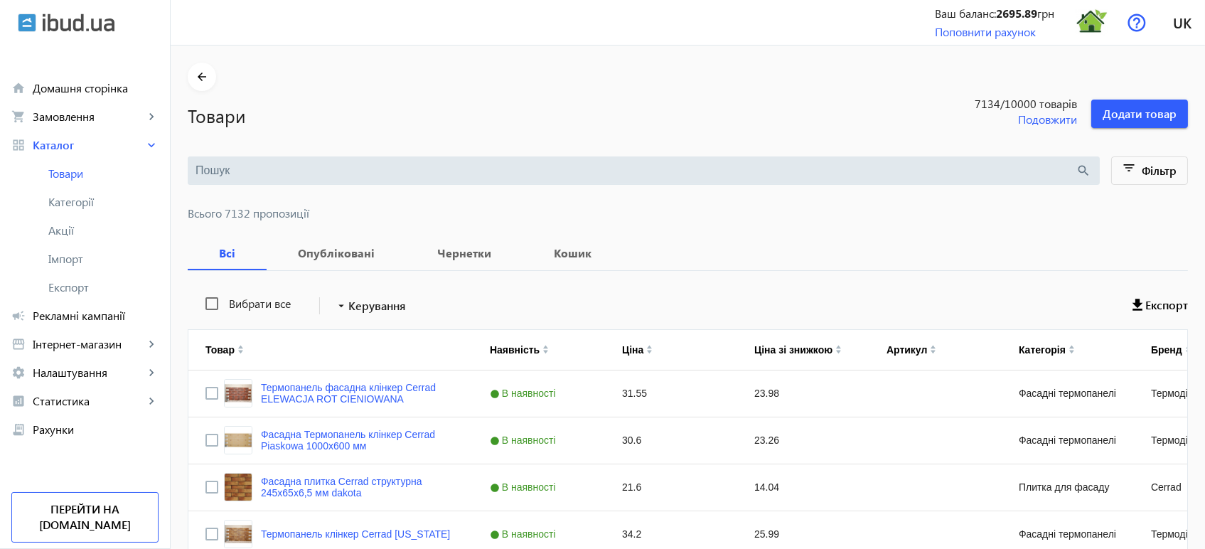
click at [255, 170] on input "search" at bounding box center [636, 171] width 881 height 16
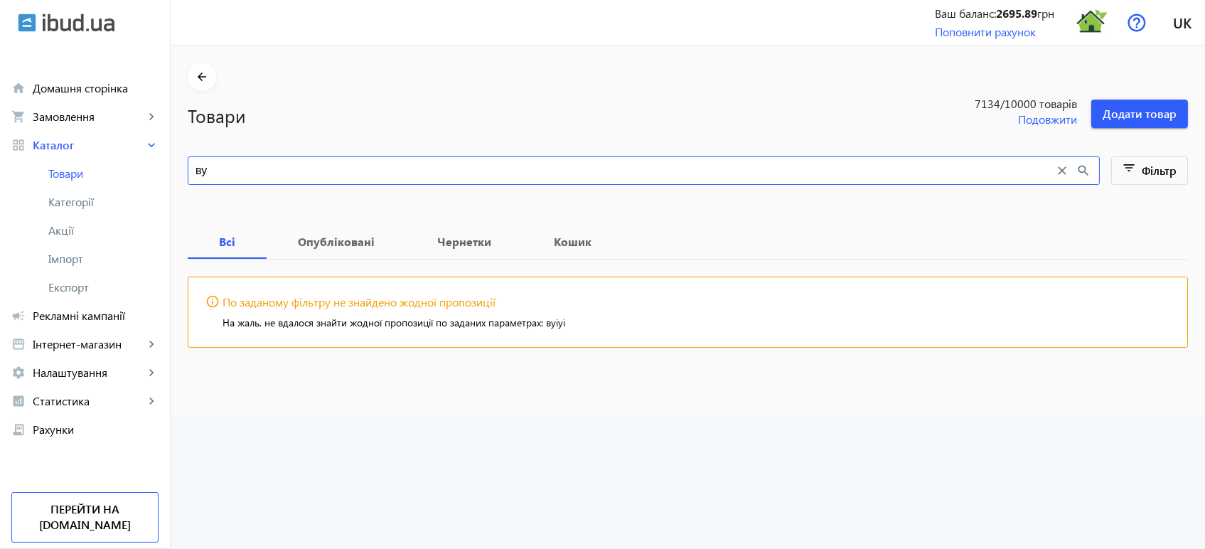
type input "в"
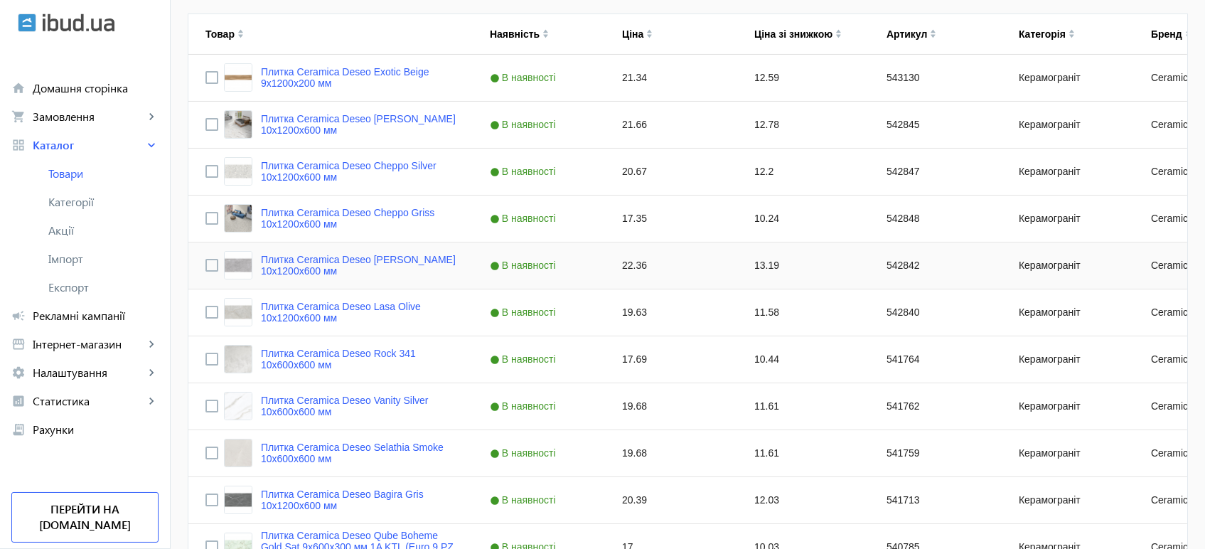
scroll to position [553, 0]
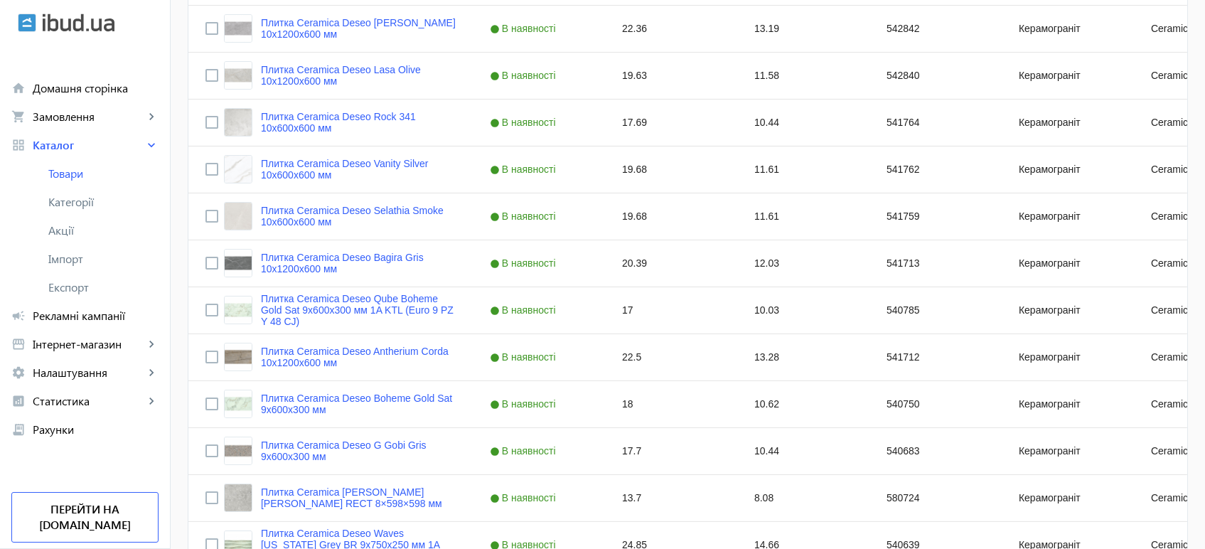
type input "deseo"
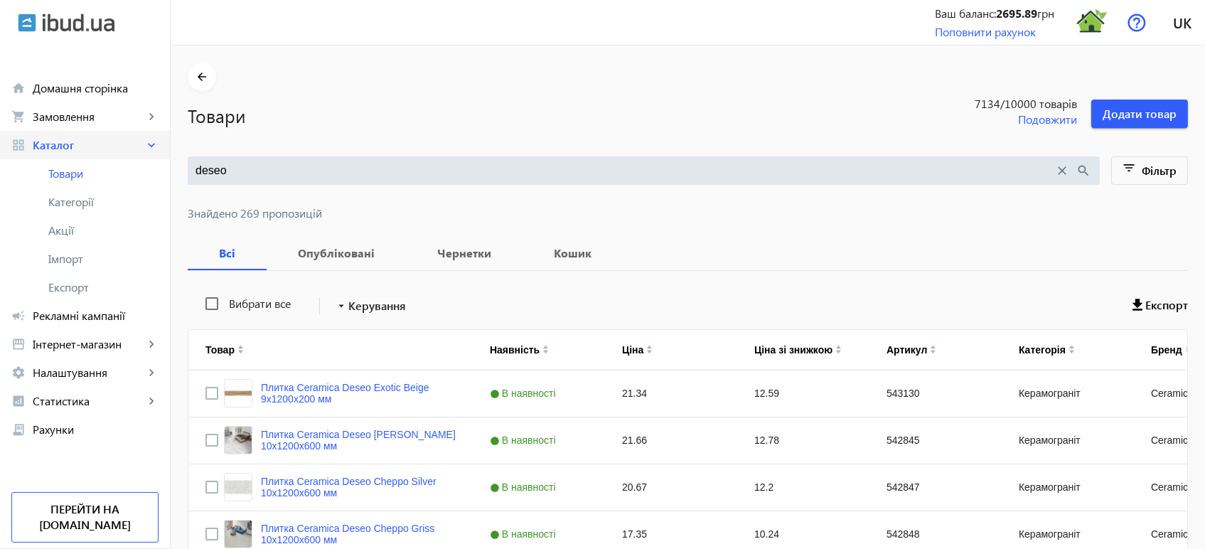
drag, startPoint x: 238, startPoint y: 172, endPoint x: 73, endPoint y: 146, distance: 167.7
paste input "Qube Boheme Gold"
type input "Qube Boheme Gold"
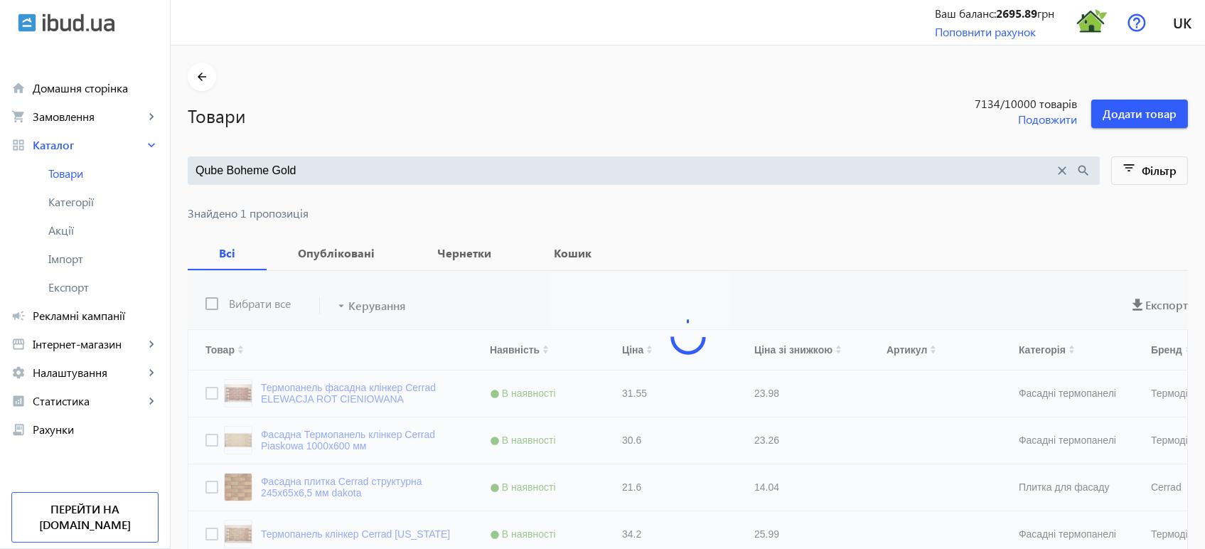
type input "Qube Boheme Gold"
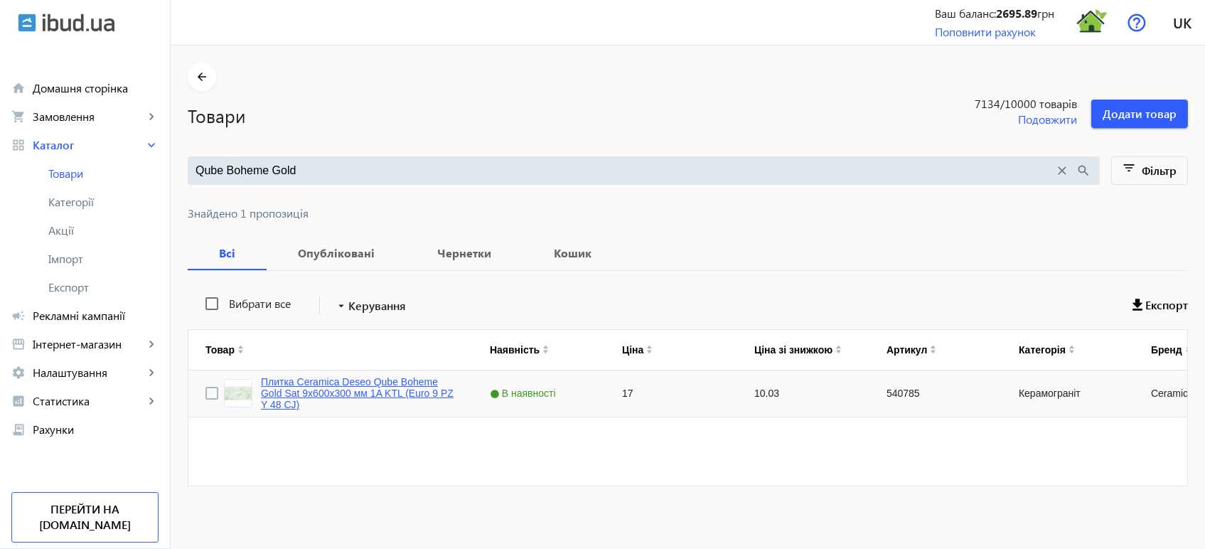
click at [344, 376] on link "Плитка Ceramica Deseo Qube Boheme Gold Sat 9х600х300 мм 1A KTL (Euro 9 PZ Y 48 …" at bounding box center [358, 393] width 195 height 34
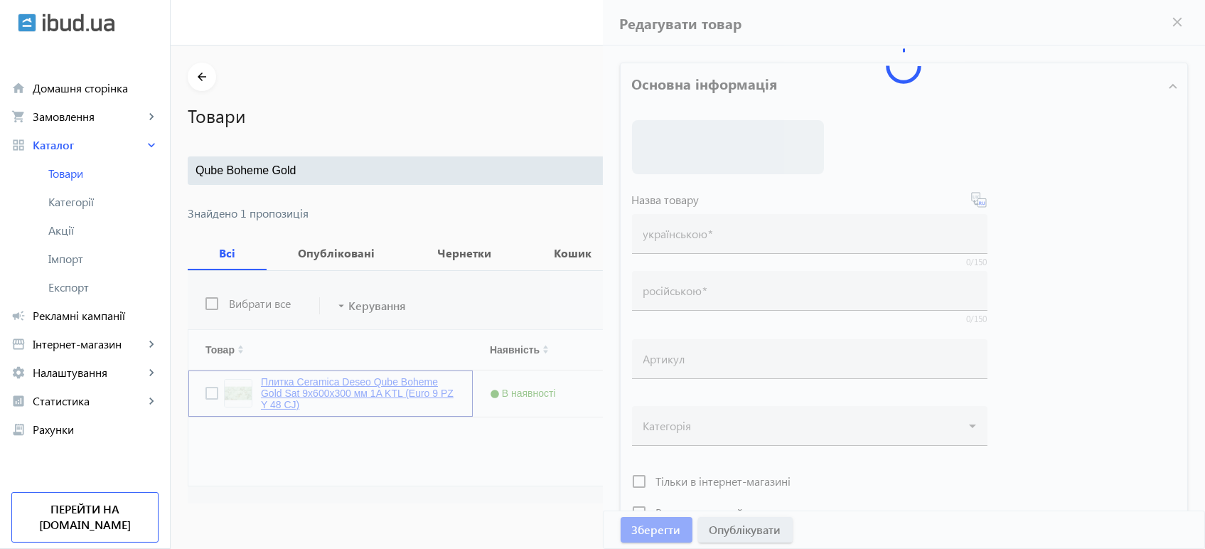
type input "Плитка Ceramica Deseo Qube Boheme Gold Sat 9х600х300 мм 1A KTL (Euro 9 PZ Y 48 …"
type input "540785"
type input "17"
type input "1"
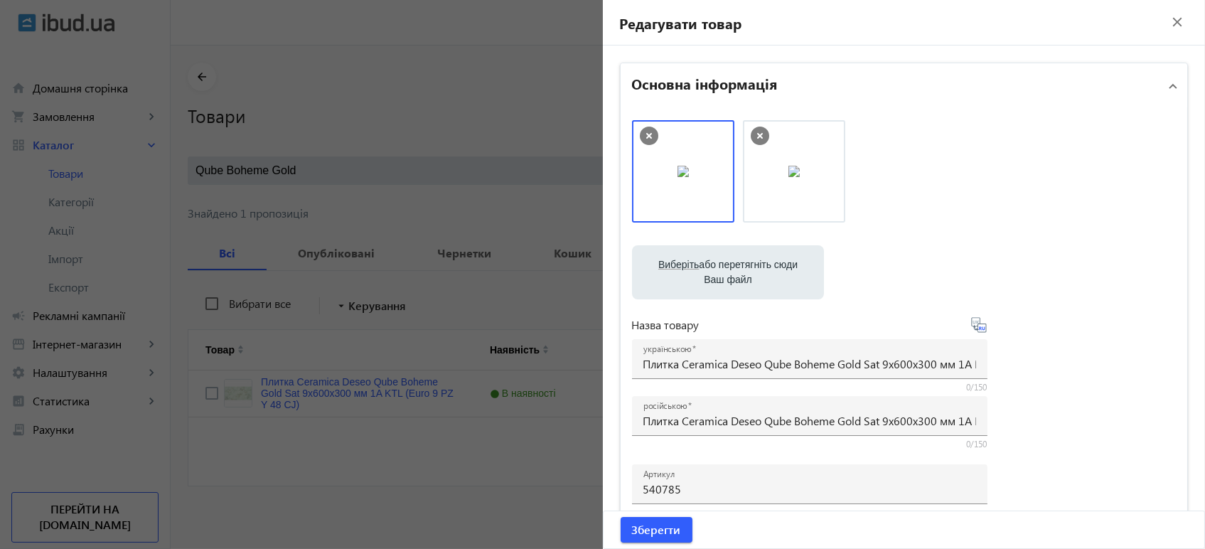
click at [646, 135] on icon at bounding box center [649, 136] width 18 height 18
click at [647, 137] on icon at bounding box center [649, 136] width 18 height 18
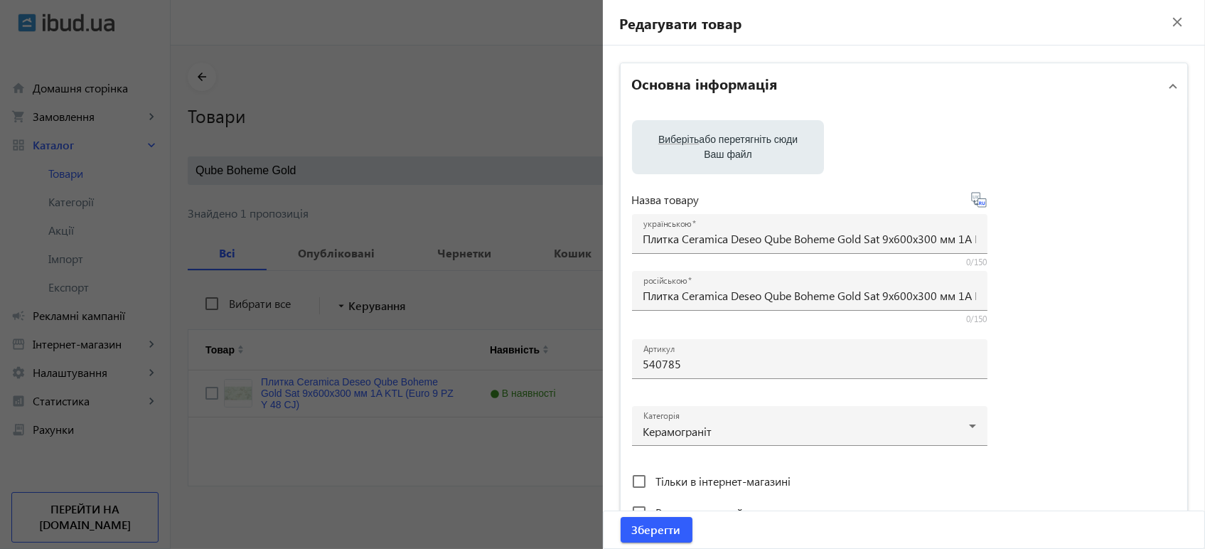
click at [732, 141] on label "Виберіть або перетягніть сюди Ваш файл" at bounding box center [728, 147] width 169 height 40
click at [732, 141] on input "Виберіть або перетягніть сюди Ваш файл" at bounding box center [728, 148] width 169 height 17
type input "C:\fakepath\rindal-siryi-rd2800-1-sort.jpg"
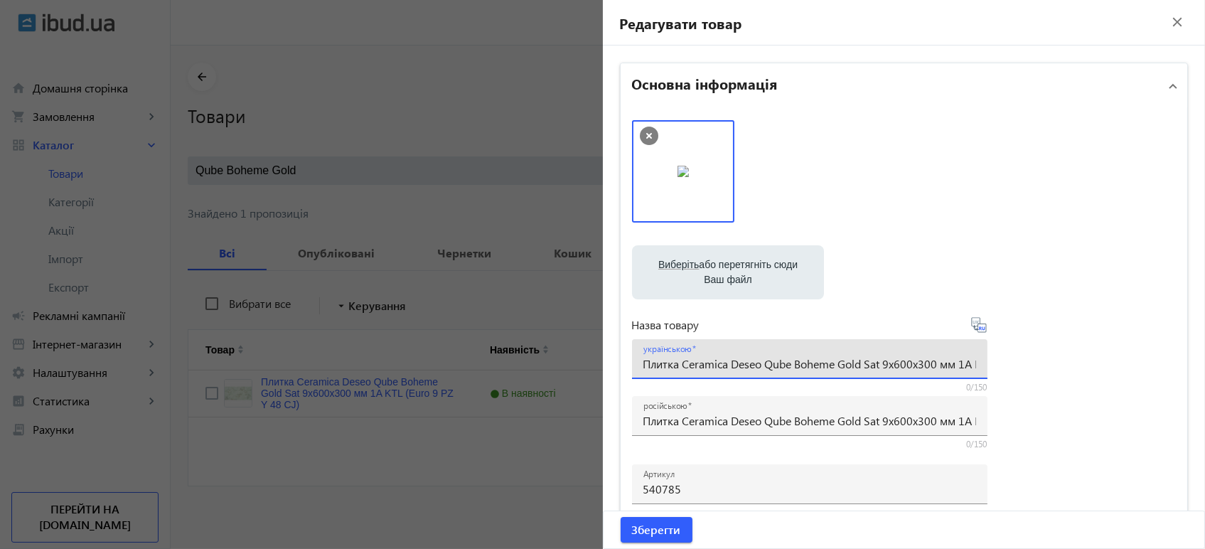
scroll to position [0, 119]
drag, startPoint x: 764, startPoint y: 363, endPoint x: 1123, endPoint y: 364, distance: 359.1
click at [1123, 364] on div "Виберіть або перетягніть сюди Ваш файл rindal-siryi-rd2800-1-sort.jpg rindal-si…" at bounding box center [904, 386] width 545 height 532
click at [766, 396] on div "Назва товару українською Плитка Ceramica Deseo Qube Boheme Gold Sat 9х600х300 м…" at bounding box center [810, 383] width 356 height 134
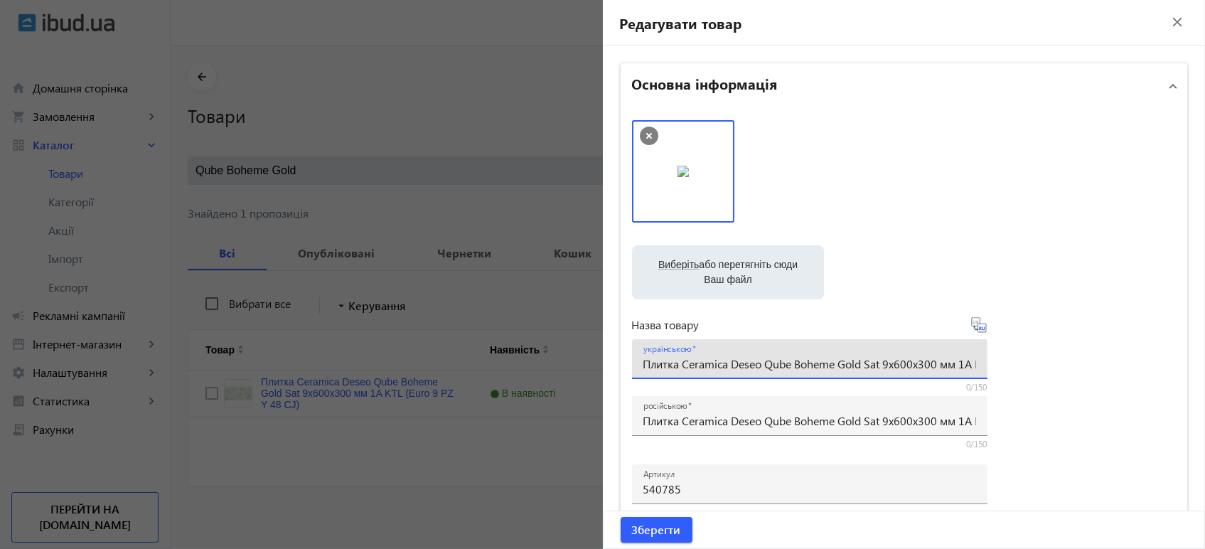
drag, startPoint x: 762, startPoint y: 361, endPoint x: 882, endPoint y: 368, distance: 119.6
click at [882, 368] on input "Плитка Ceramica Deseo Qube Boheme Gold Sat 9х600х300 мм 1A KTL (Euro 9 PZ Y 48 …" at bounding box center [810, 363] width 333 height 15
paste input "RINDAL Сірий RD2800"
drag, startPoint x: 951, startPoint y: 362, endPoint x: 1212, endPoint y: 358, distance: 261.0
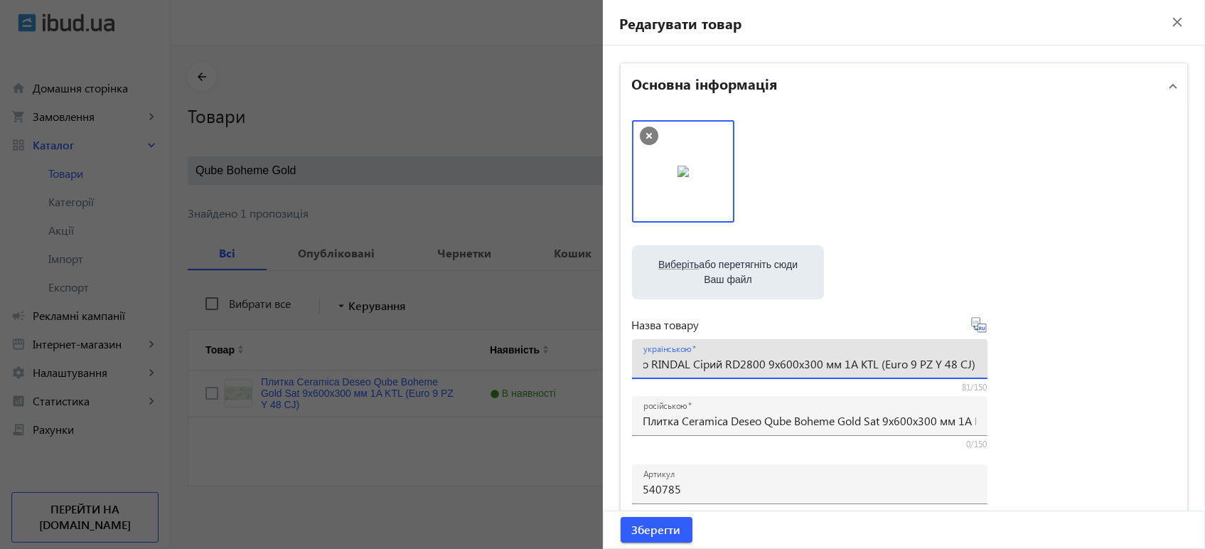
click at [1205, 358] on html "arrow_back home Домашня сторінка shopping_cart Замовлення keyboard_arrow_right …" at bounding box center [602, 276] width 1205 height 552
type input "Плитка Ceramica Deseo RINDAL Сірий RD2800 9х600х300 мм"
click at [982, 328] on icon at bounding box center [983, 328] width 3 height 4
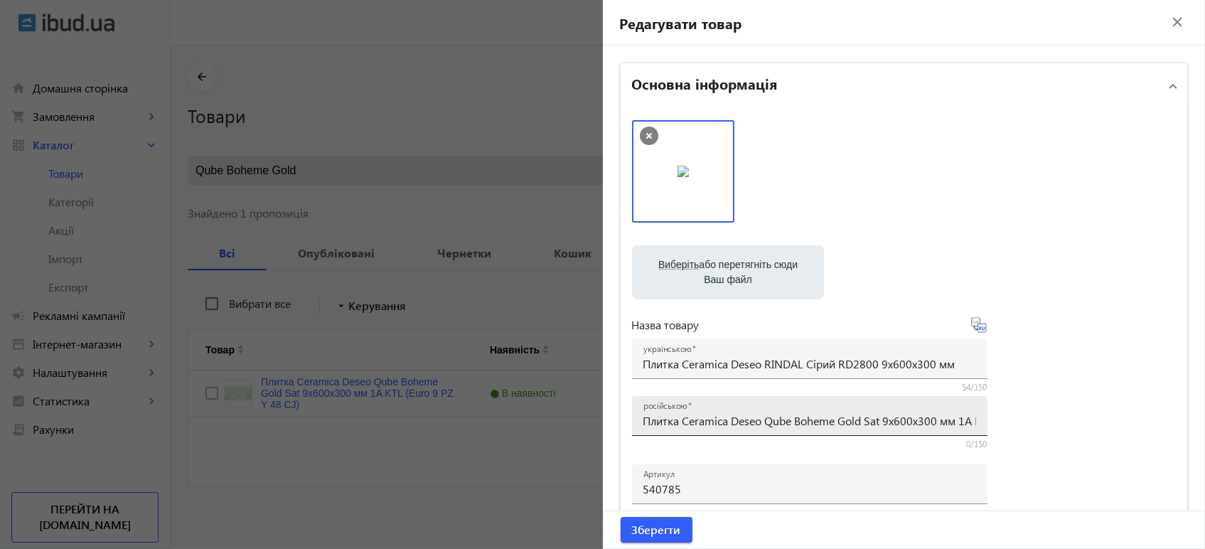
type input "Плитка Ceramica Deseo RINDAL Серый RD2800 9х600х300 мм"
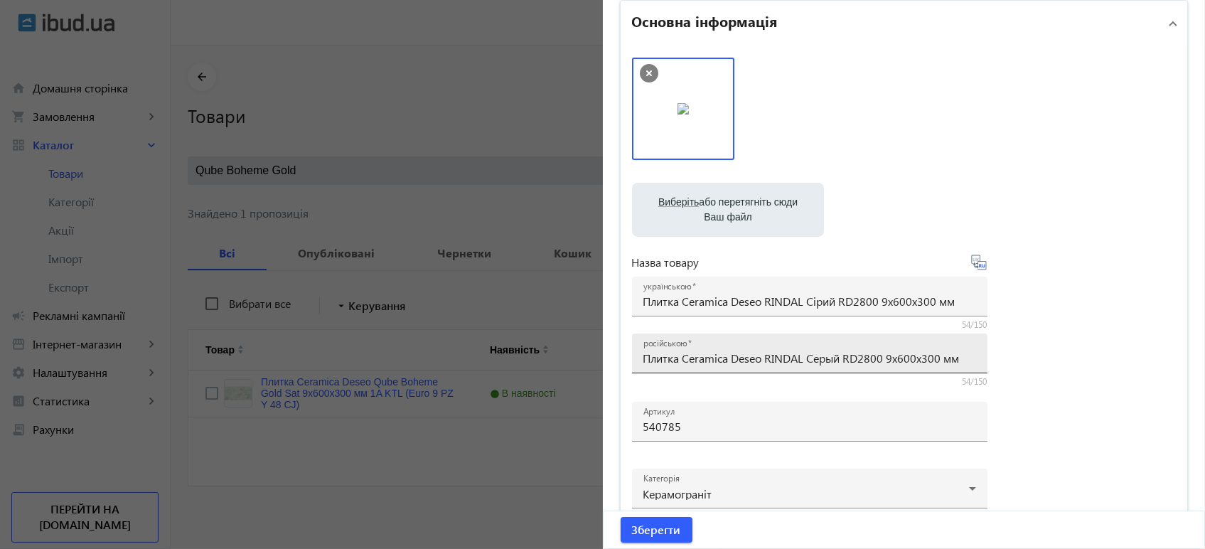
scroll to position [158, 0]
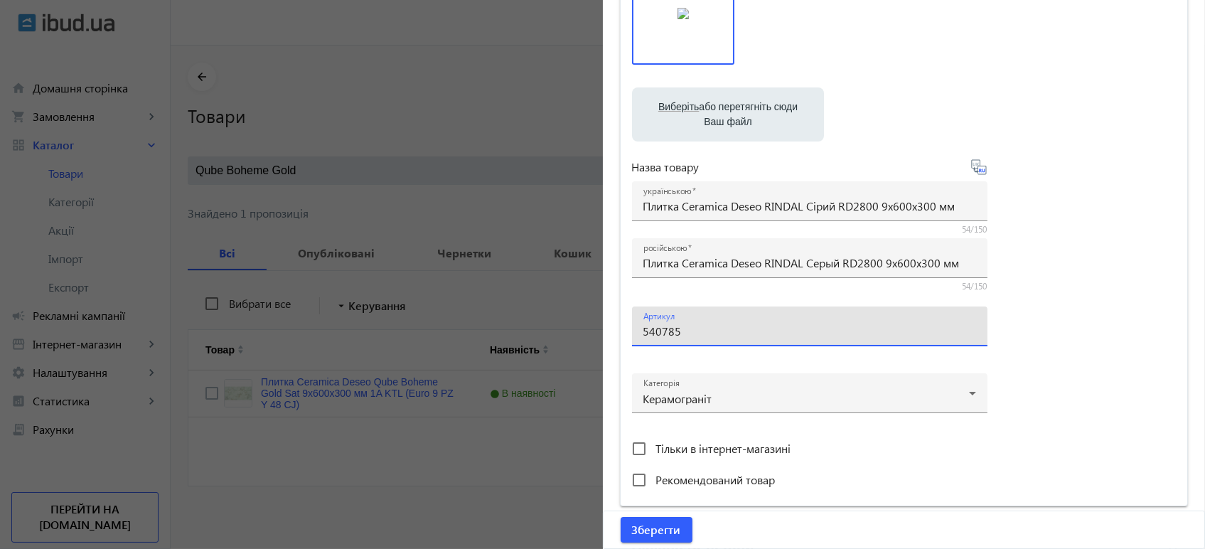
drag, startPoint x: 693, startPoint y: 329, endPoint x: 526, endPoint y: 305, distance: 168.8
click at [527, 306] on mat-sidenav-container "arrow_back Товари 7134 /10000 товарів Подовжити Додати товар Qube Boheme Gold c…" at bounding box center [688, 299] width 1035 height 506
paste input "583031"
type input "583031"
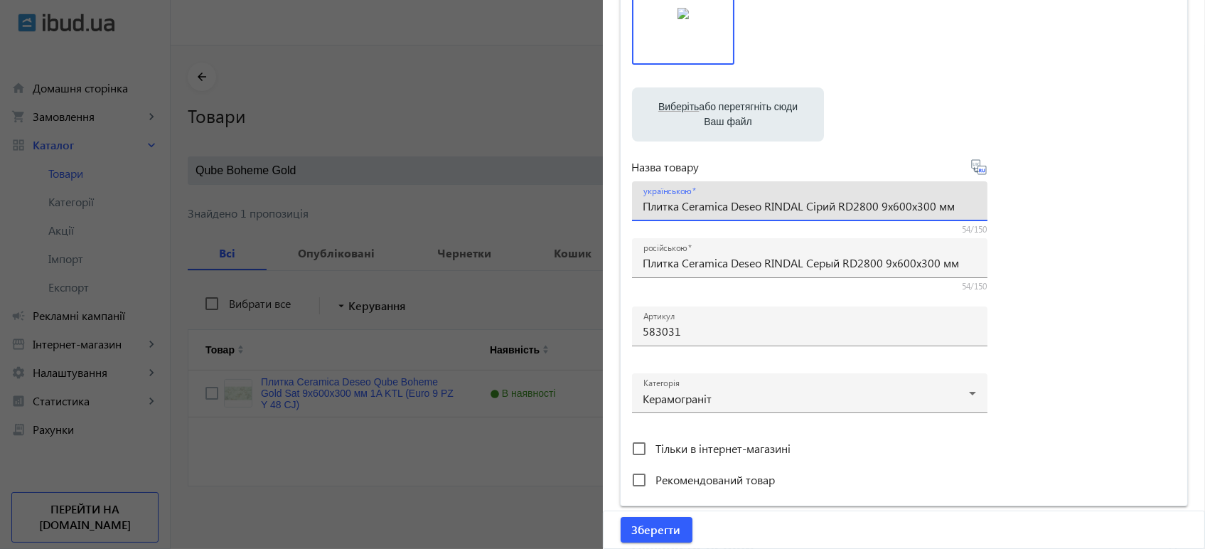
click at [907, 203] on input "Плитка Ceramica Deseo RINDAL Сірий RD2800 9х600х300 мм" at bounding box center [810, 205] width 333 height 15
type input "Плитка Ceramica Deseo RINDAL Сірий RD2800 9х400х400 мм"
click at [978, 171] on icon at bounding box center [979, 167] width 17 height 17
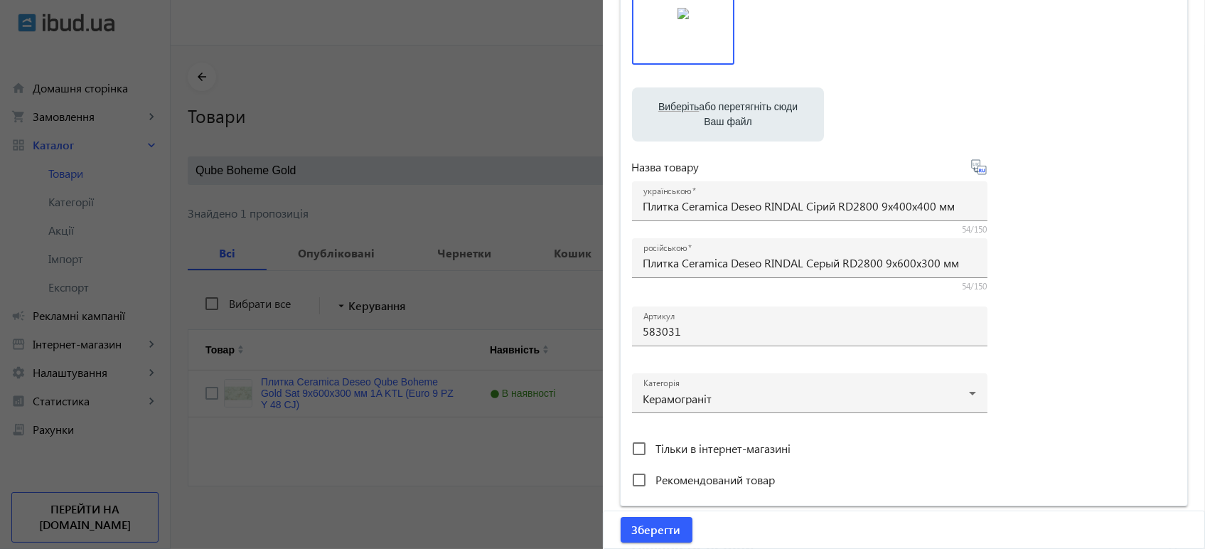
type input "Плитка Ceramica Deseo RINDAL Серый RD2800 9х400х400 мм"
click at [886, 201] on input "Плитка Ceramica Deseo RINDAL Сірий RD2800 9х400х400 мм" at bounding box center [810, 205] width 333 height 15
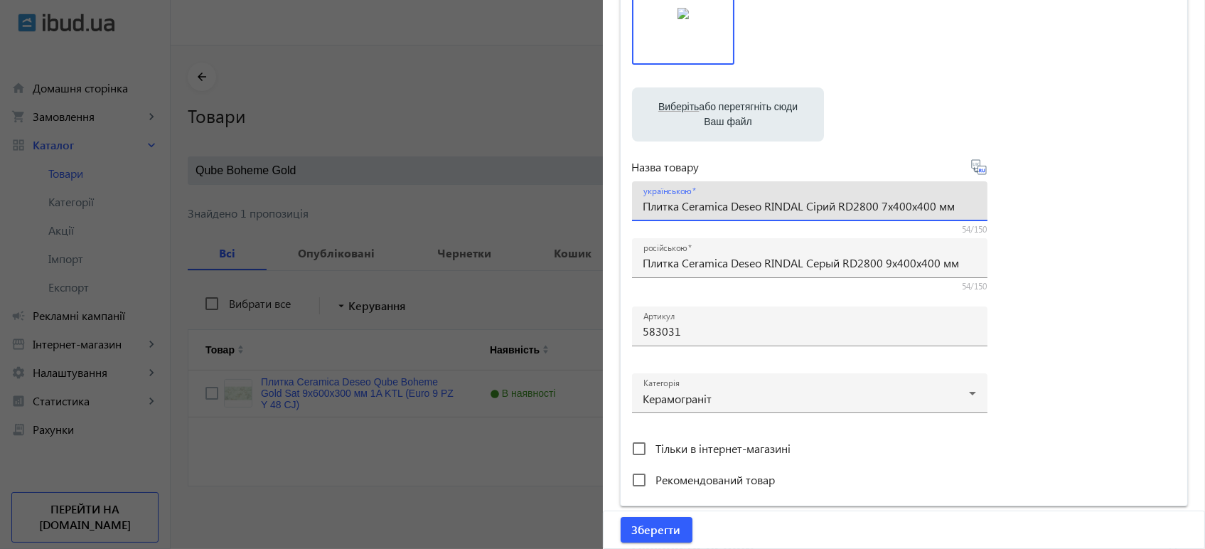
type input "Плитка Ceramica Deseo RINDAL Сірий RD2800 7х400х400 мм"
click at [977, 169] on icon at bounding box center [979, 167] width 17 height 17
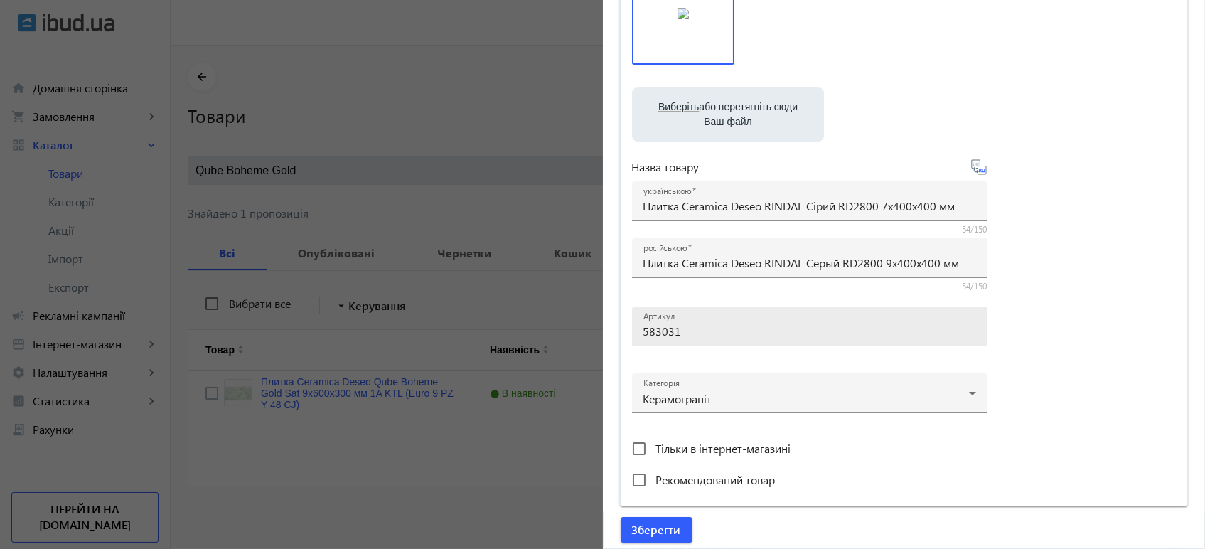
type input "Плитка Ceramica Deseo RINDAL Серый RD2800 7х400х400 мм"
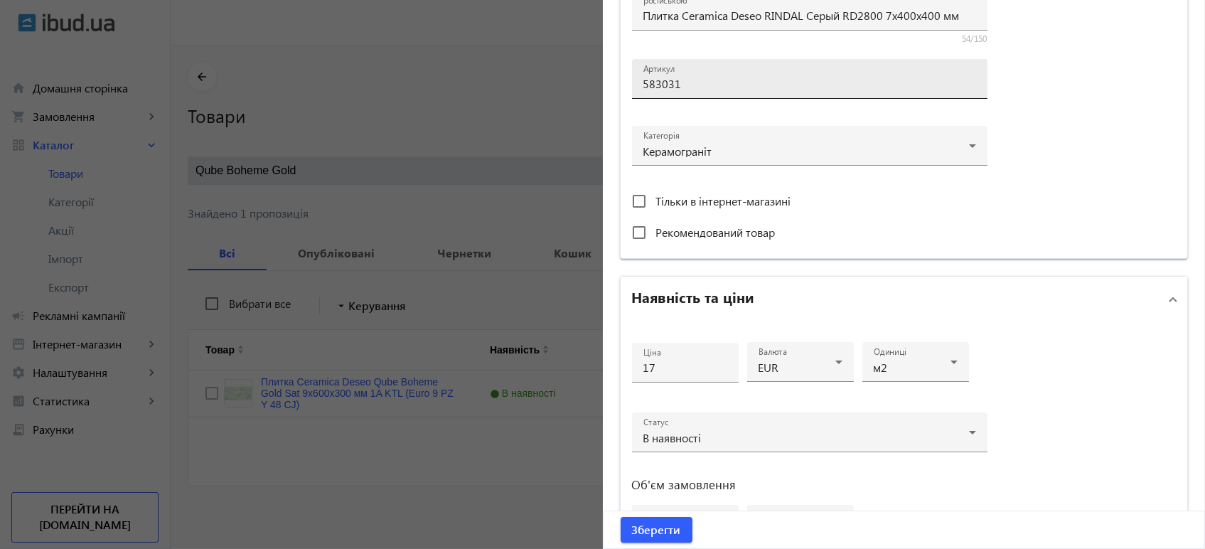
scroll to position [553, 0]
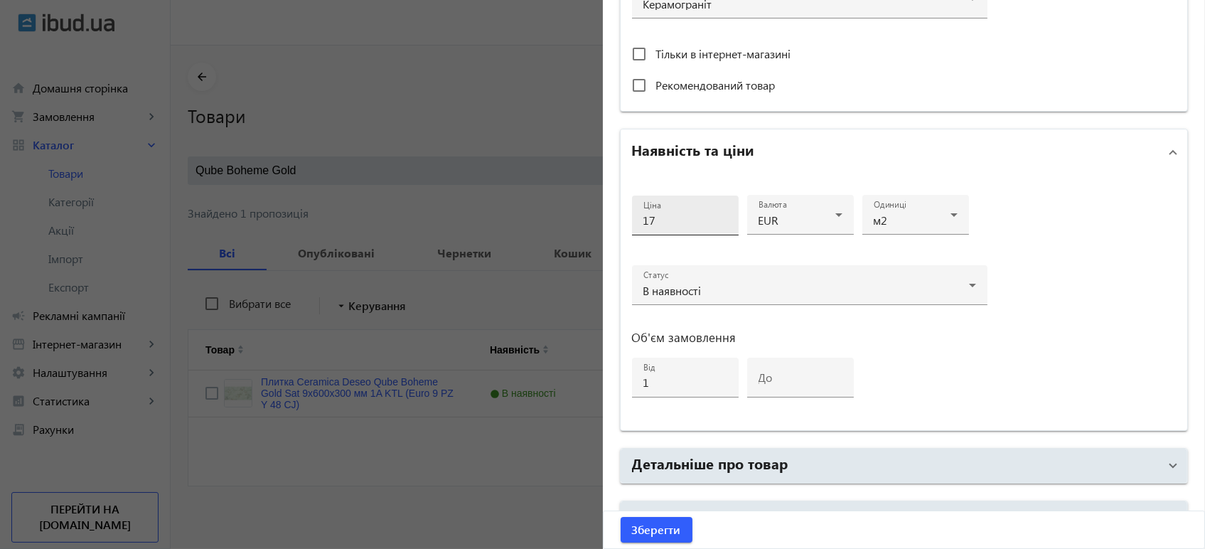
click at [671, 216] on input "17" at bounding box center [686, 220] width 84 height 15
click at [971, 375] on div "Ціна 12 Валюта EUR Одиниці м2 Статус В наявності Об'єм замовлення від 1 до" at bounding box center [810, 302] width 356 height 233
click at [671, 220] on input "12" at bounding box center [686, 220] width 84 height 15
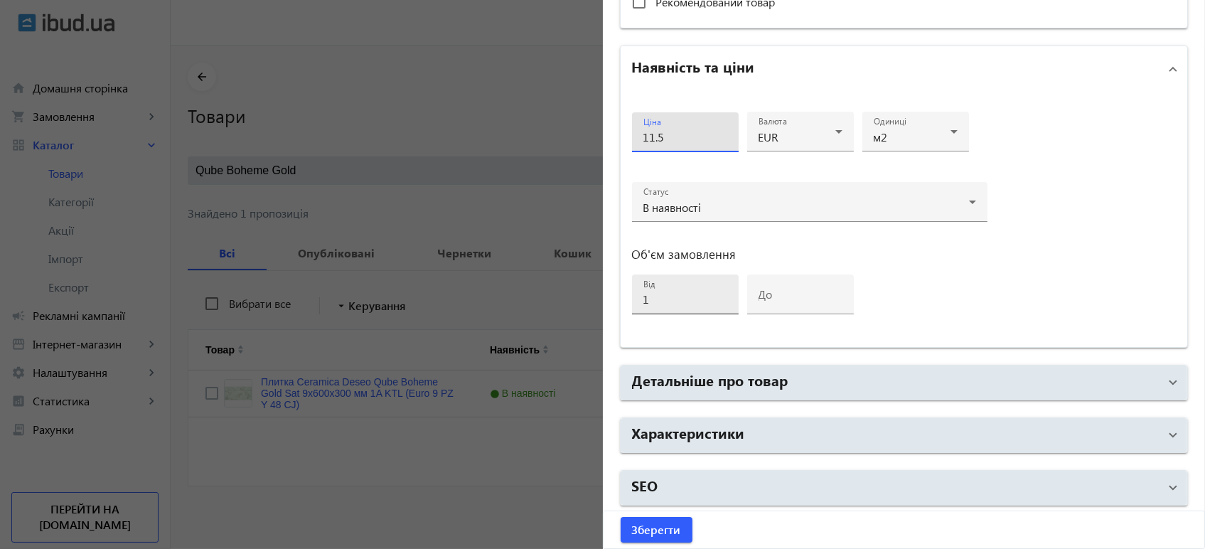
type input "11.5"
click at [661, 294] on input "1" at bounding box center [686, 299] width 84 height 15
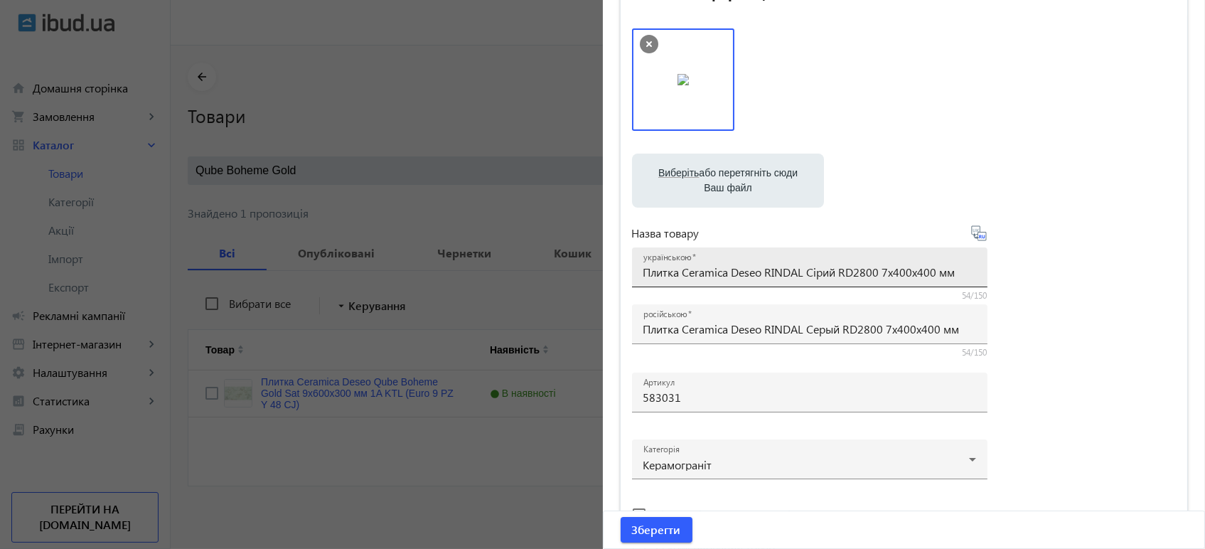
scroll to position [82, 0]
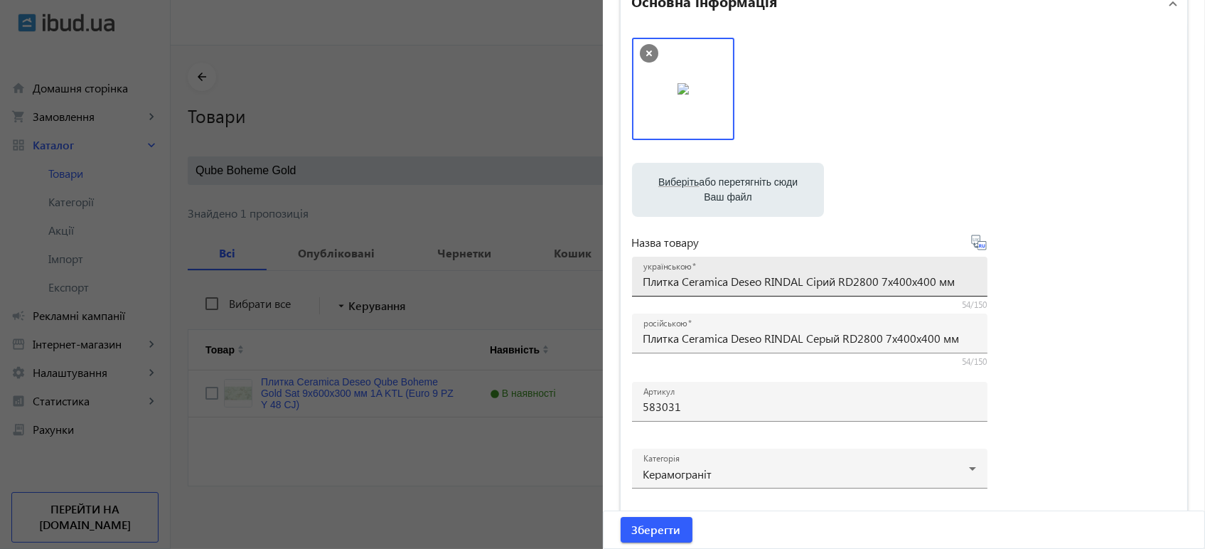
type input "10"
drag, startPoint x: 639, startPoint y: 282, endPoint x: 1053, endPoint y: 282, distance: 413.9
click at [1053, 282] on div "Виберіть або перетягніть сюди Ваш файл rindal-siryi-rd2800-1-sort.jpg rindal-si…" at bounding box center [904, 304] width 545 height 532
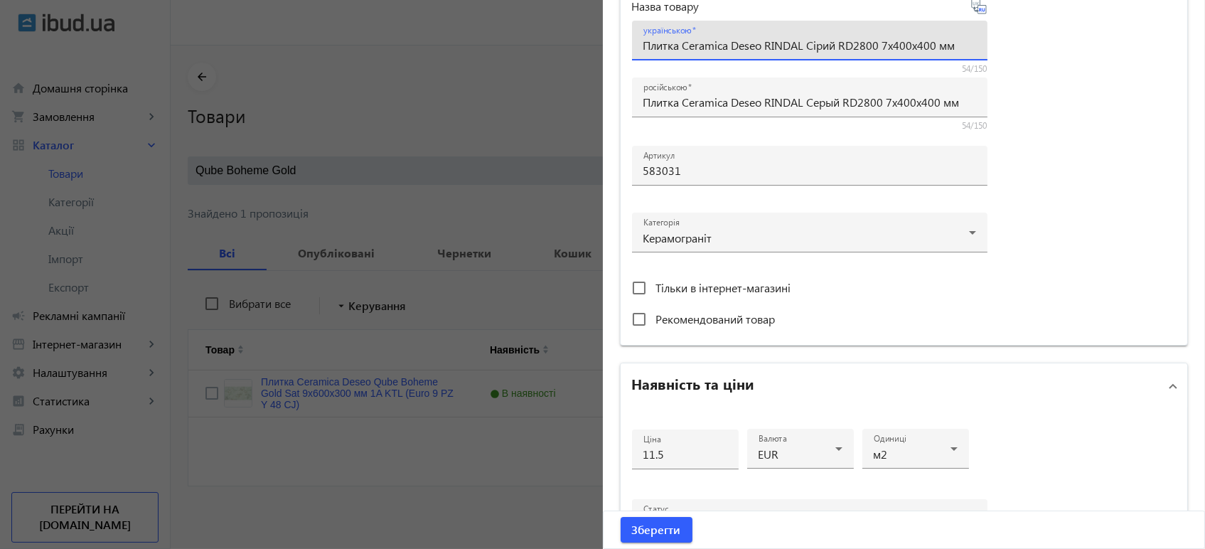
scroll to position [636, 0]
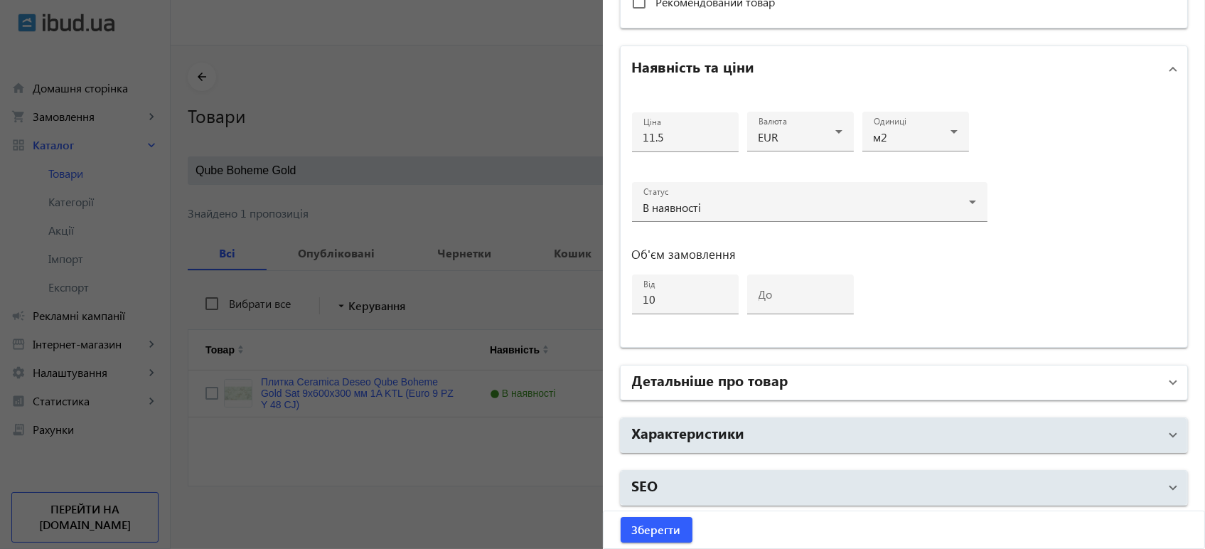
click at [732, 385] on h2 "Детальніше про товар" at bounding box center [710, 380] width 156 height 20
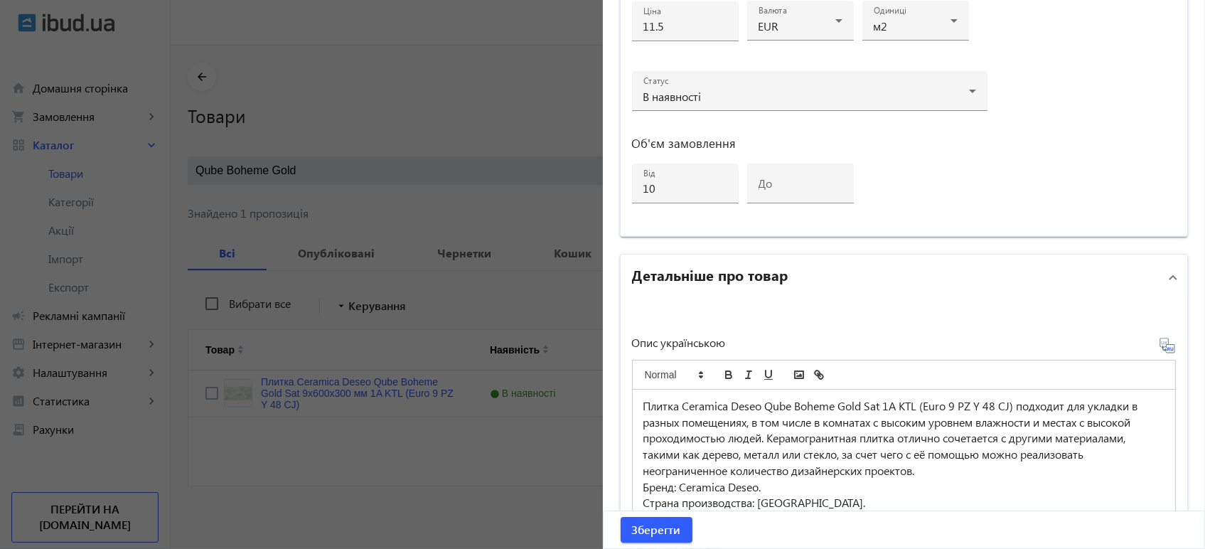
scroll to position [951, 0]
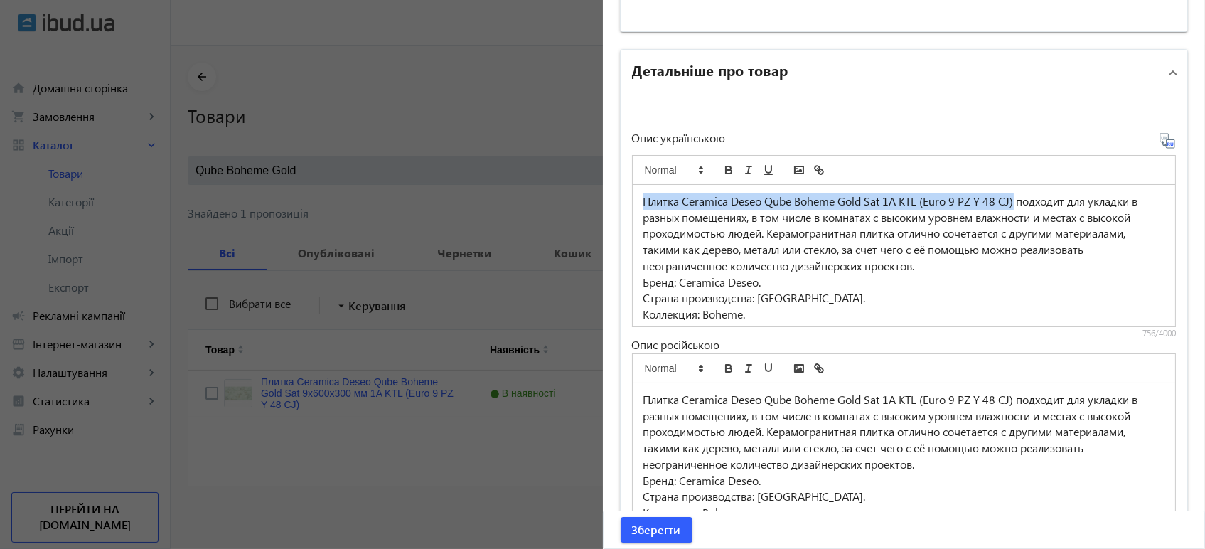
drag, startPoint x: 1014, startPoint y: 197, endPoint x: 49, endPoint y: 174, distance: 965.3
click at [171, 174] on mat-sidenav-container "arrow_back Товари 7134 /10000 товарів Подовжити Додати товар Qube Boheme Gold c…" at bounding box center [688, 299] width 1035 height 506
drag, startPoint x: 951, startPoint y: 198, endPoint x: 455, endPoint y: 197, distance: 496.4
click at [455, 197] on mat-sidenav-container "arrow_back Товари 7134 /10000 товарів Подовжити Додати товар Qube Boheme Gold c…" at bounding box center [688, 299] width 1035 height 506
click at [723, 169] on icon "bold" at bounding box center [729, 170] width 13 height 13
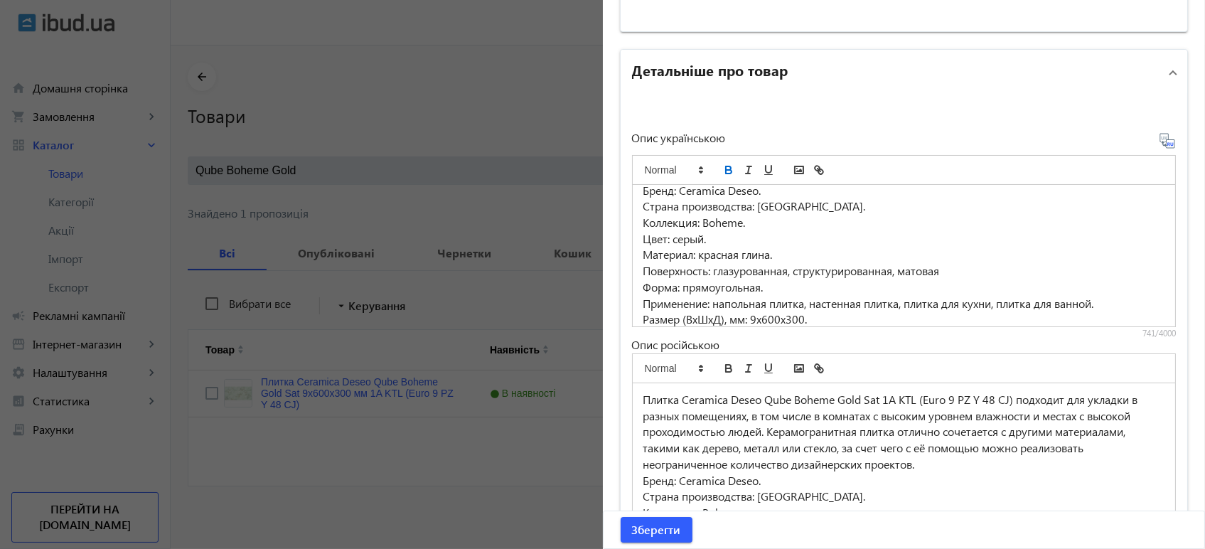
scroll to position [54, 0]
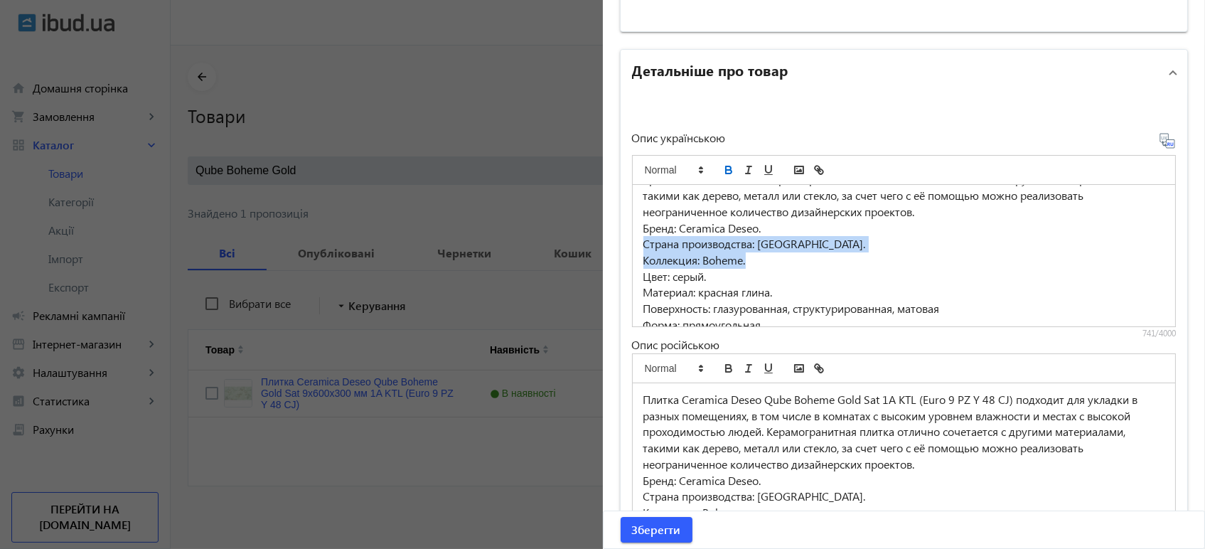
drag, startPoint x: 638, startPoint y: 239, endPoint x: 759, endPoint y: 250, distance: 121.4
click at [759, 250] on div "Плитка Ceramica Deseo RINDAL Сірий RD2800 7х400х400 мм подходит для укладки в р…" at bounding box center [904, 256] width 543 height 142
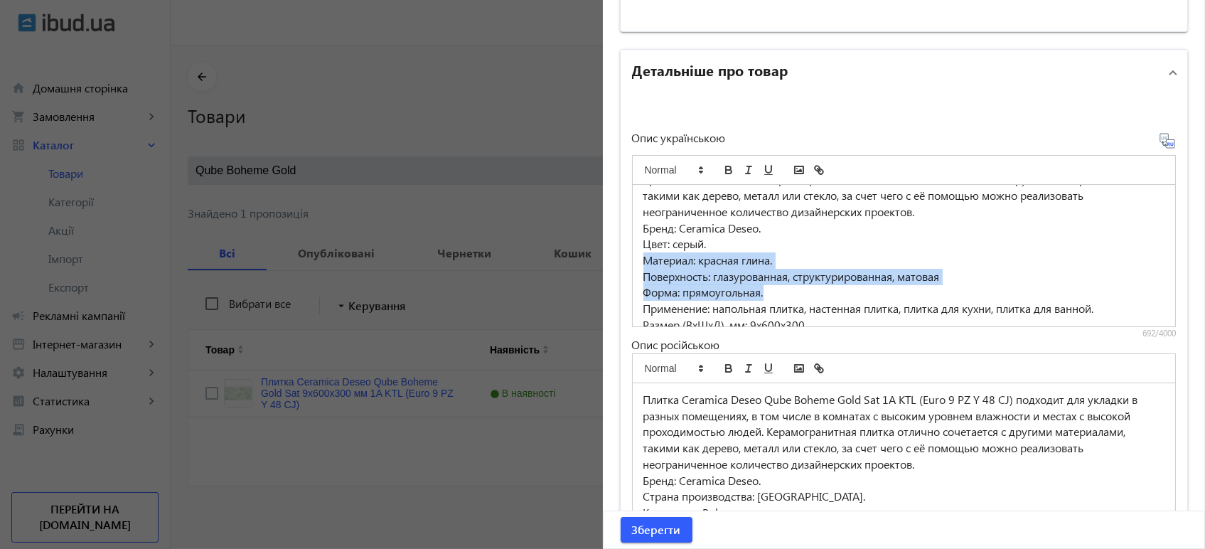
drag, startPoint x: 641, startPoint y: 256, endPoint x: 956, endPoint y: 295, distance: 317.5
click at [956, 295] on div "Плитка Ceramica Deseo RINDAL Сірий RD2800 7х400х400 мм подходит для укладки в р…" at bounding box center [904, 256] width 543 height 142
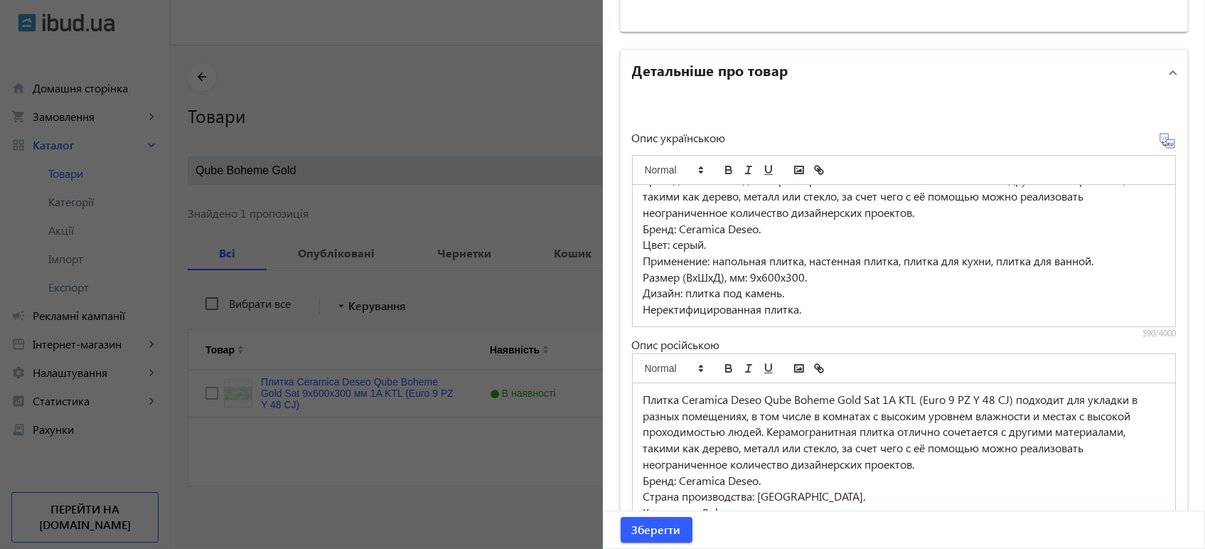
scroll to position [53, 0]
click at [1161, 144] on icon at bounding box center [1167, 140] width 17 height 17
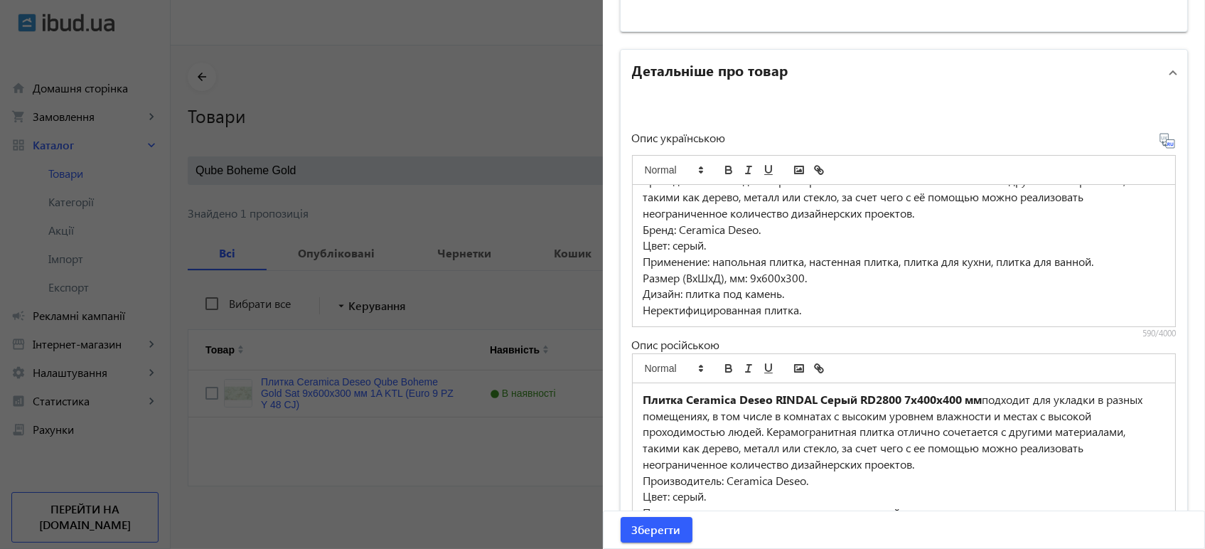
click at [756, 272] on p "Размер (ВхШхД), мм: 9х600х300." at bounding box center [905, 278] width 522 height 16
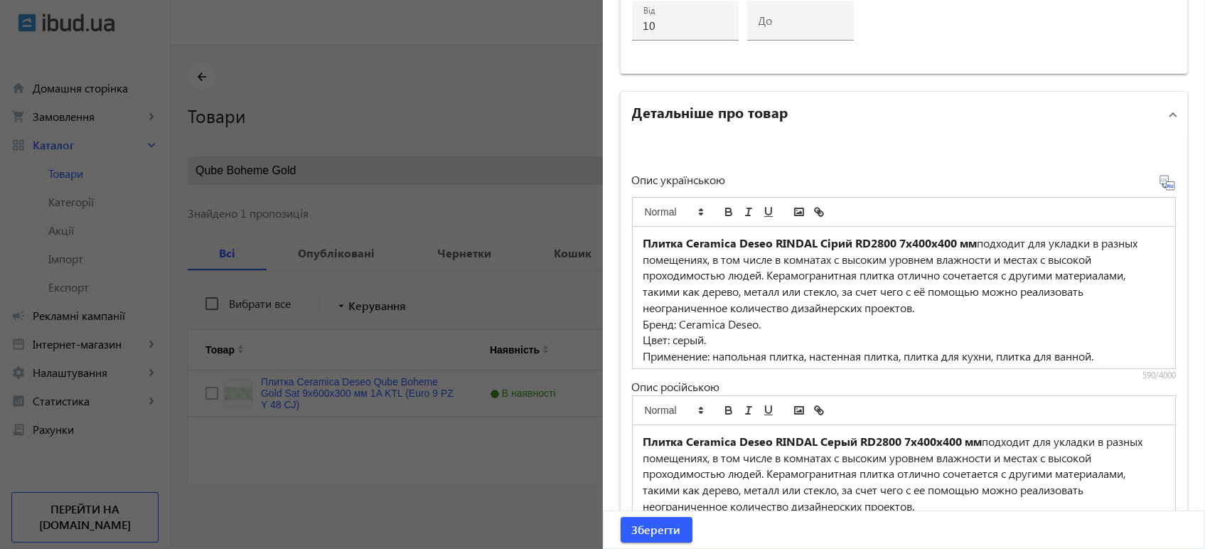
scroll to position [873, 0]
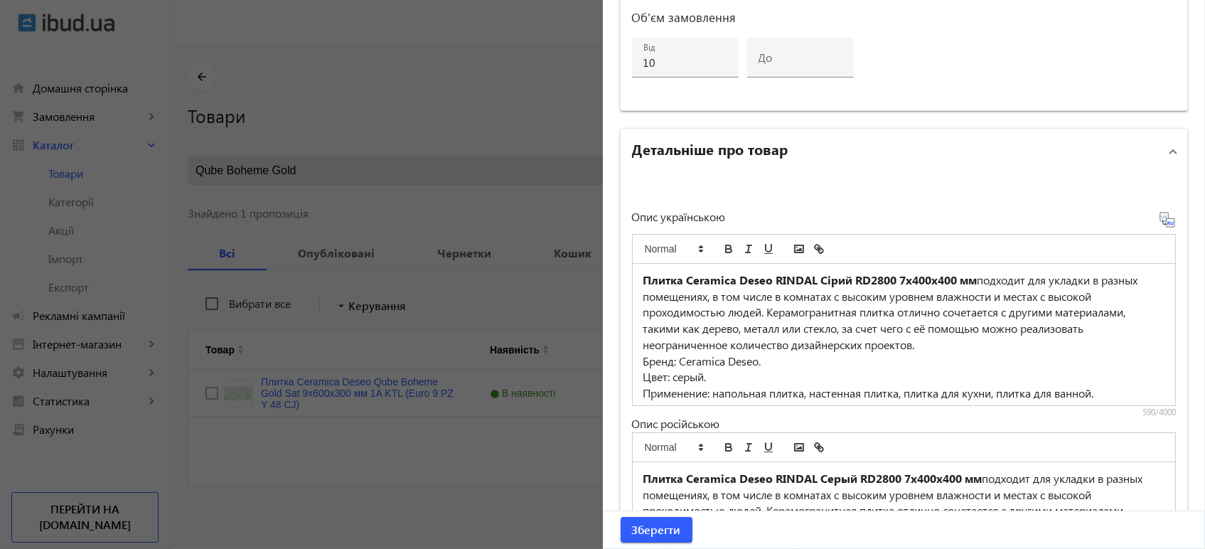
click at [681, 374] on p "Цвет: серый." at bounding box center [905, 377] width 522 height 16
click at [1040, 216] on div "Опис українською Плитка Ceramica Deseo RINDAL Сірий RD2800 7х400х400 мм подходи…" at bounding box center [904, 413] width 545 height 405
click at [677, 376] on p "Цвет: с рый." at bounding box center [905, 377] width 522 height 16
click at [1162, 220] on icon at bounding box center [1167, 219] width 17 height 17
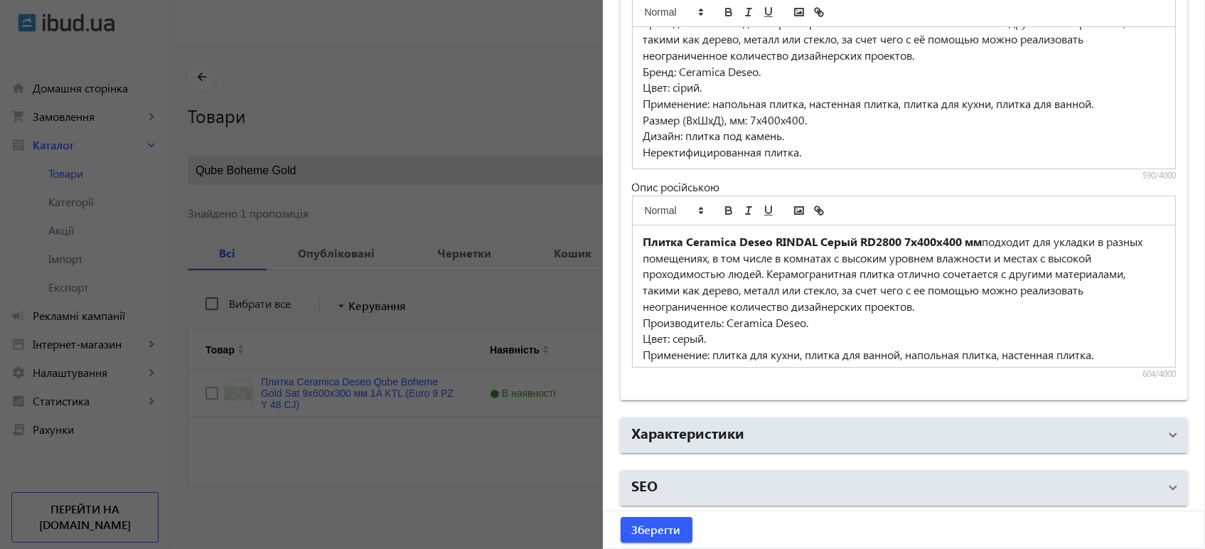
scroll to position [1, 0]
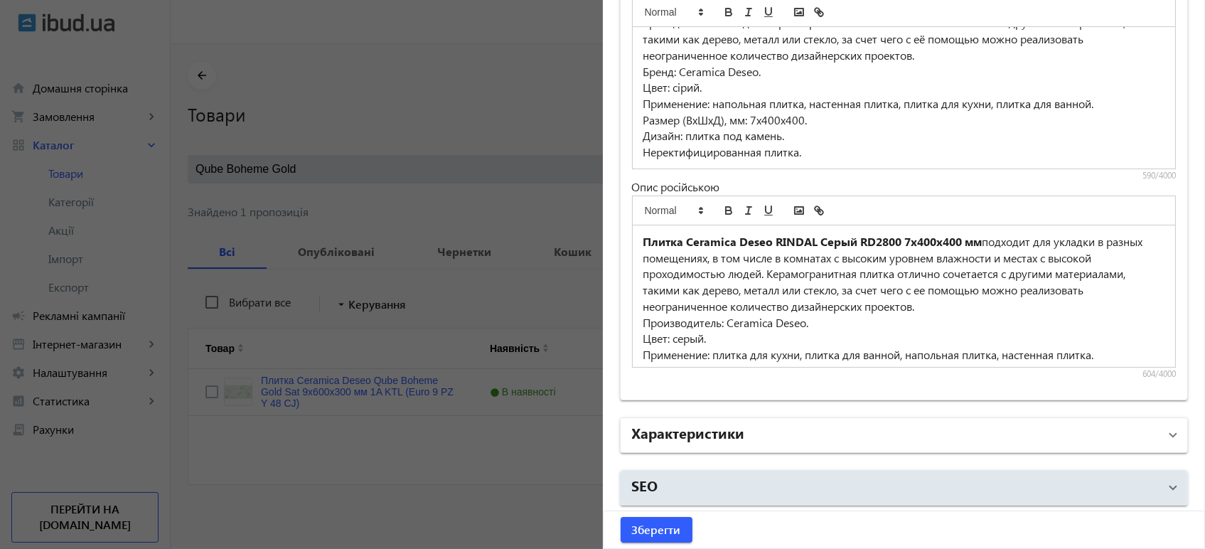
click at [740, 430] on mat-panel-title "Характеристики" at bounding box center [896, 435] width 528 height 26
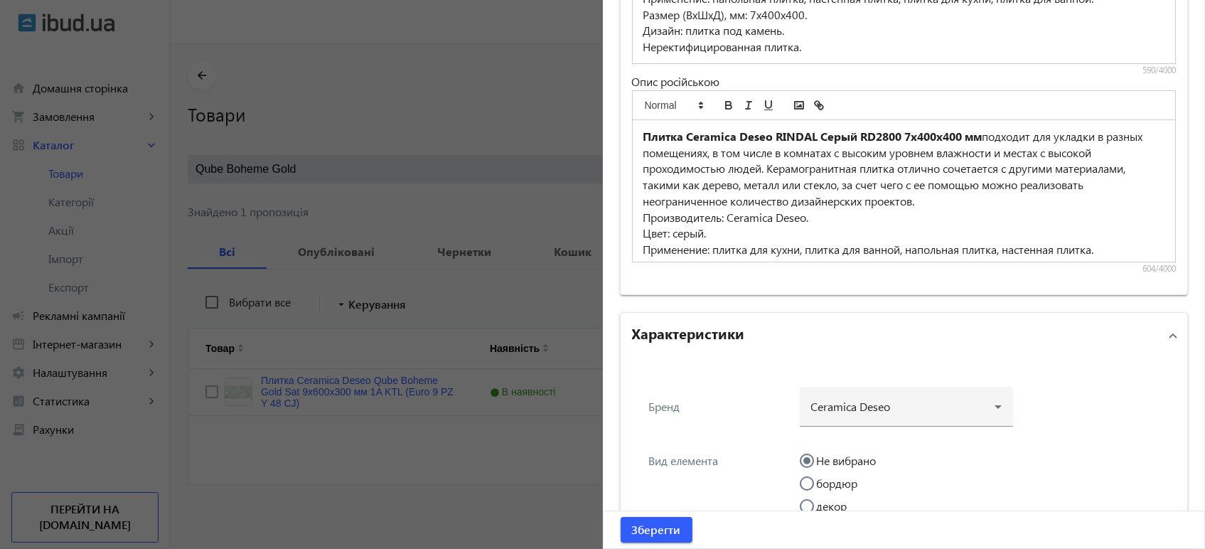
scroll to position [1425, 0]
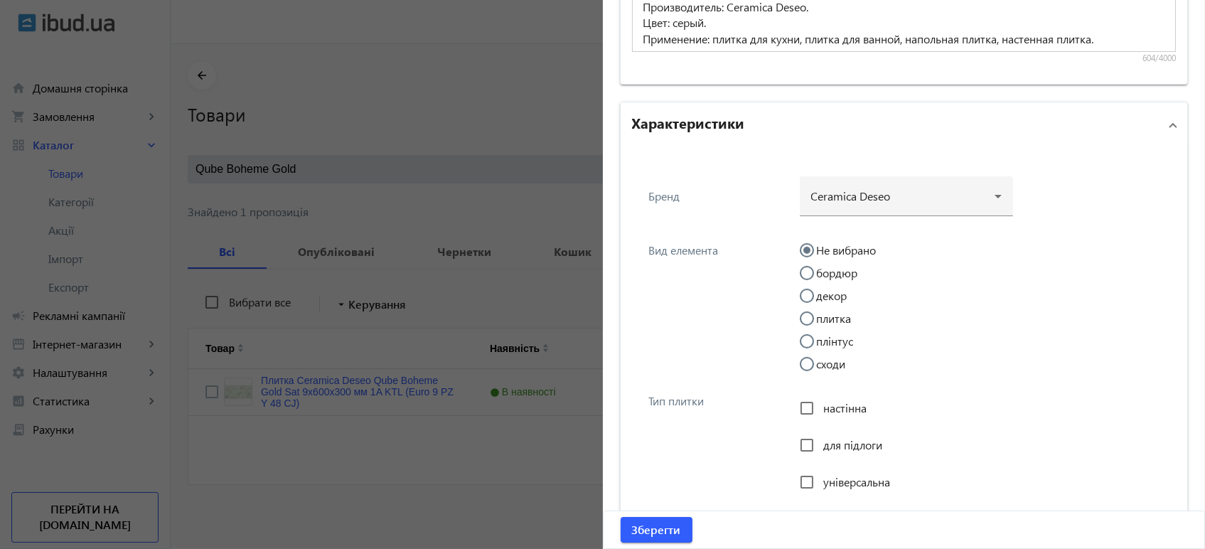
click at [796, 324] on div at bounding box center [807, 341] width 34 height 34
radio input "false"
radio input "true"
click at [804, 316] on input "плитка" at bounding box center [814, 325] width 28 height 28
radio input "true"
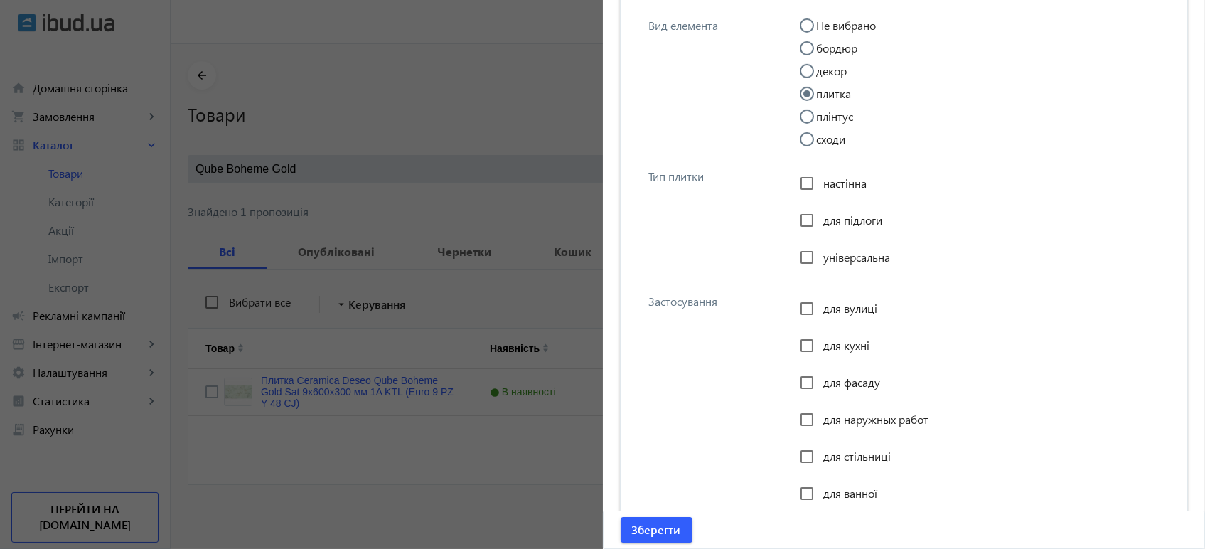
scroll to position [1662, 0]
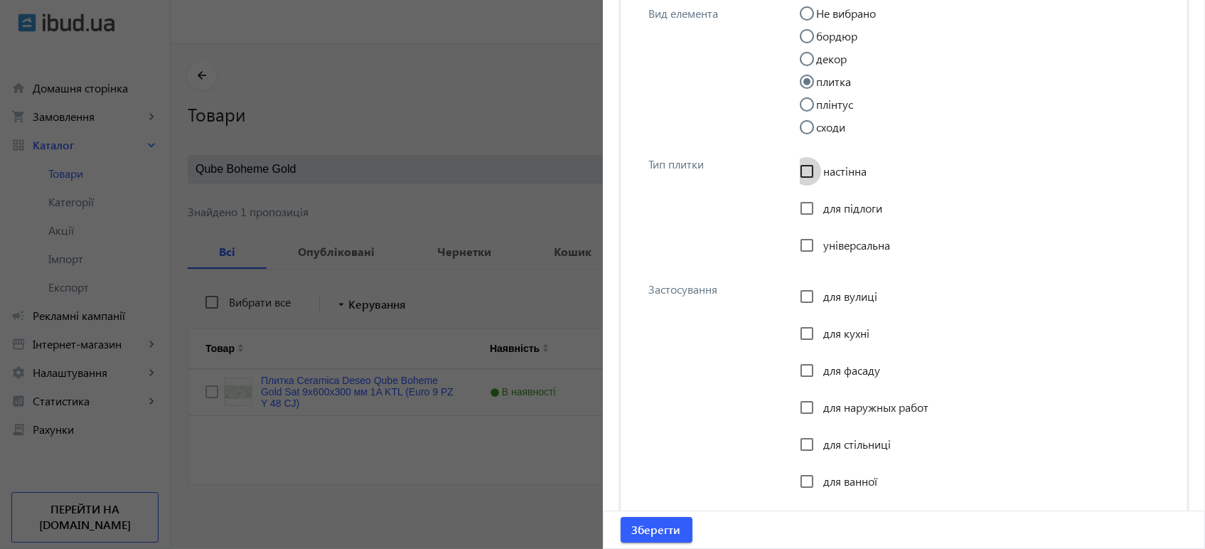
click at [804, 167] on input "настінна" at bounding box center [807, 171] width 28 height 28
checkbox input "true"
click at [800, 213] on input "для підлоги" at bounding box center [807, 208] width 28 height 28
checkbox input "true"
click at [801, 247] on input "універсальна" at bounding box center [807, 245] width 28 height 28
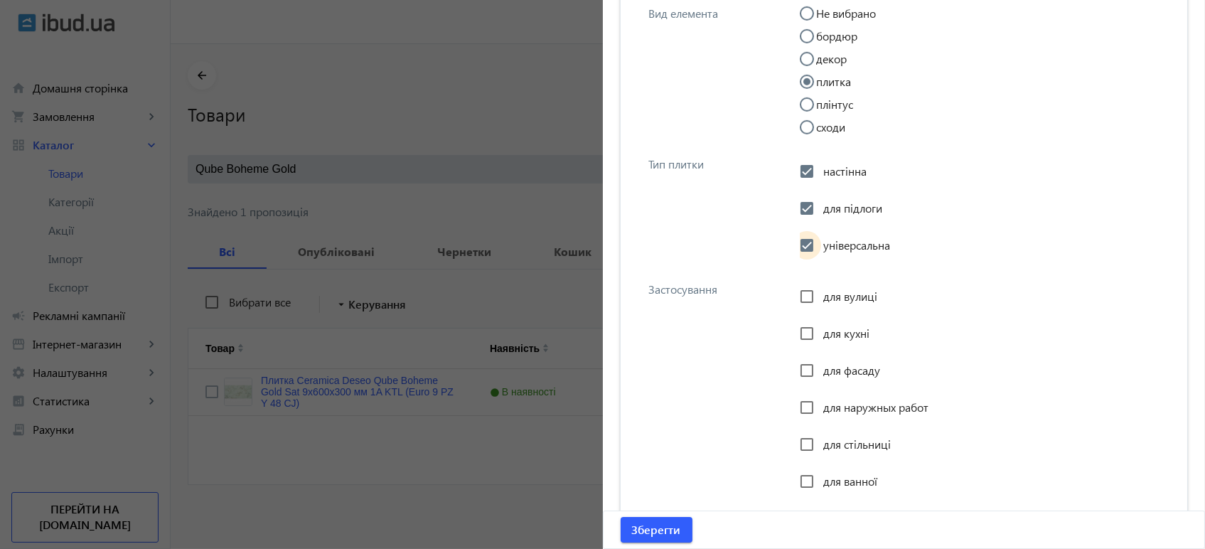
checkbox input "true"
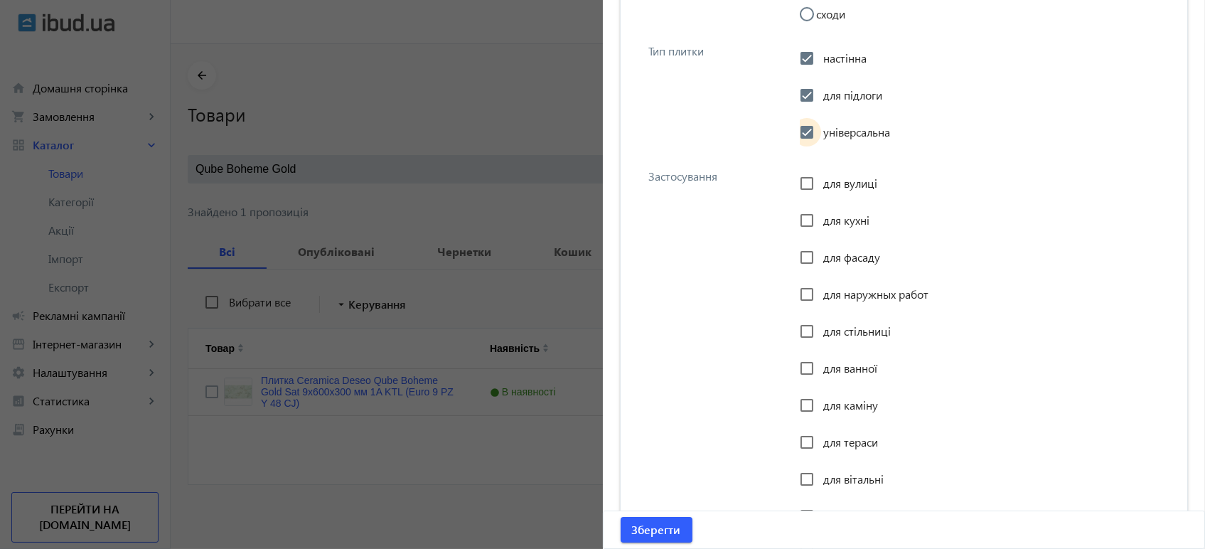
scroll to position [1820, 0]
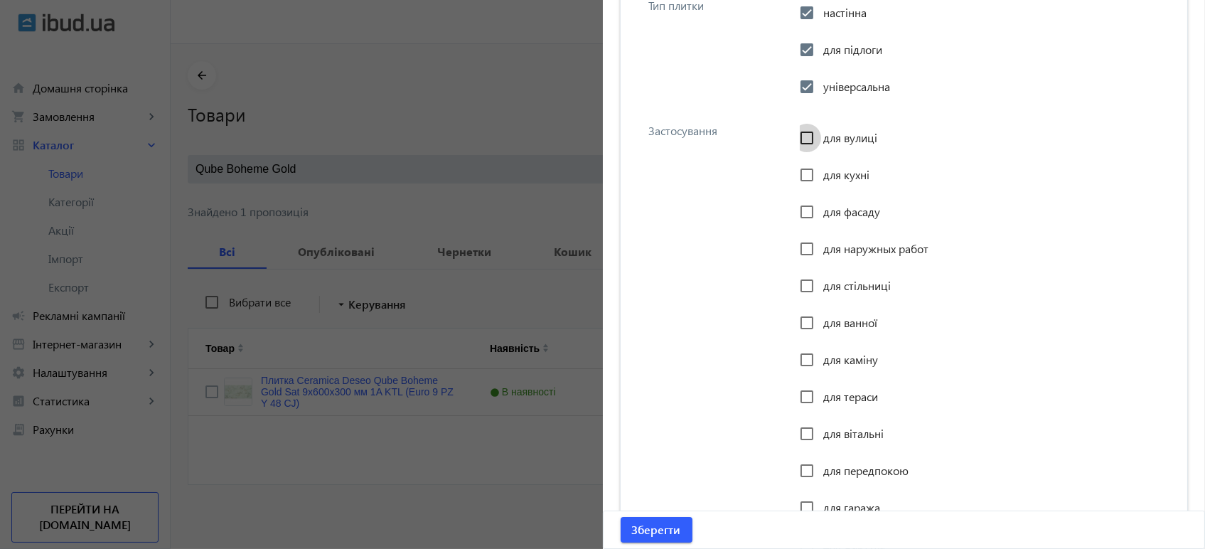
click at [800, 137] on input "для вулиці" at bounding box center [807, 138] width 28 height 28
click at [805, 137] on input "для вулиці" at bounding box center [807, 138] width 28 height 28
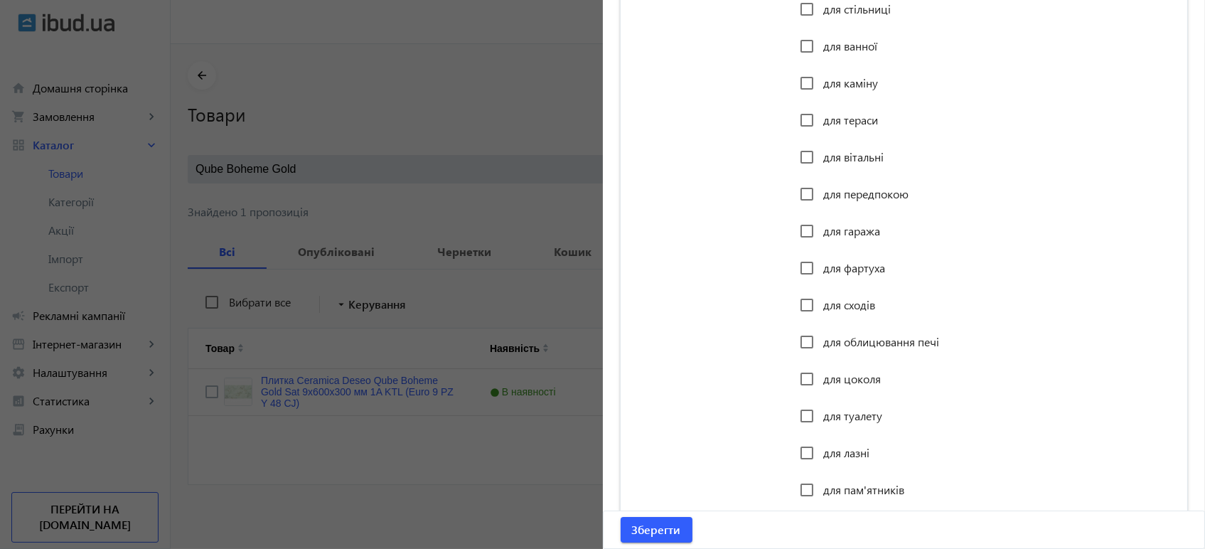
scroll to position [1899, 0]
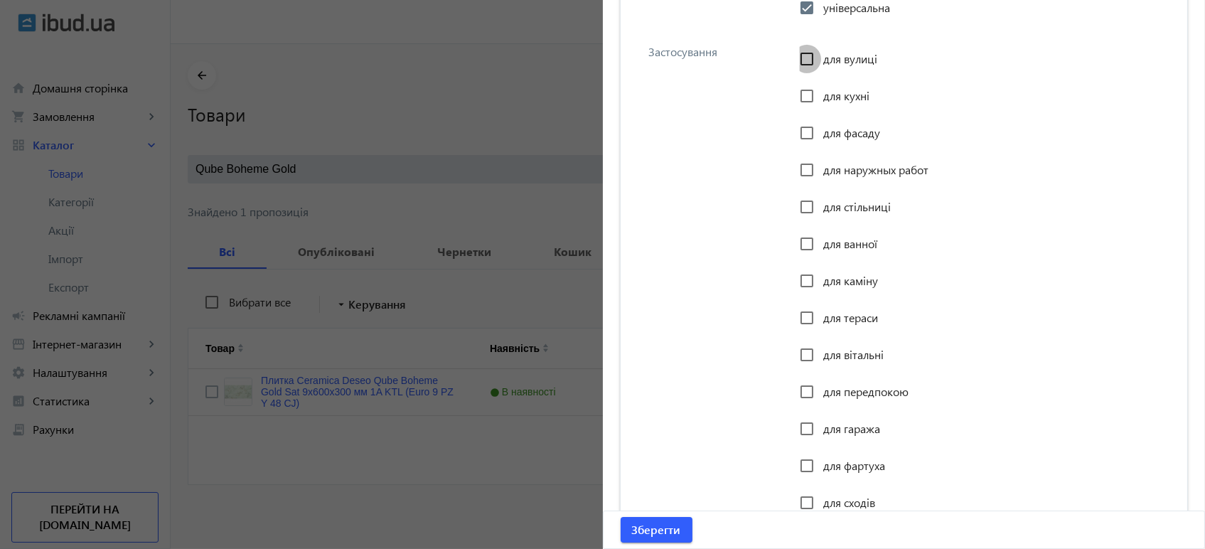
click at [802, 59] on input "для вулиці" at bounding box center [807, 59] width 28 height 28
checkbox input "true"
click at [799, 96] on input "для кухні" at bounding box center [807, 96] width 28 height 28
checkbox input "true"
click at [802, 135] on input "для фасаду" at bounding box center [807, 133] width 28 height 28
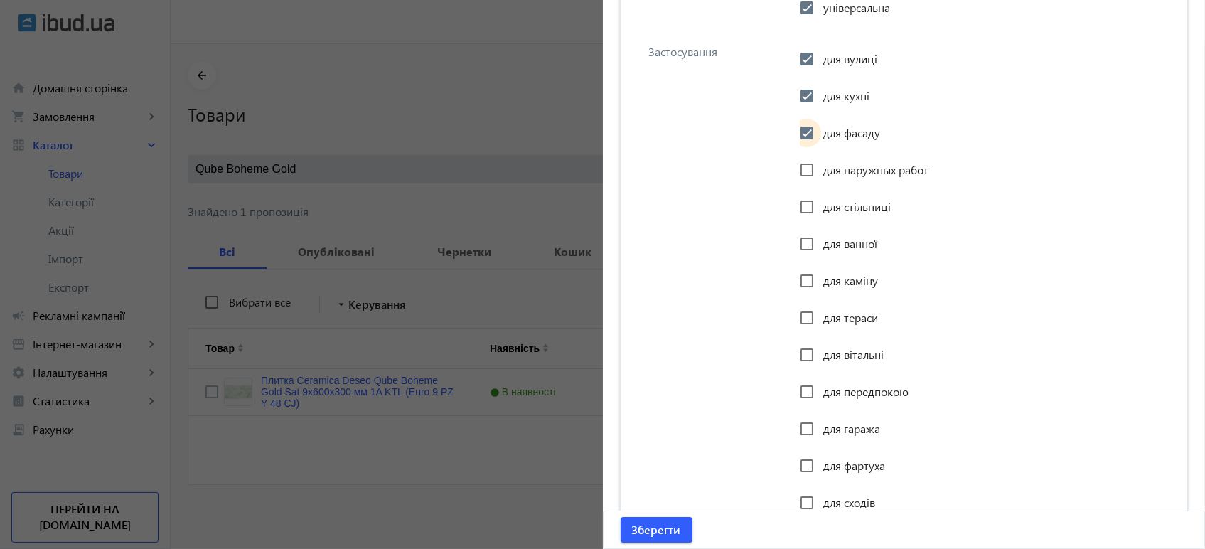
checkbox input "true"
click at [803, 242] on input "для ванної" at bounding box center [807, 244] width 28 height 28
checkbox input "true"
click at [806, 317] on input "для тераси" at bounding box center [807, 318] width 28 height 28
checkbox input "true"
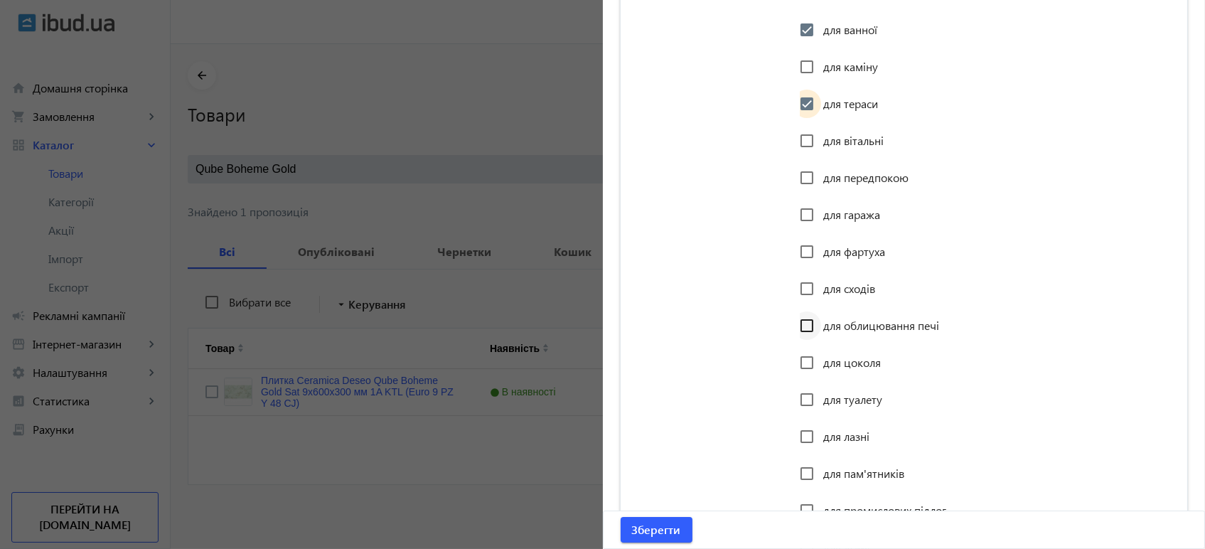
scroll to position [2136, 0]
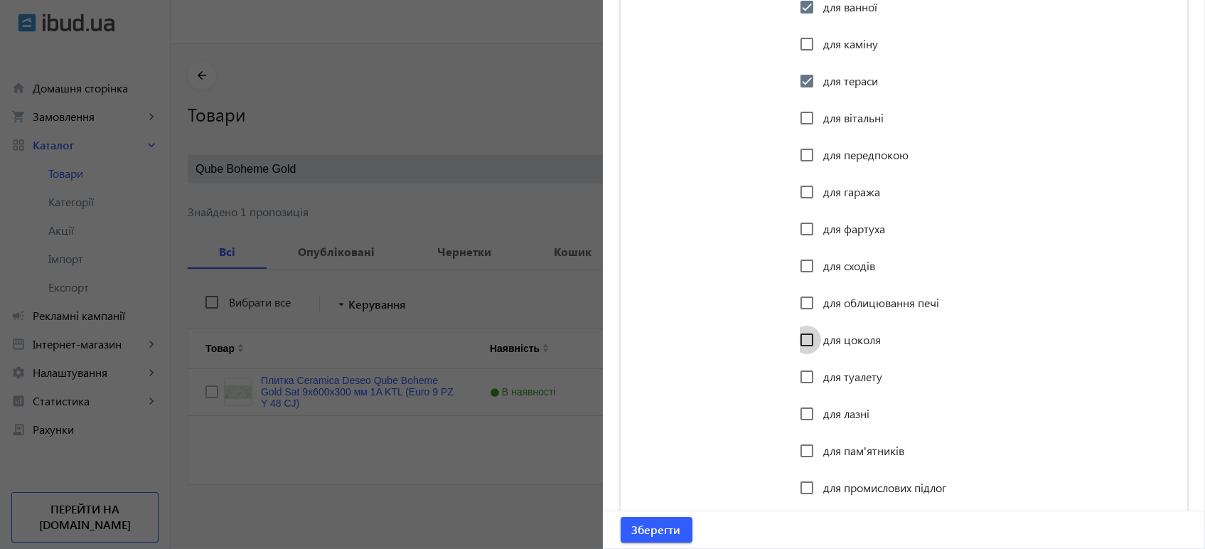
click at [804, 336] on input "для цоколя" at bounding box center [807, 340] width 28 height 28
checkbox input "true"
click at [801, 410] on input "для лазні" at bounding box center [807, 414] width 28 height 28
checkbox input "true"
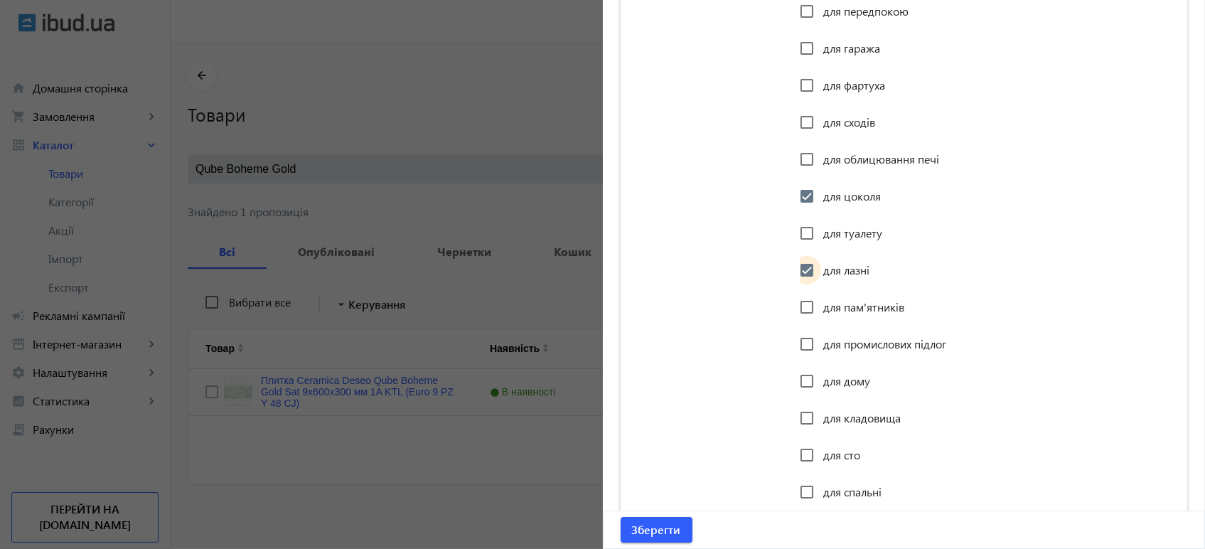
scroll to position [2294, 0]
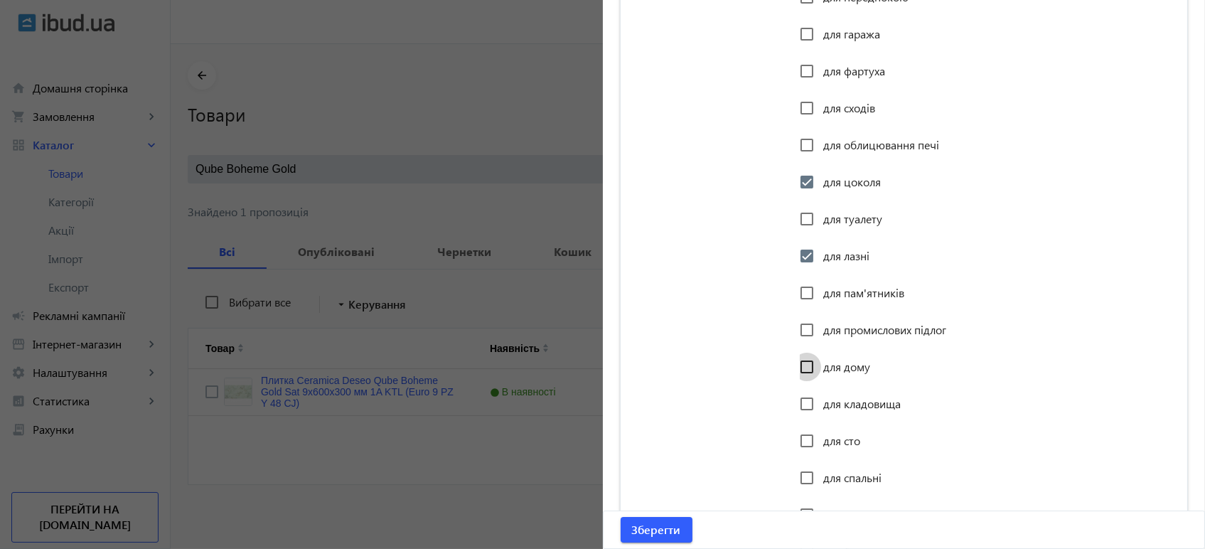
click at [806, 366] on input "для дому" at bounding box center [807, 367] width 28 height 28
checkbox input "true"
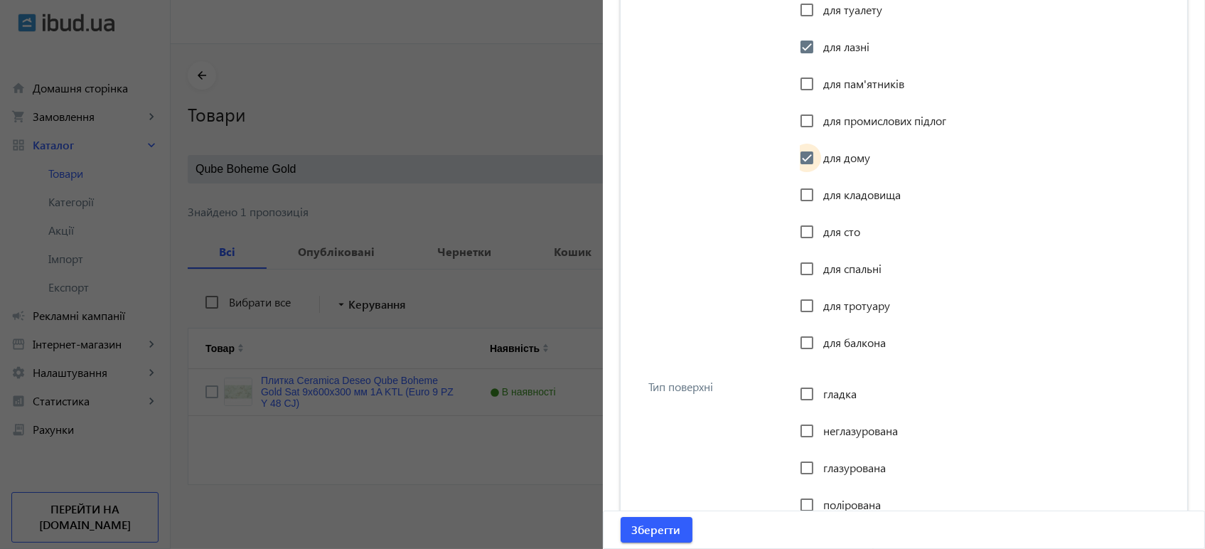
scroll to position [2532, 0]
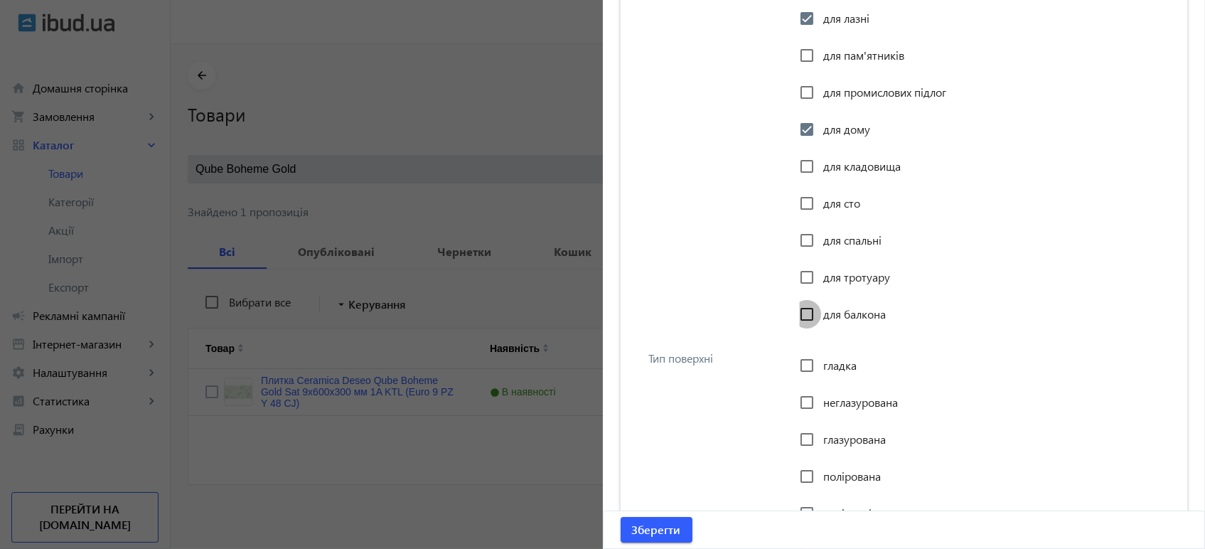
click at [804, 315] on input "для балкона" at bounding box center [807, 314] width 28 height 28
checkbox input "true"
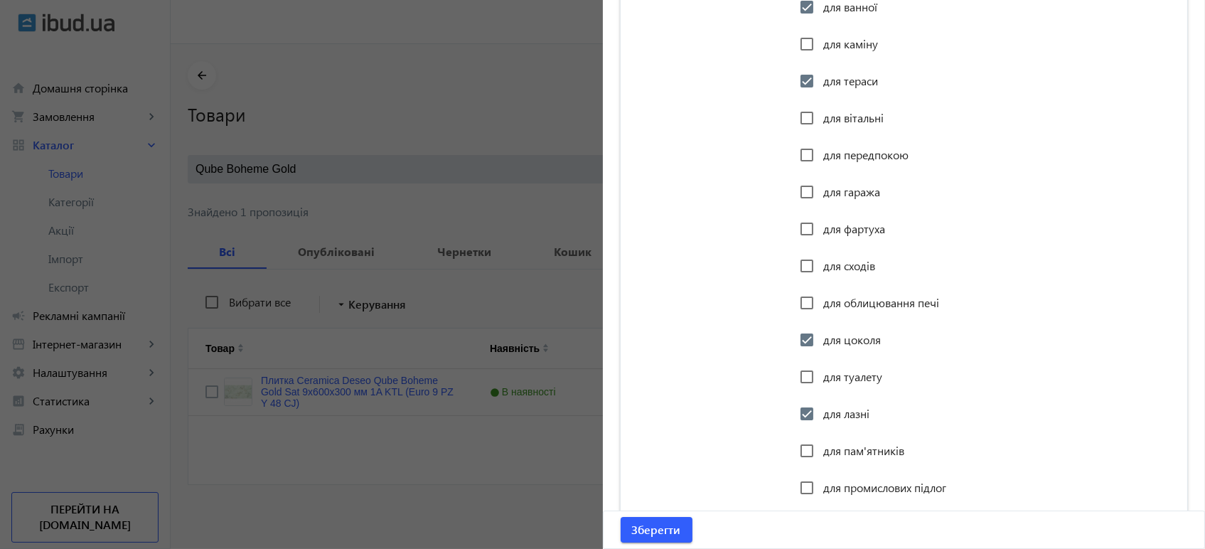
scroll to position [2215, 0]
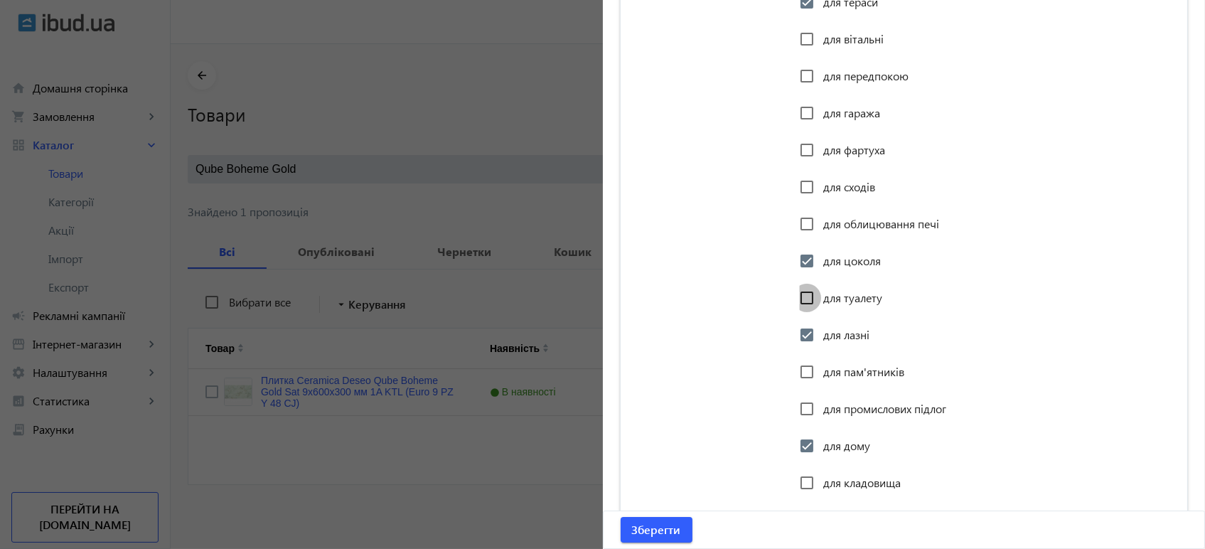
click at [808, 298] on input "для туалету" at bounding box center [807, 298] width 28 height 28
checkbox input "true"
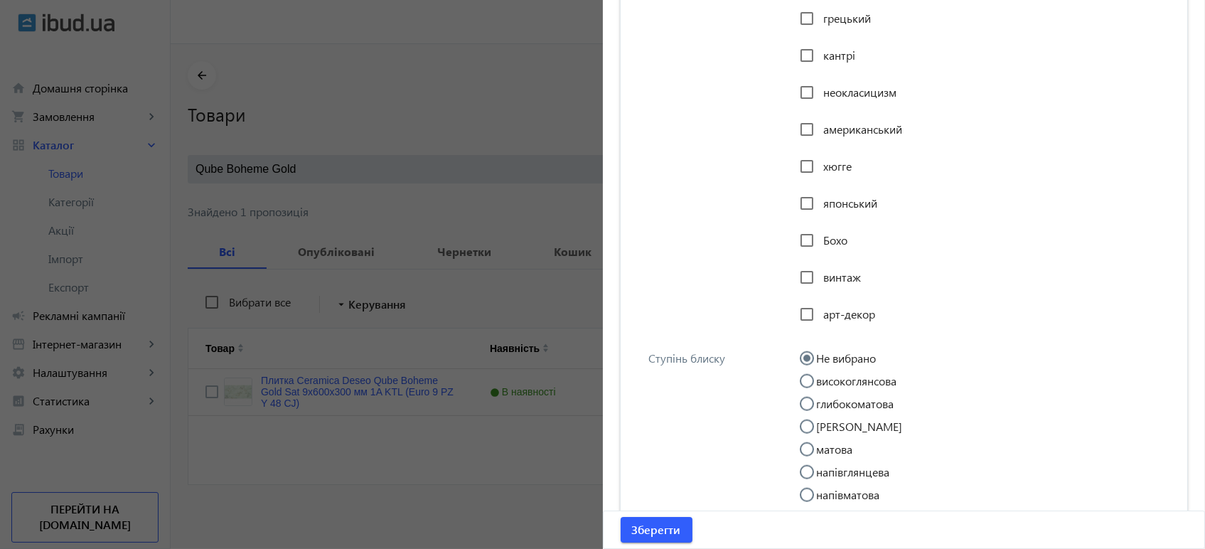
scroll to position [3637, 0]
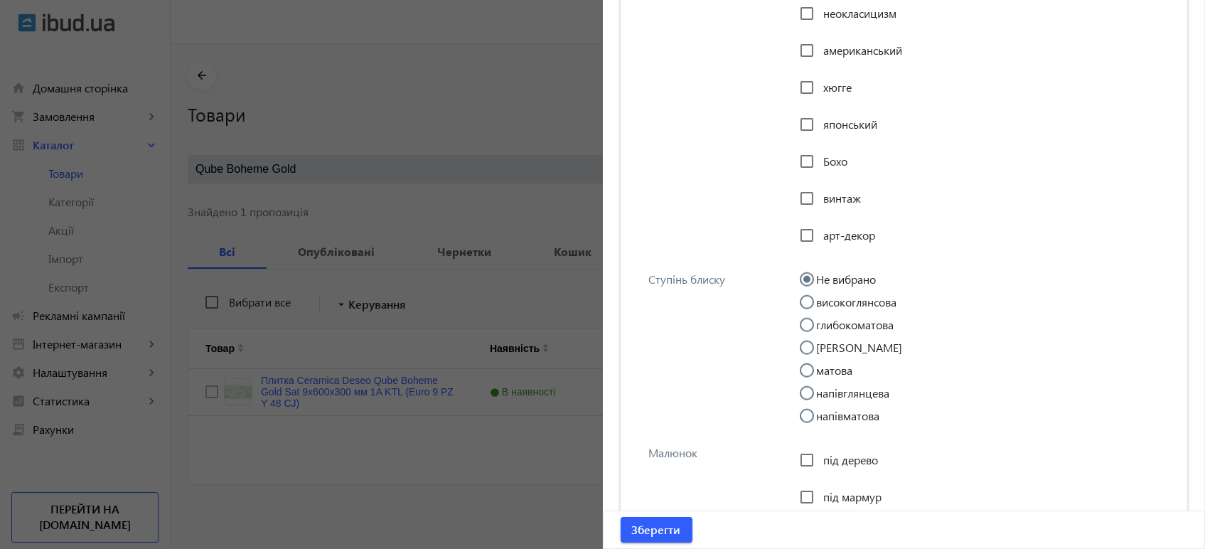
click at [804, 364] on input "матова" at bounding box center [814, 377] width 28 height 28
radio input "true"
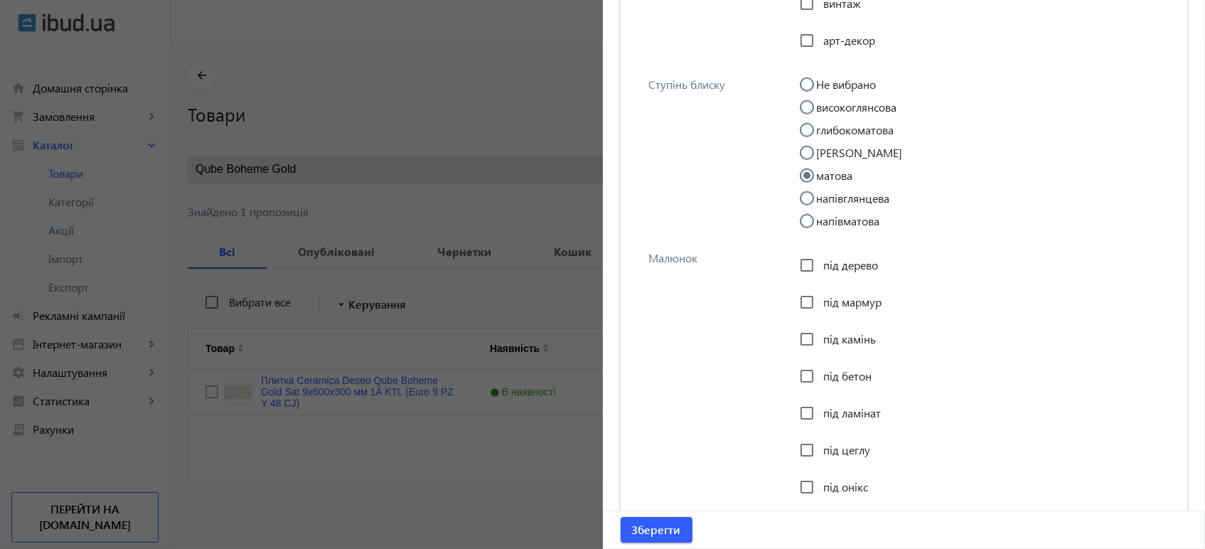
scroll to position [3874, 0]
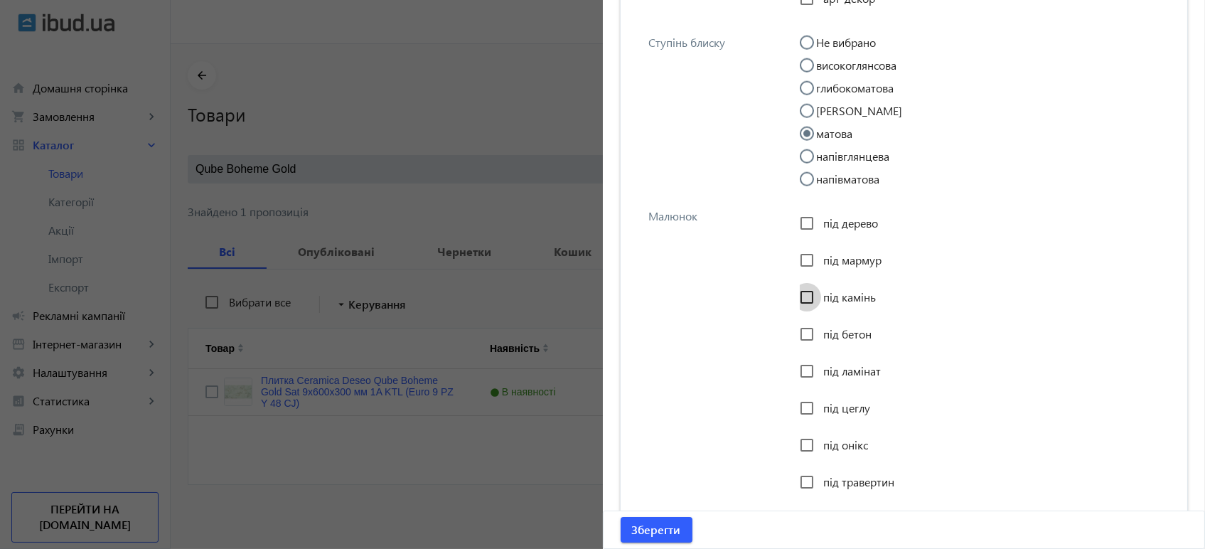
click at [804, 294] on input "під камінь" at bounding box center [807, 297] width 28 height 28
checkbox input "true"
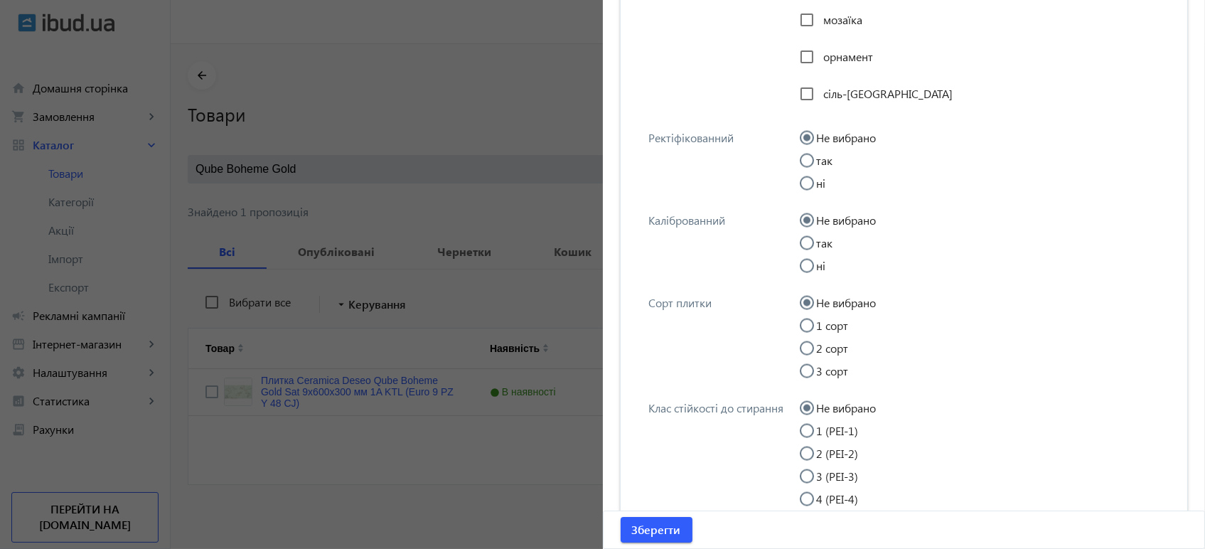
scroll to position [4665, 0]
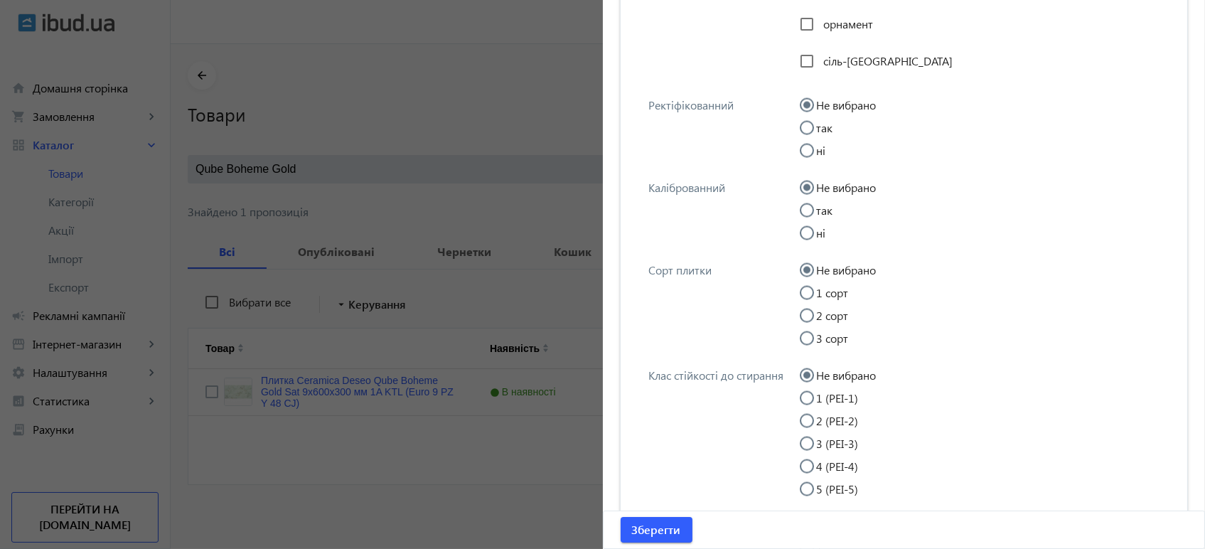
click at [803, 292] on input "1 сорт" at bounding box center [814, 300] width 28 height 28
radio input "true"
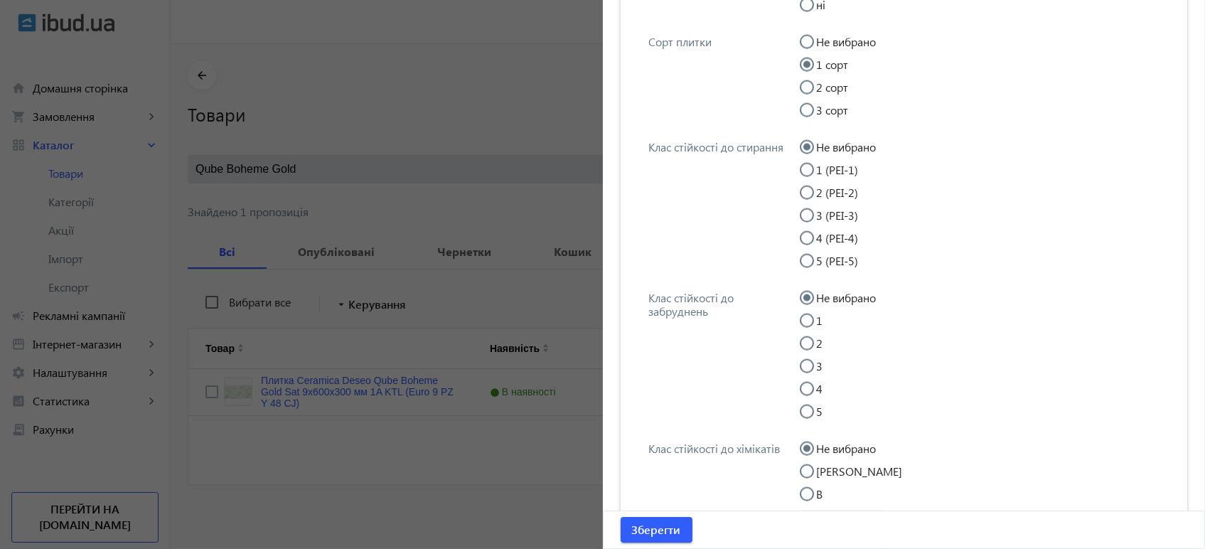
scroll to position [4902, 0]
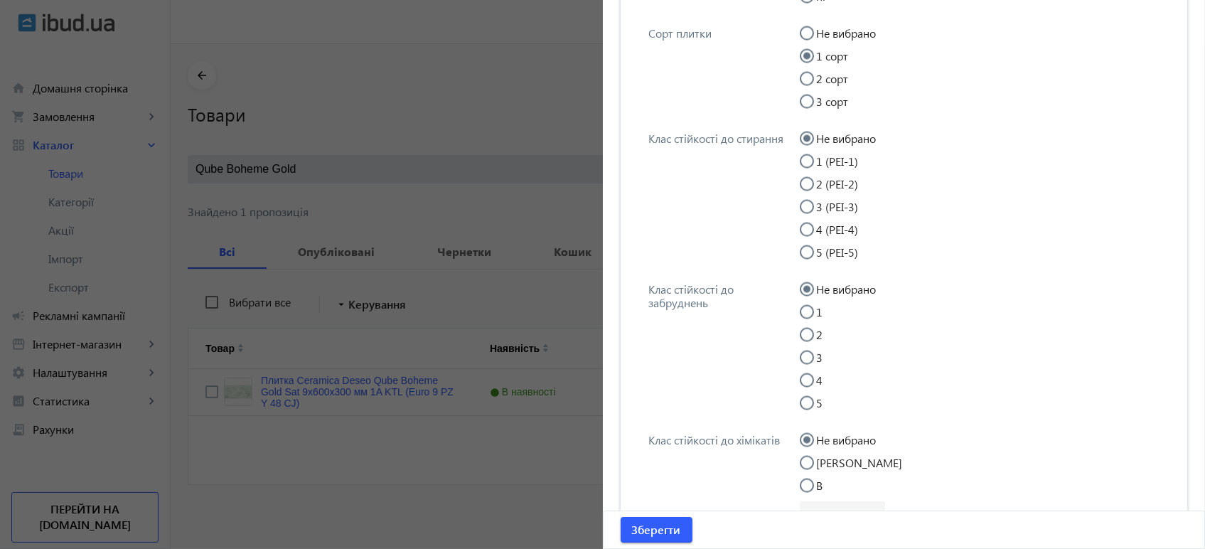
click at [805, 233] on input "4 (PEI-4)" at bounding box center [814, 237] width 28 height 28
radio input "true"
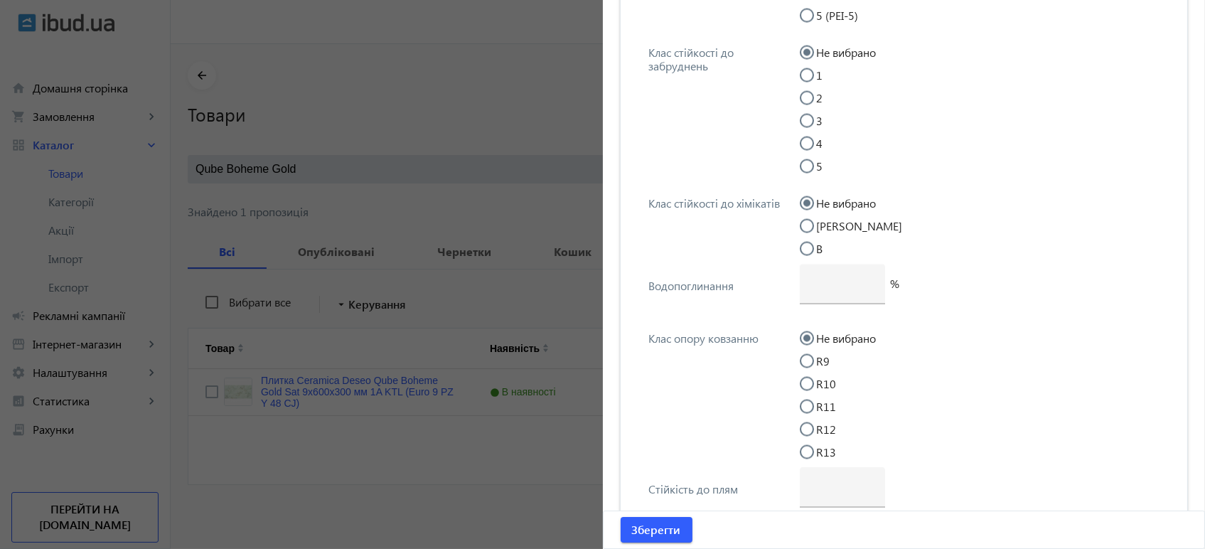
scroll to position [5297, 0]
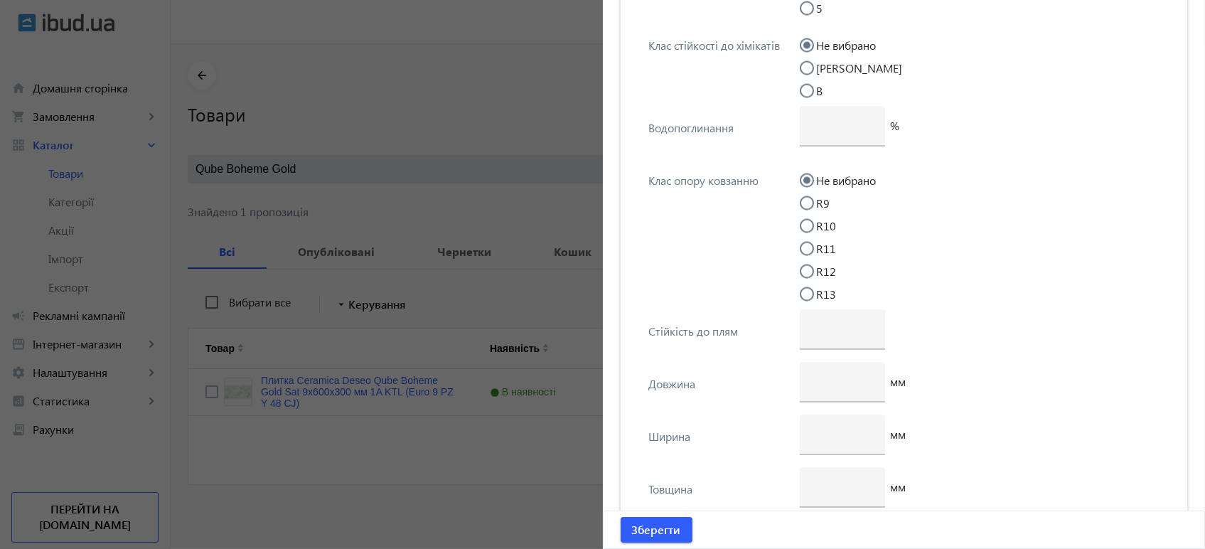
click at [801, 232] on input "R10" at bounding box center [814, 233] width 28 height 28
radio input "true"
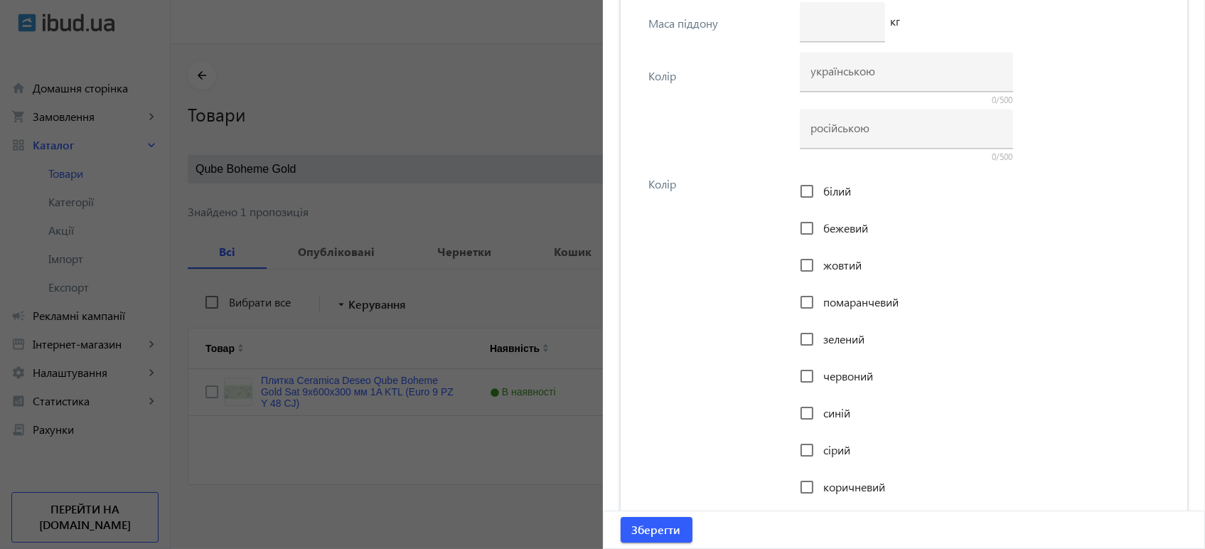
scroll to position [6245, 0]
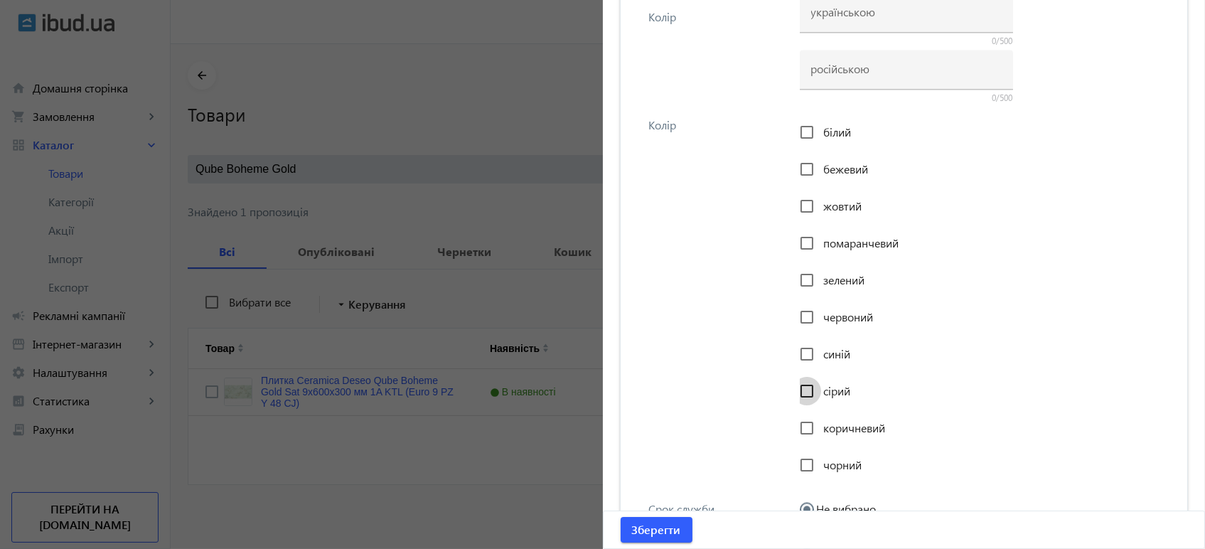
click at [801, 395] on input "сірий" at bounding box center [807, 391] width 28 height 28
checkbox input "true"
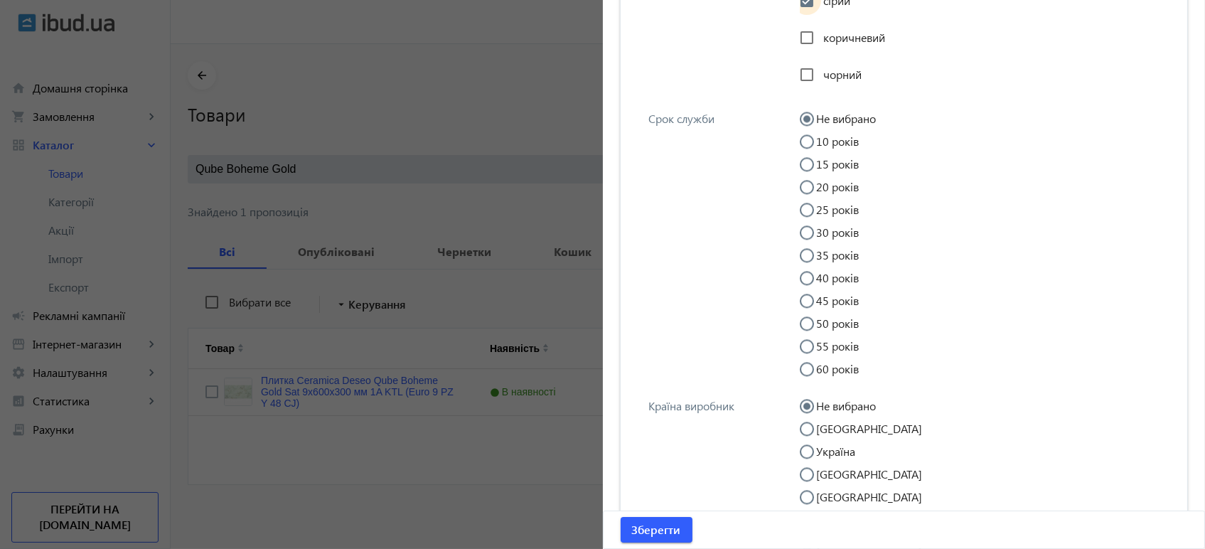
scroll to position [6798, 0]
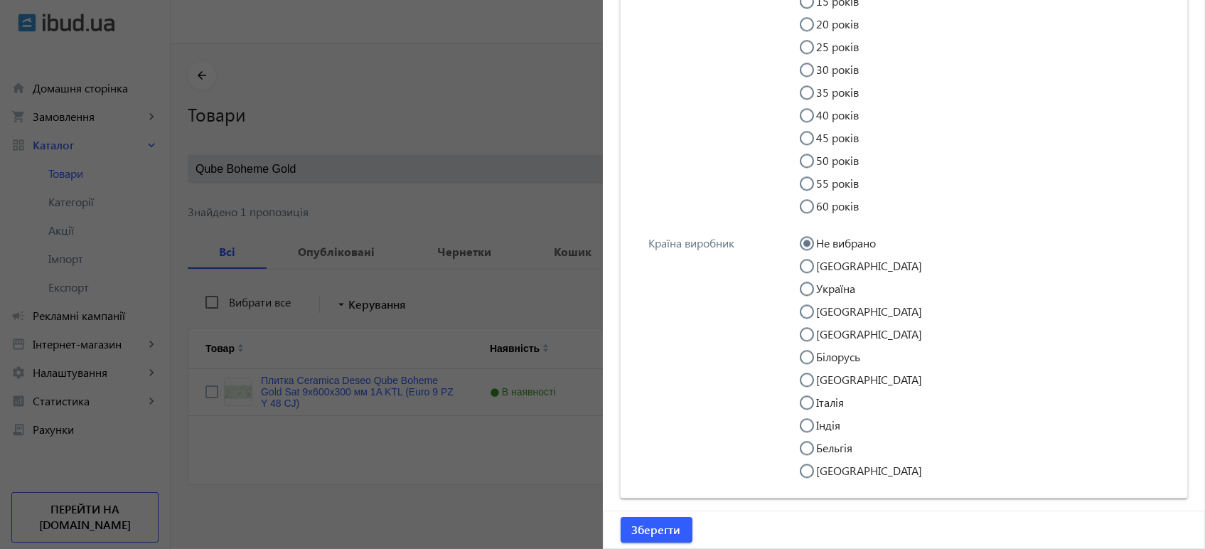
click at [806, 293] on input "Україна" at bounding box center [814, 296] width 28 height 28
radio input "true"
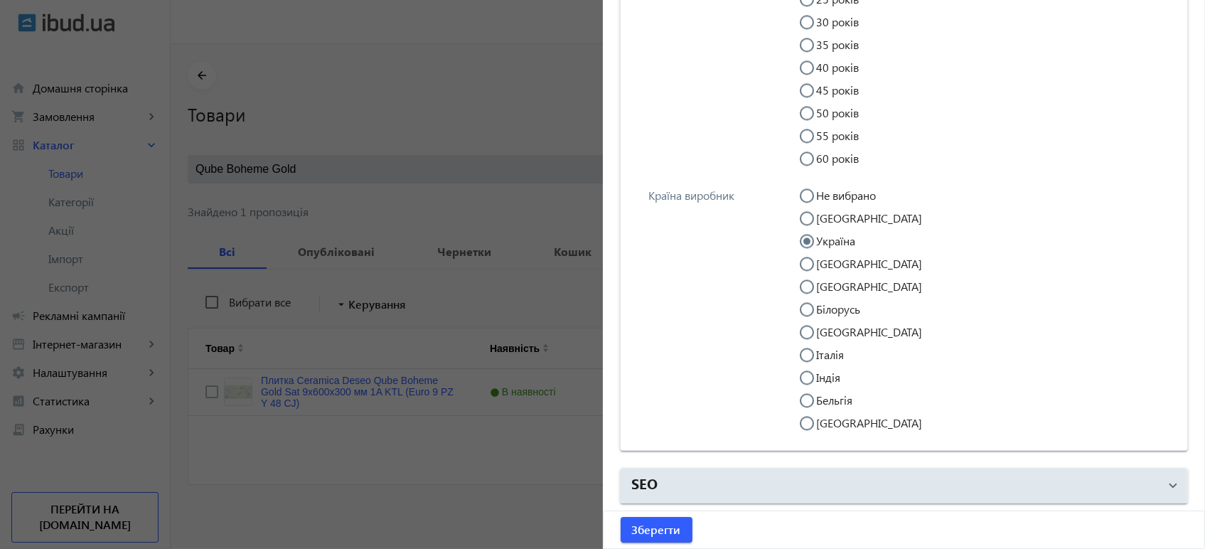
scroll to position [0, 0]
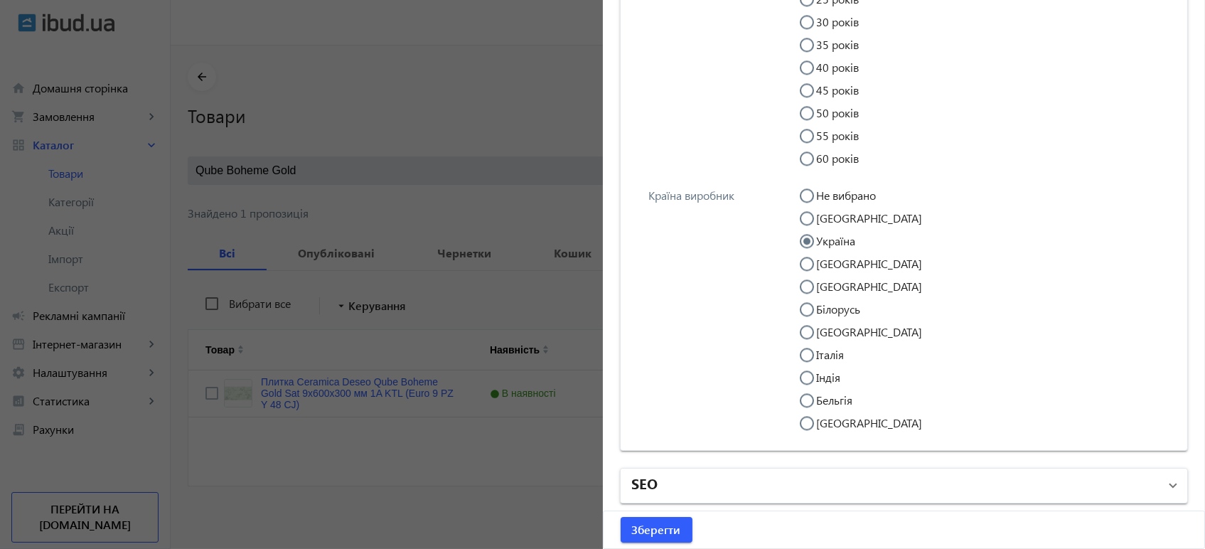
click at [694, 488] on mat-panel-title "SEO" at bounding box center [896, 486] width 528 height 26
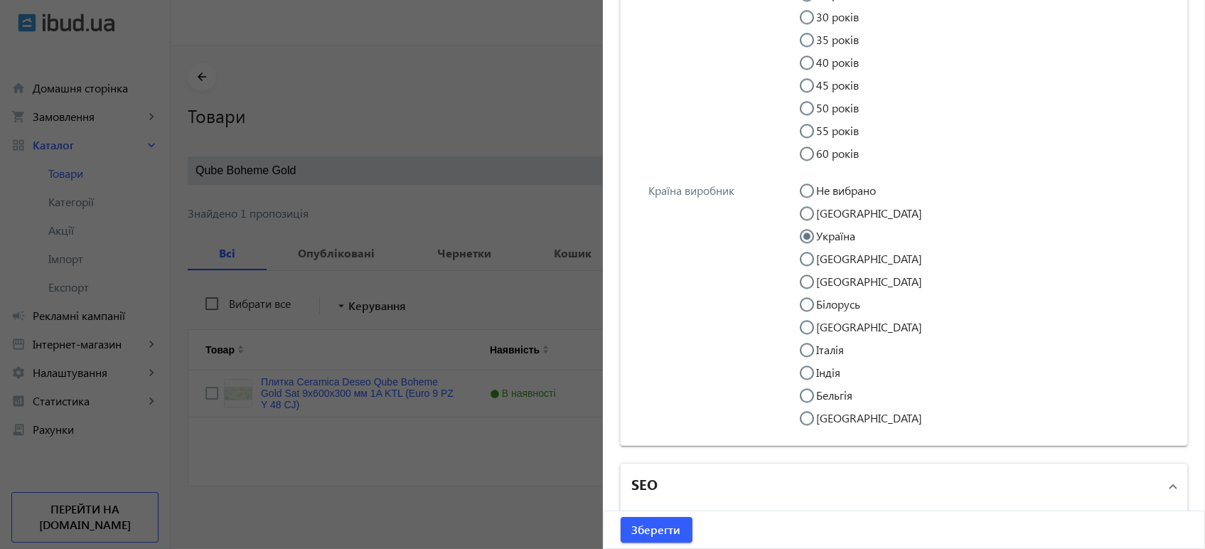
scroll to position [7167, 0]
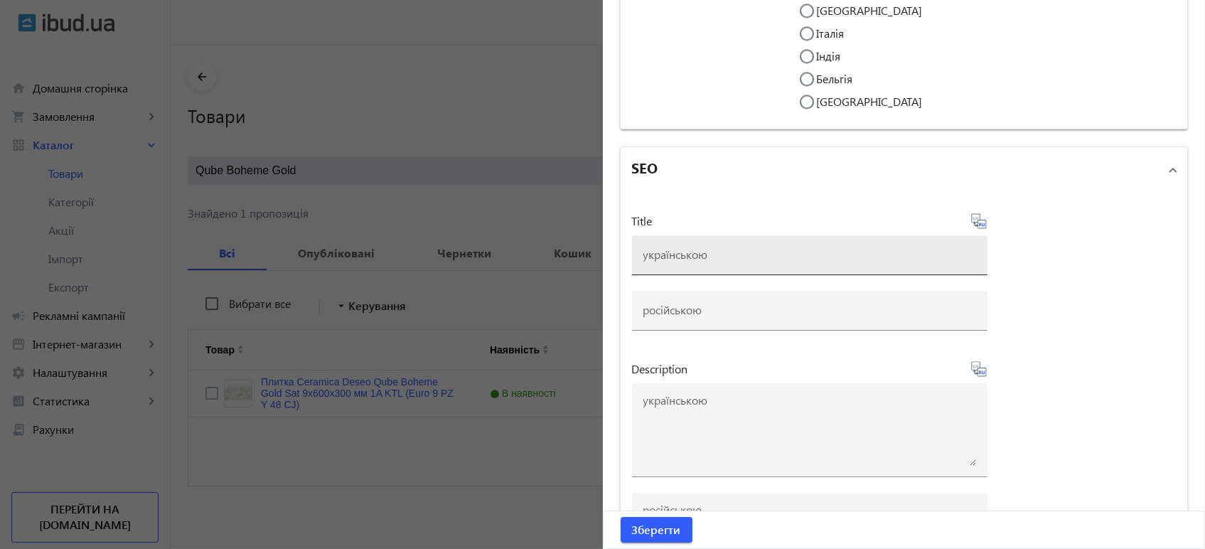
click at [675, 260] on input at bounding box center [810, 254] width 333 height 15
paste input "Плитка Ceramica Deseo RINDAL Сірий RD2800 7х400х400 мм"
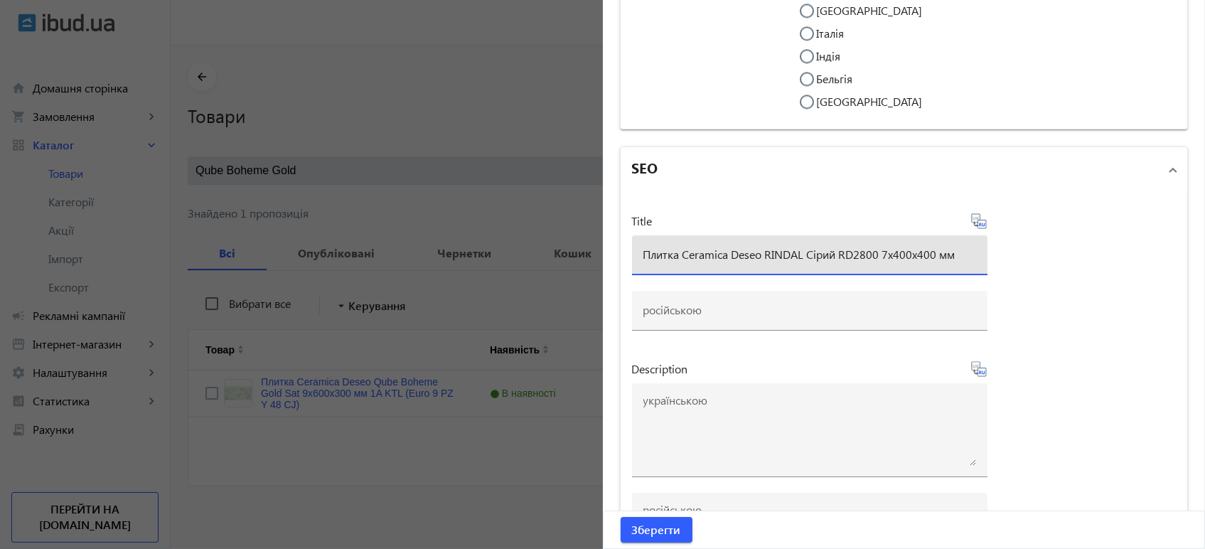
type input "Плитка Ceramica Deseo RINDAL Сірий RD2800 7х400х400 мм"
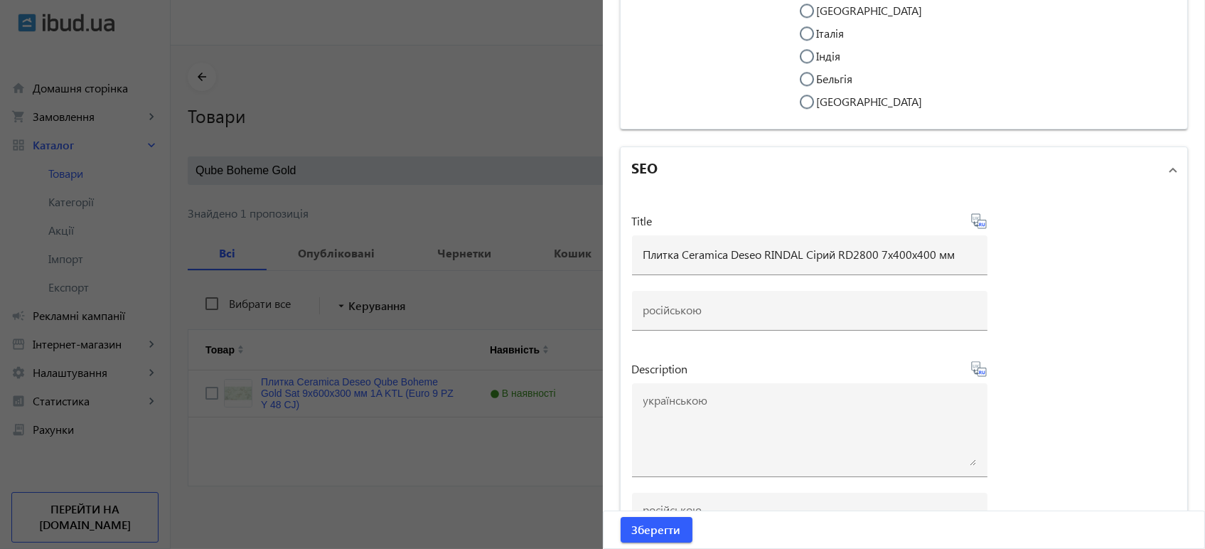
click at [983, 232] on div "Title Плитка Ceramica Deseo RINDAL Сірий RD2800 7х400х400 мм Description Keywor…" at bounding box center [904, 480] width 567 height 575
click at [977, 230] on icon at bounding box center [979, 221] width 17 height 17
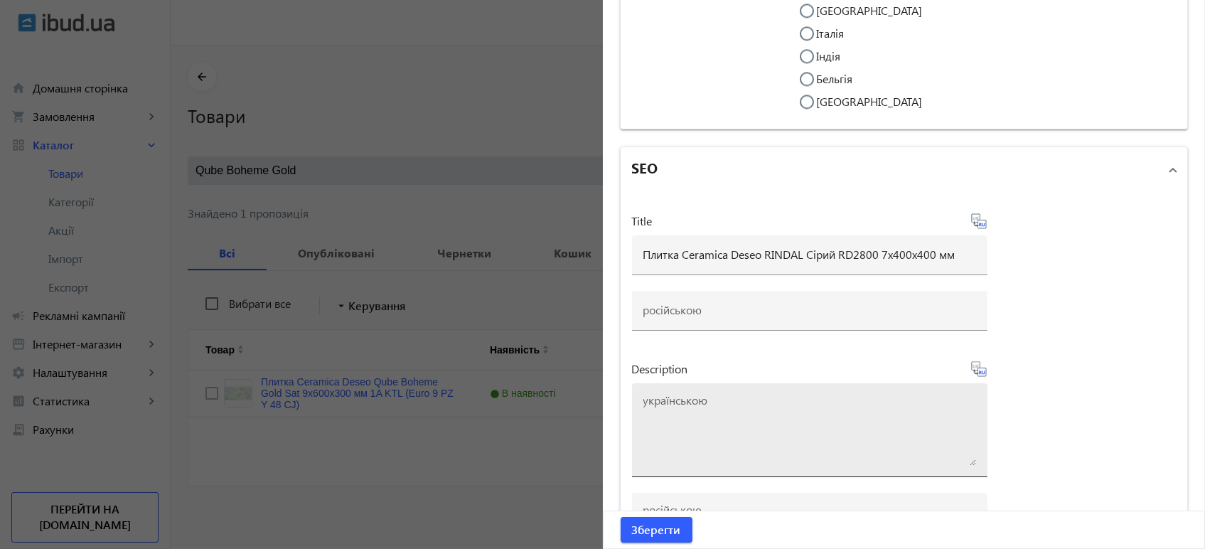
type input "Плитка Ceramica Deseo RINDAL Серый RD2800 7х400х400 мм"
click at [717, 412] on textarea at bounding box center [810, 430] width 333 height 71
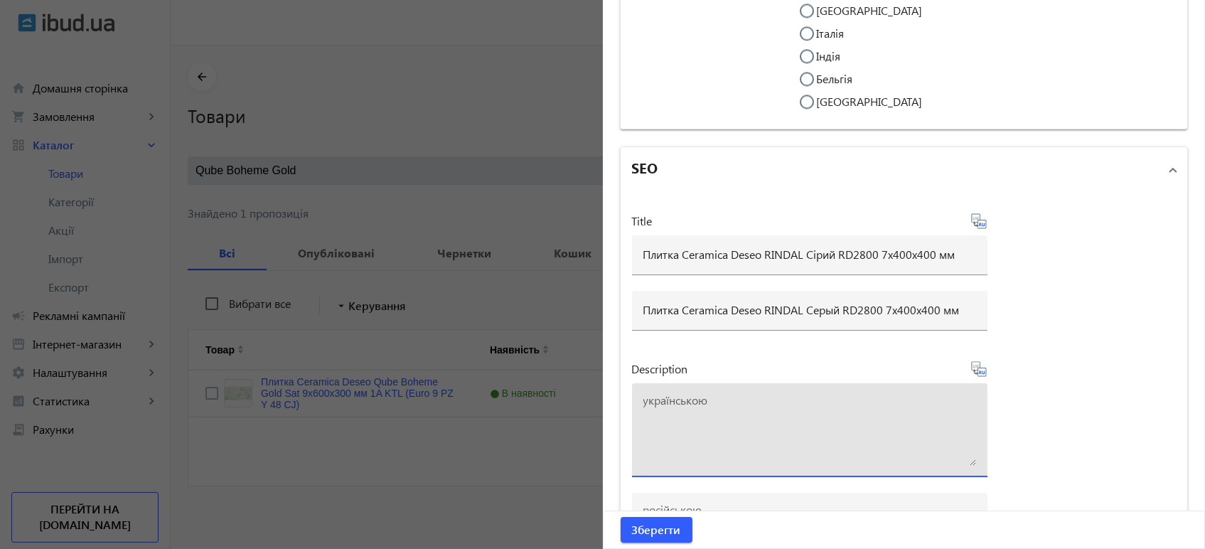
paste textarea "Плитка Ceramica Deseo RINDAL Сірий RD2800 7х400х400 мм"
type textarea "Плитка Ceramica Deseo RINDAL Сірий RD2800 7х400х400 мм купити"
drag, startPoint x: 980, startPoint y: 378, endPoint x: 950, endPoint y: 408, distance: 42.2
click at [979, 378] on icon at bounding box center [979, 369] width 17 height 17
type textarea "Плитка Ceramica Deseo RINDAL Серый RD2800 7х400х400 мм купить"
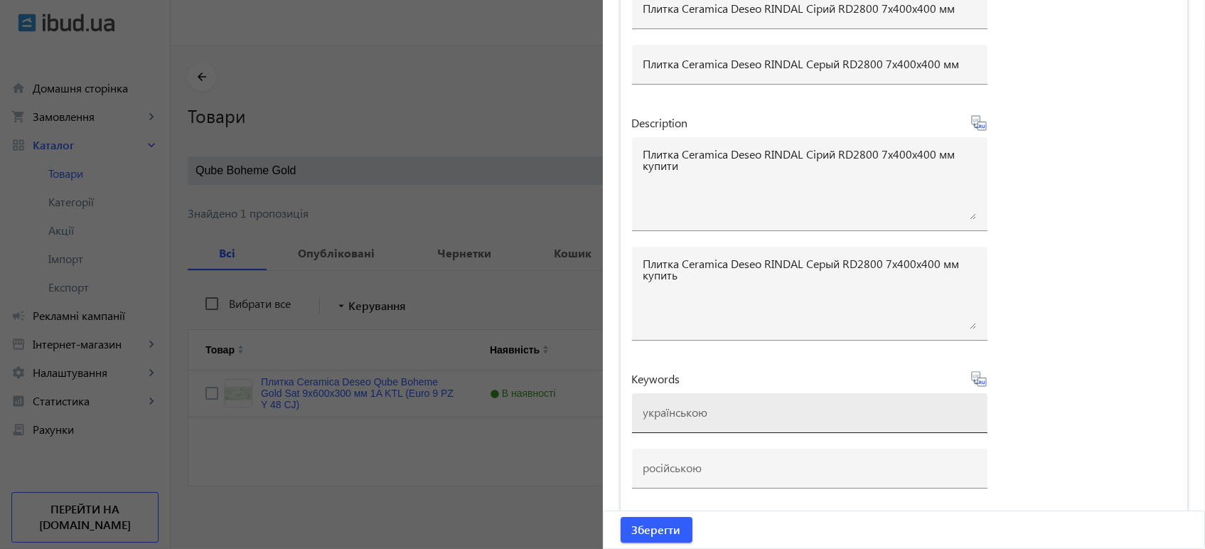
scroll to position [7419, 0]
click at [692, 425] on div at bounding box center [810, 412] width 333 height 40
paste input "Плитка Ceramica Deseo RINDAL Сірий RD2800 7х400х400 мм"
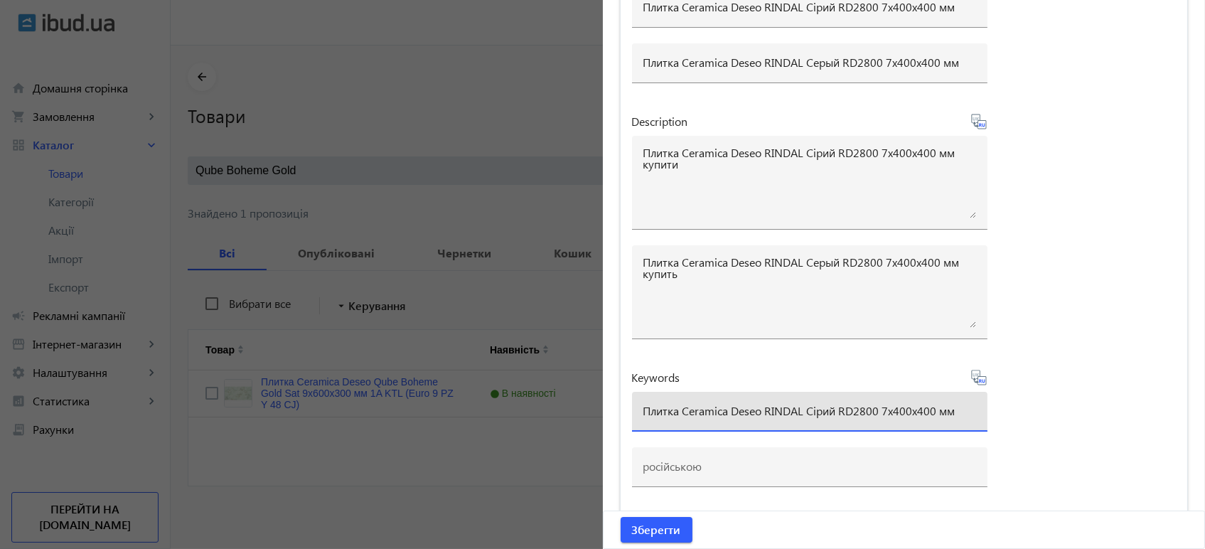
drag, startPoint x: 802, startPoint y: 410, endPoint x: 970, endPoint y: 410, distance: 167.8
click at [970, 410] on input "Плитка Ceramica Deseo RINDAL Сірий RD2800 7х400х400 мм" at bounding box center [810, 410] width 333 height 15
click at [647, 410] on input "Плитка ceramica deseo rindal" at bounding box center [810, 410] width 333 height 15
type input "плитка ceramica deseo rindal"
click at [981, 382] on icon at bounding box center [978, 377] width 15 height 15
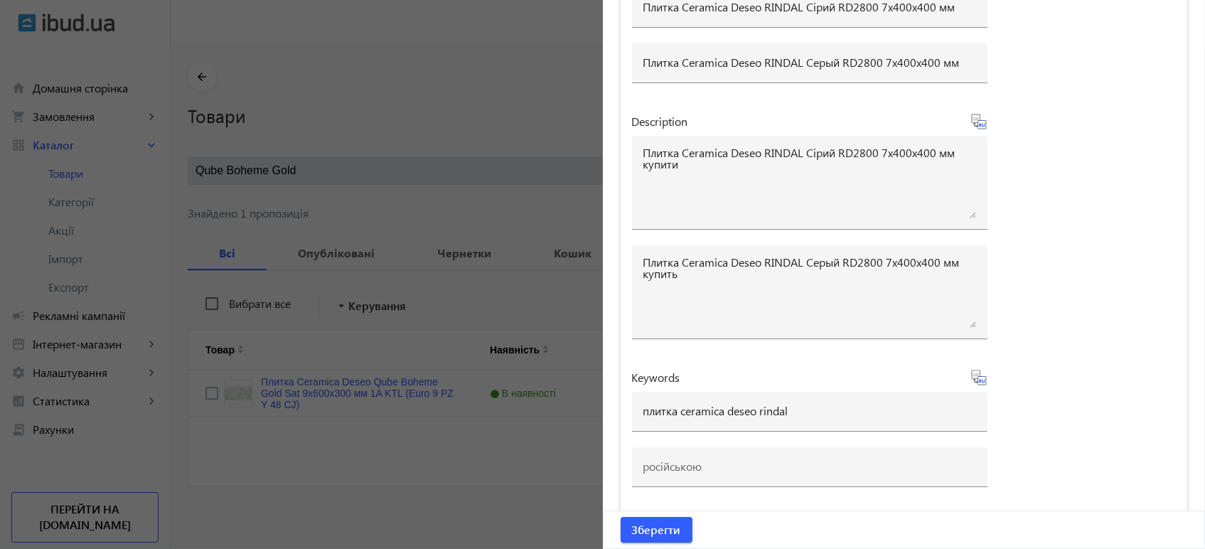
type input "плитка ceramica deseo rindal"
click at [654, 521] on span "submit" at bounding box center [657, 530] width 72 height 34
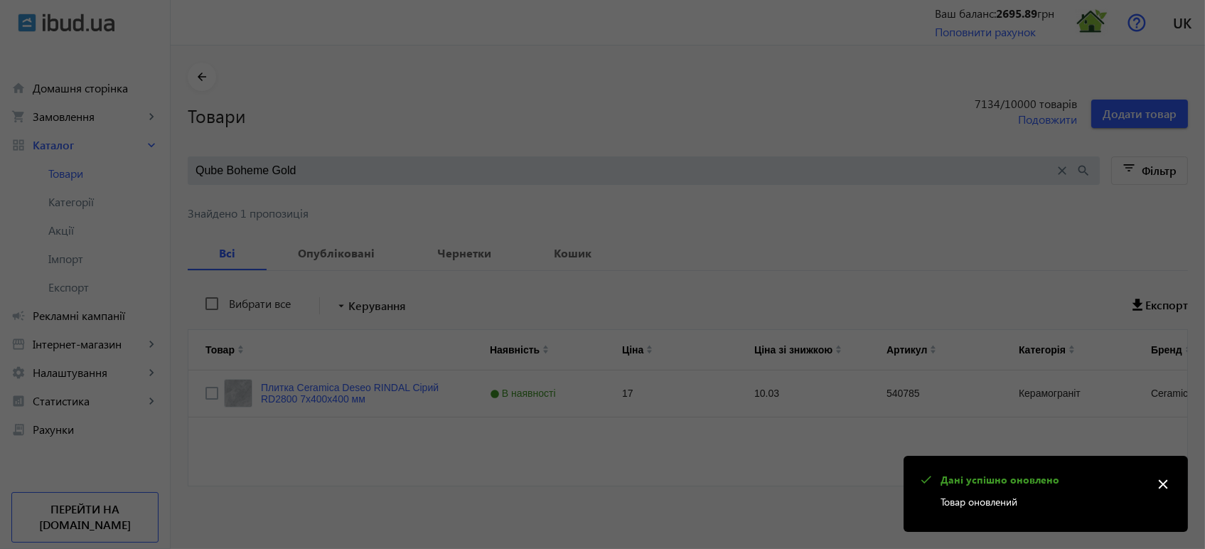
scroll to position [0, 0]
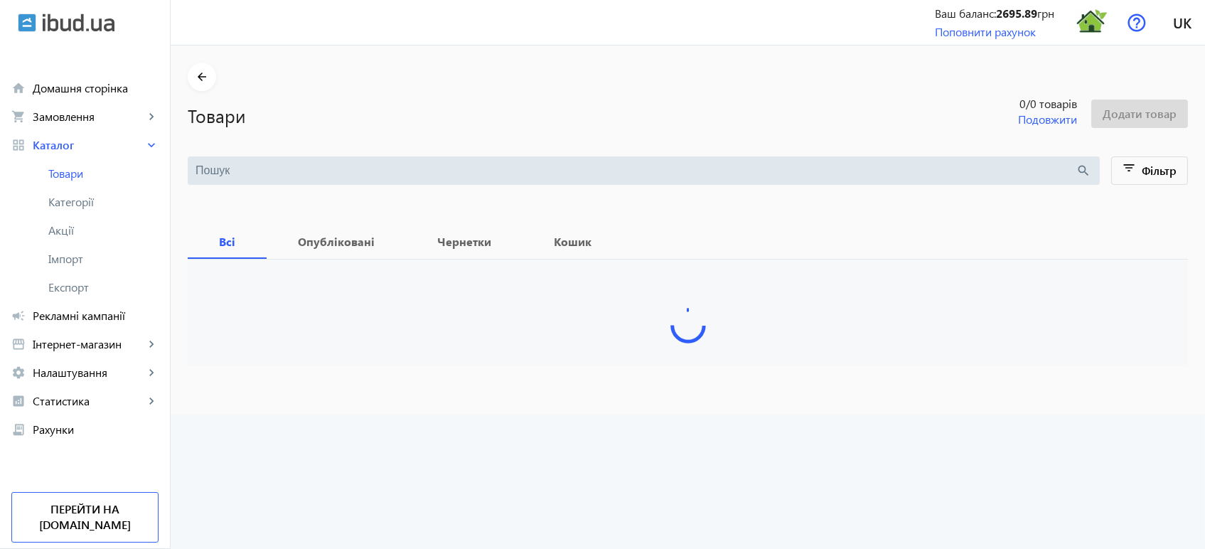
type input "Qube Boheme Gold"
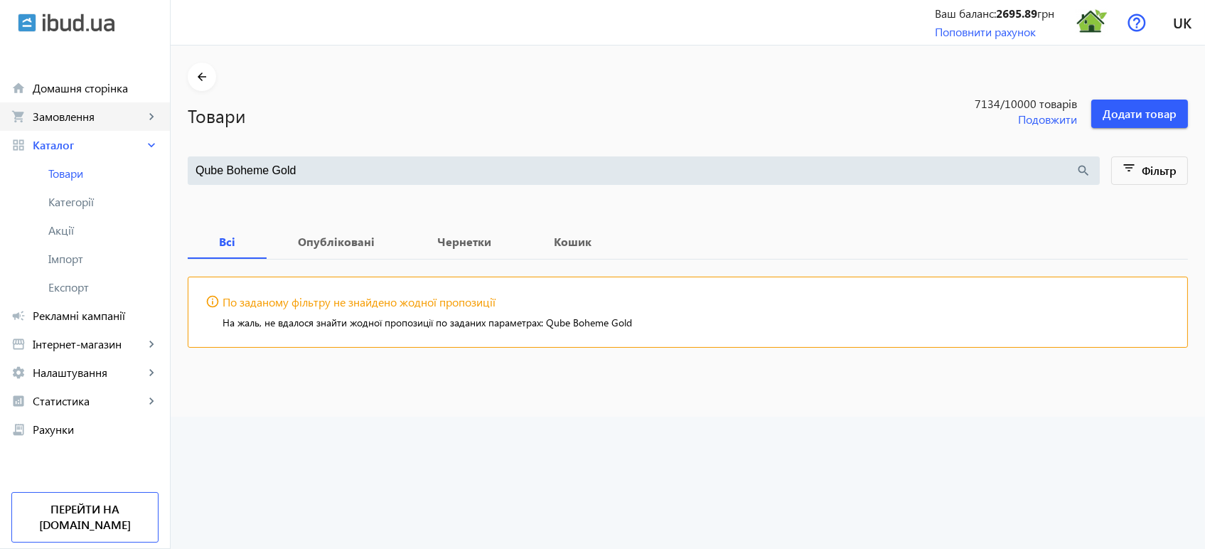
drag, startPoint x: 437, startPoint y: 168, endPoint x: 22, endPoint y: 119, distance: 418.2
click at [0, 124] on div "arrow_back home Домашня сторінка shopping_cart Замовлення keyboard_arrow_right …" at bounding box center [602, 274] width 1205 height 549
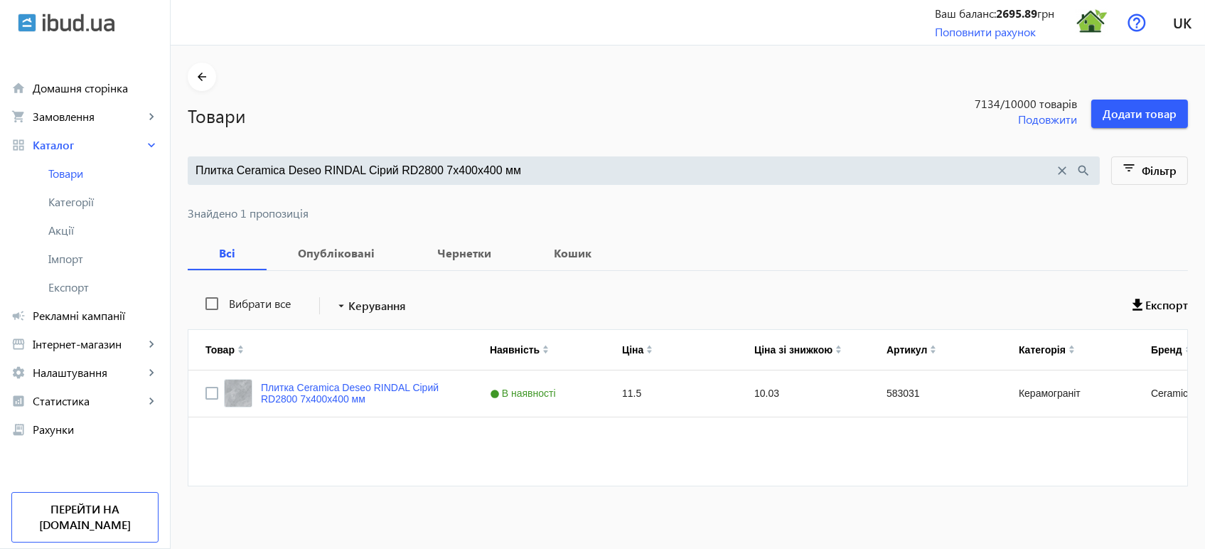
type input "Плитка Ceramica Deseo RINDAL Сірий RD2800 7х400х400 мм"
